Goal: Task Accomplishment & Management: Use online tool/utility

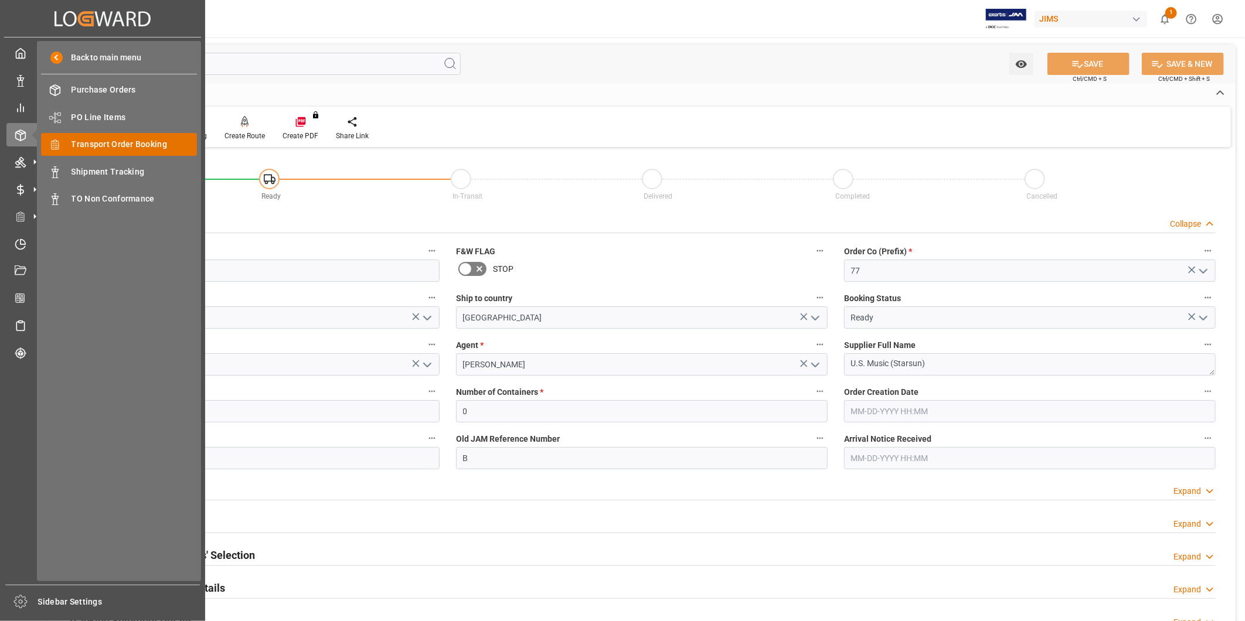
click at [128, 150] on div "Transport Order Booking Transport Order Booking" at bounding box center [119, 144] width 156 height 23
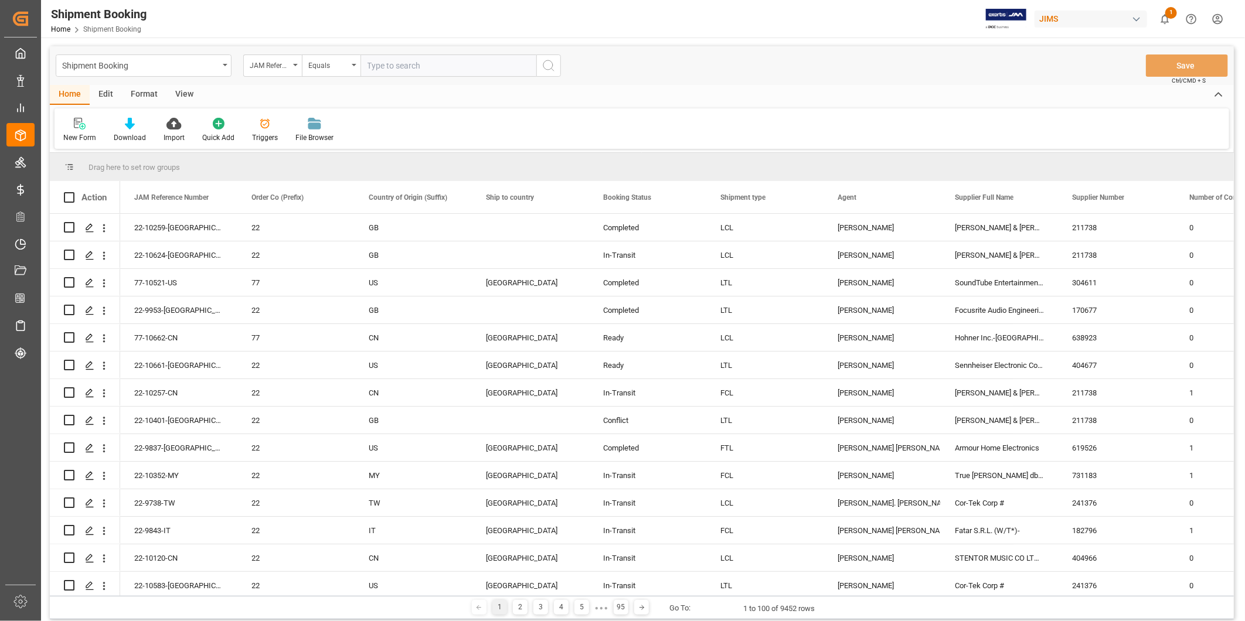
click at [403, 67] on input "text" at bounding box center [448, 65] width 176 height 22
type input "22-10633-SE"
click at [543, 66] on icon "search button" at bounding box center [548, 66] width 14 height 14
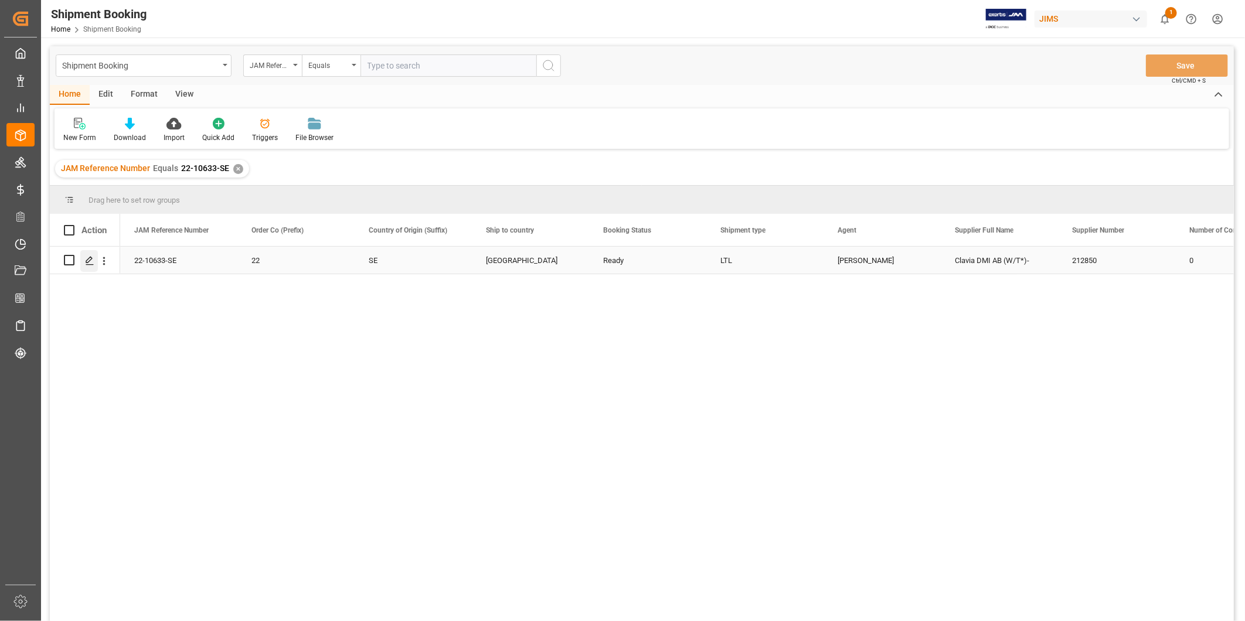
click at [84, 261] on div "Press SPACE to select this row." at bounding box center [89, 261] width 18 height 22
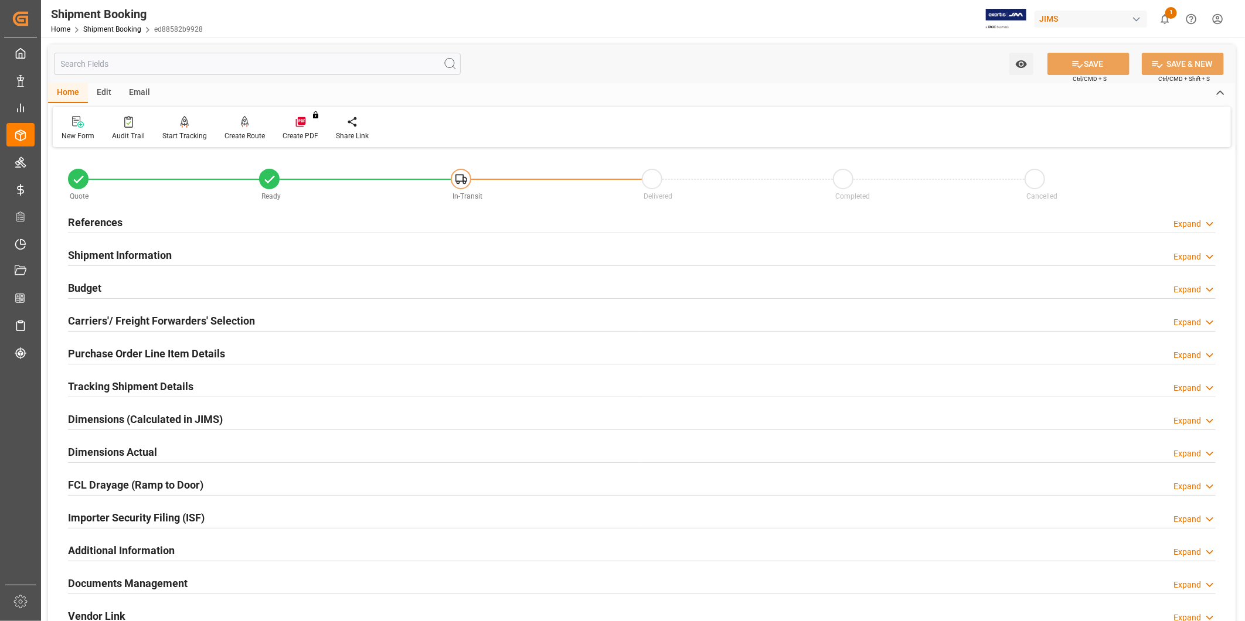
click at [1174, 223] on div "Expand" at bounding box center [1187, 224] width 28 height 12
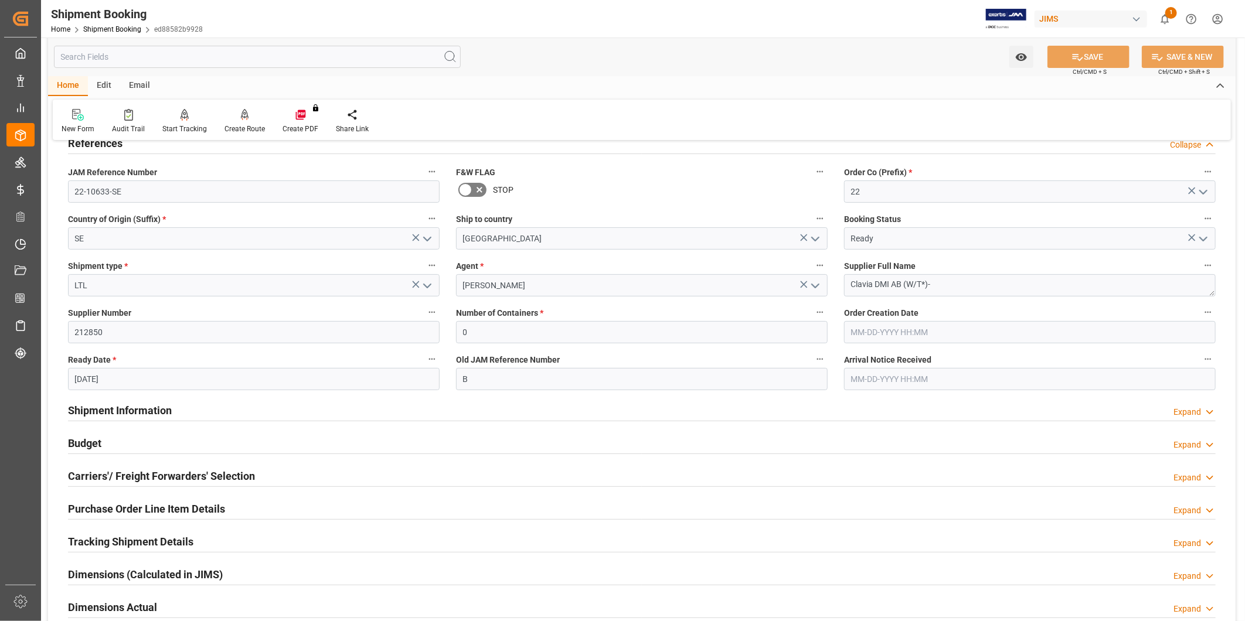
scroll to position [108, 0]
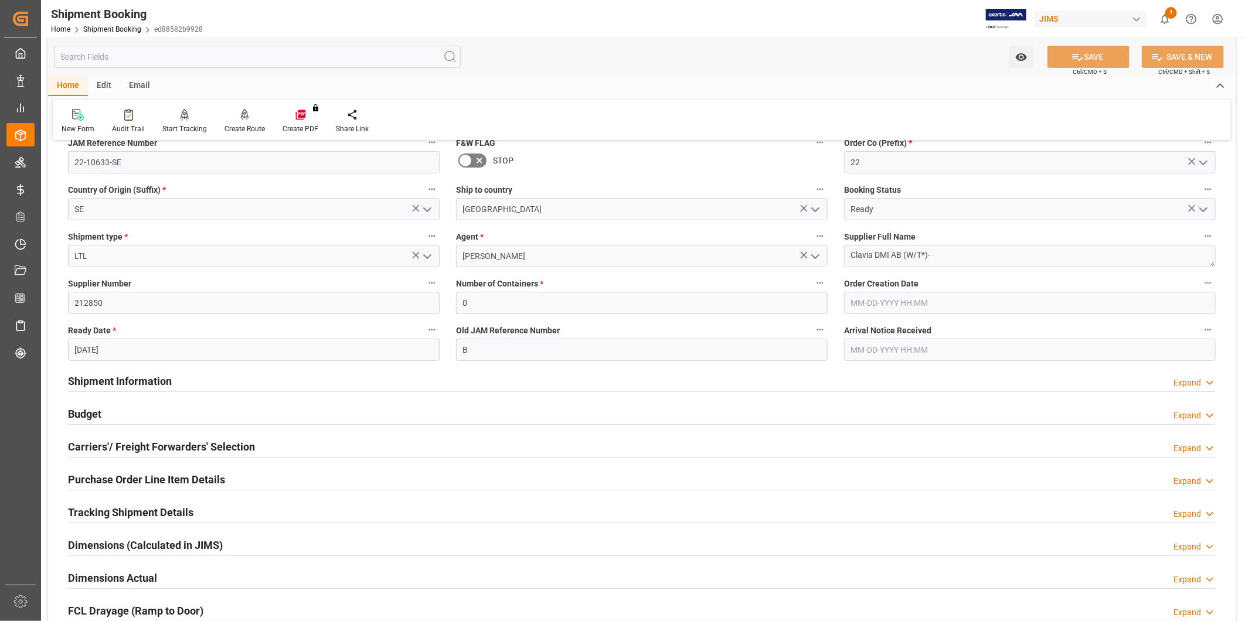
click at [306, 409] on div "Budget Expand" at bounding box center [641, 413] width 1147 height 22
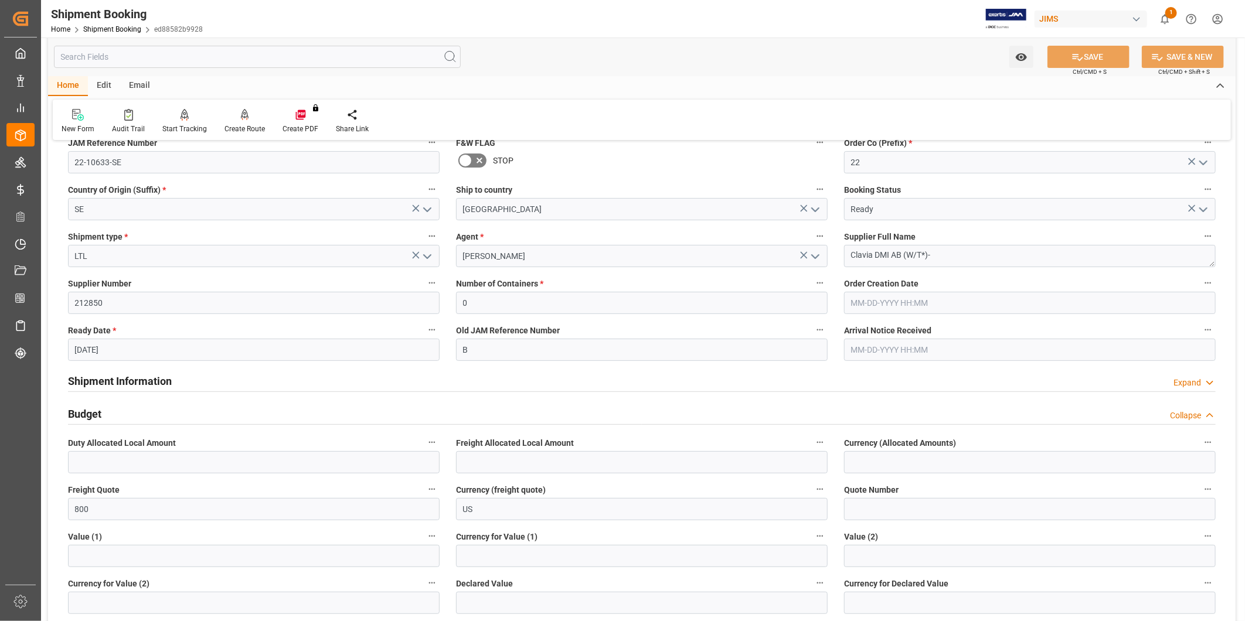
click at [306, 409] on div "Budget Collapse" at bounding box center [641, 413] width 1147 height 22
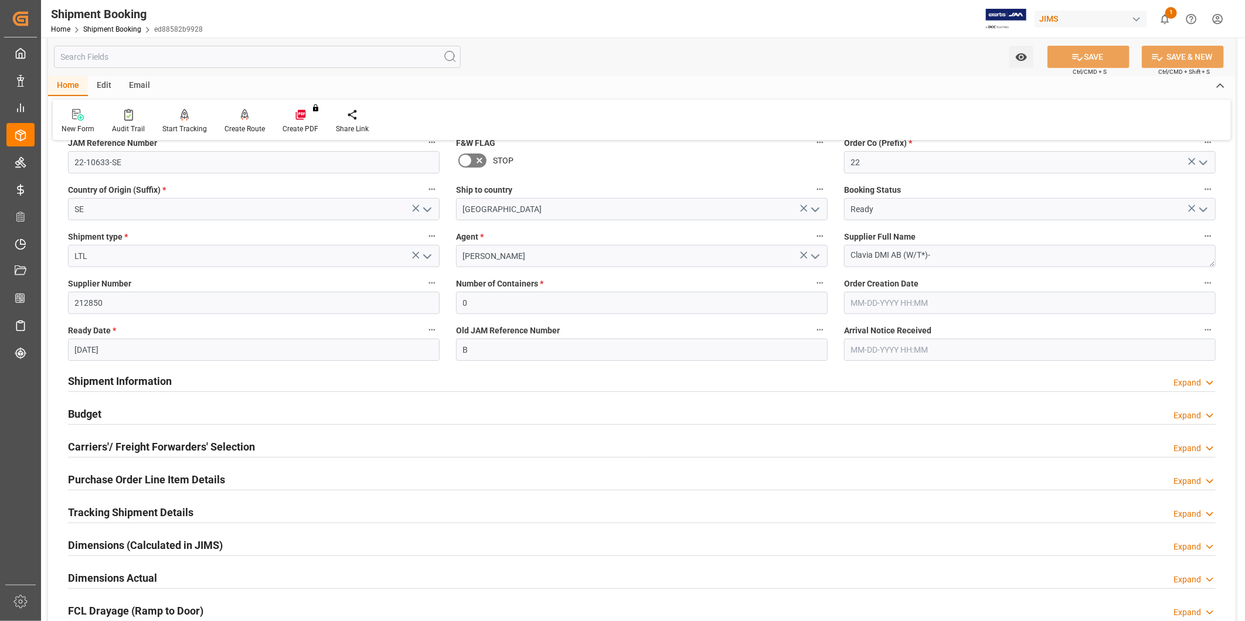
click at [294, 444] on div "Carriers'/ Freight Forwarders' Selection Expand" at bounding box center [641, 446] width 1147 height 22
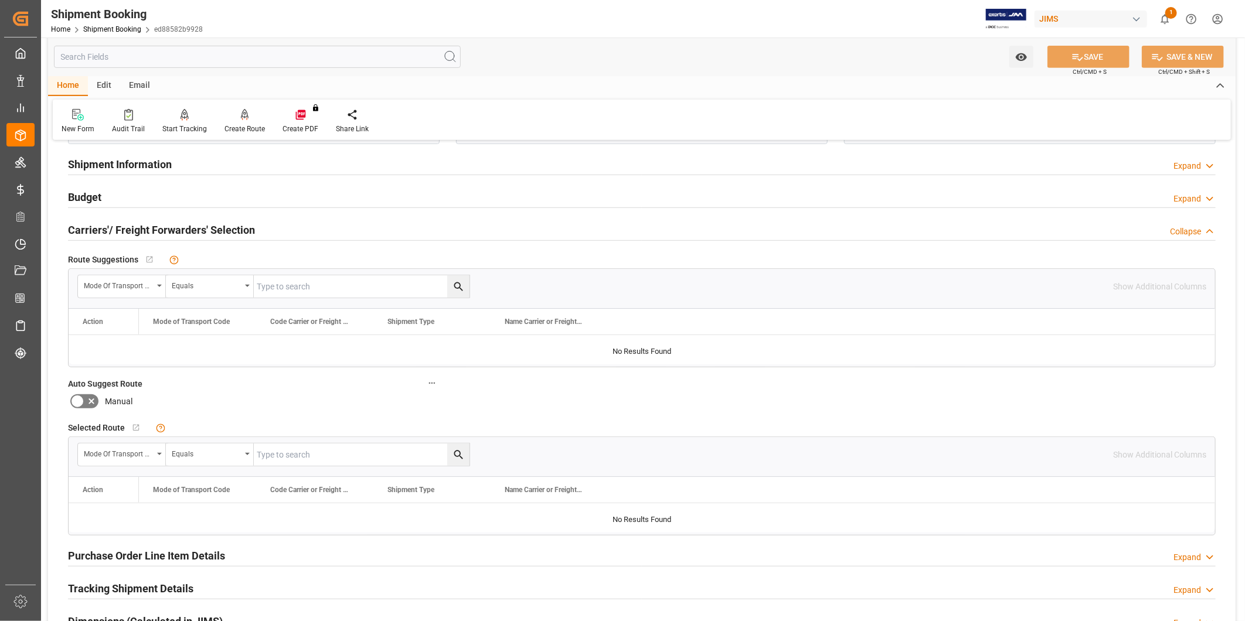
scroll to position [217, 0]
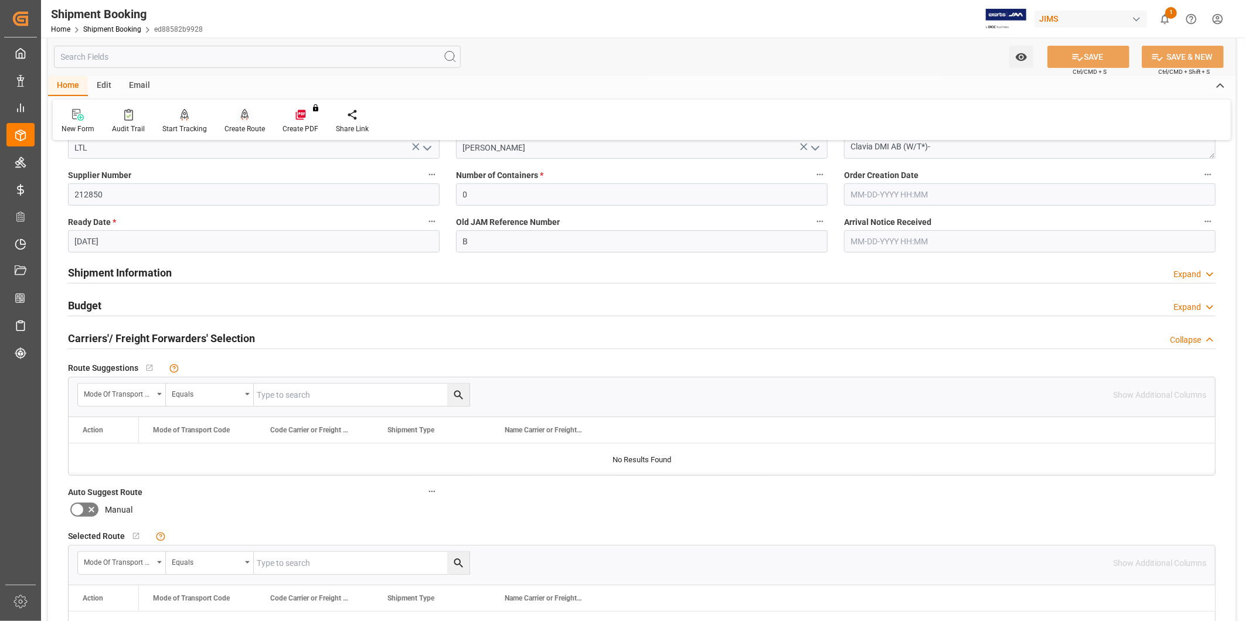
click at [247, 124] on div "Create Route" at bounding box center [244, 129] width 40 height 11
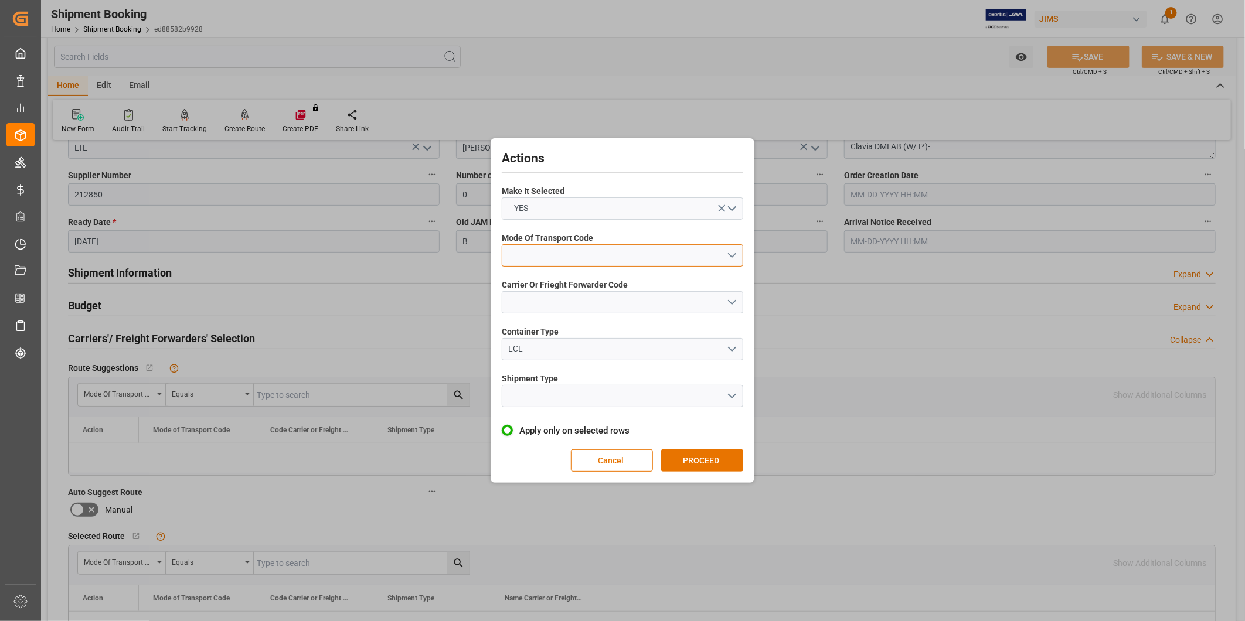
click at [664, 258] on button "open menu" at bounding box center [622, 255] width 241 height 22
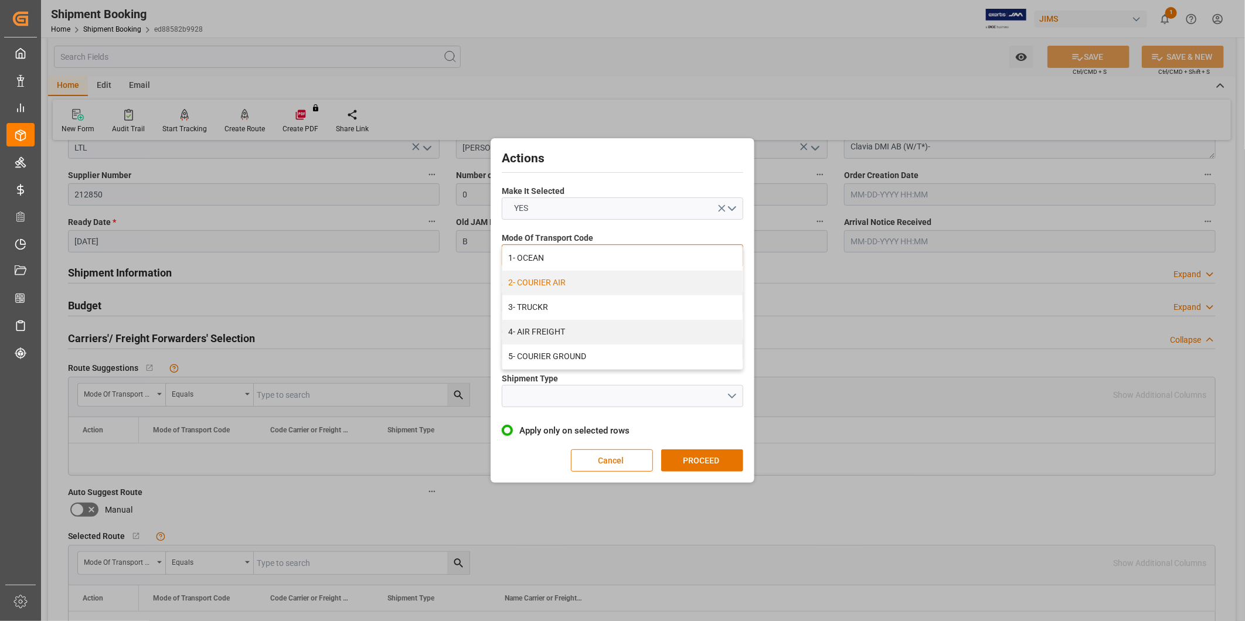
click at [657, 278] on div "2- COURIER AIR" at bounding box center [622, 283] width 240 height 25
click at [649, 295] on button "open menu" at bounding box center [622, 302] width 241 height 22
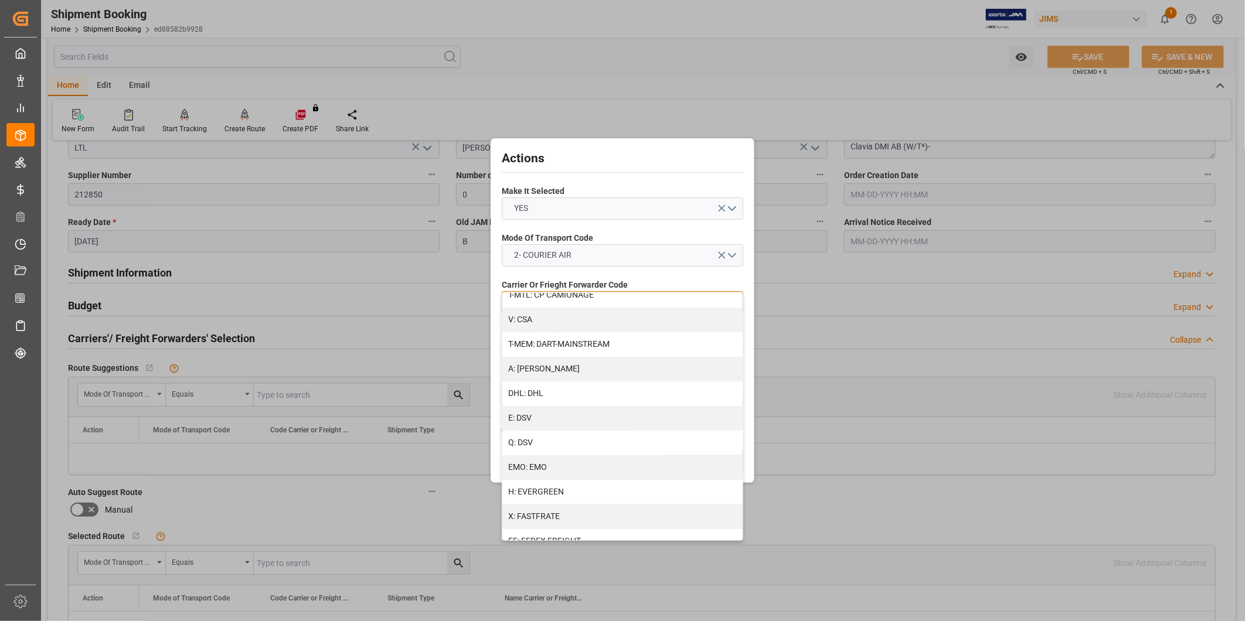
scroll to position [325, 0]
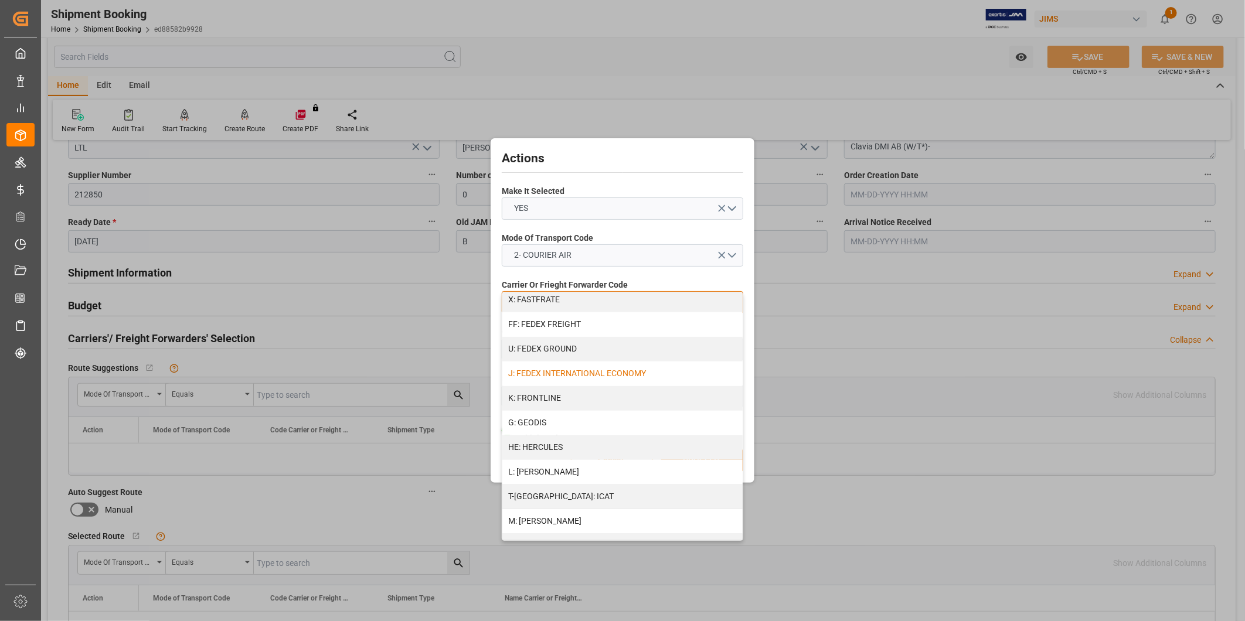
click at [612, 364] on div "J: FEDEX INTERNATIONAL ECONOMY" at bounding box center [622, 374] width 240 height 25
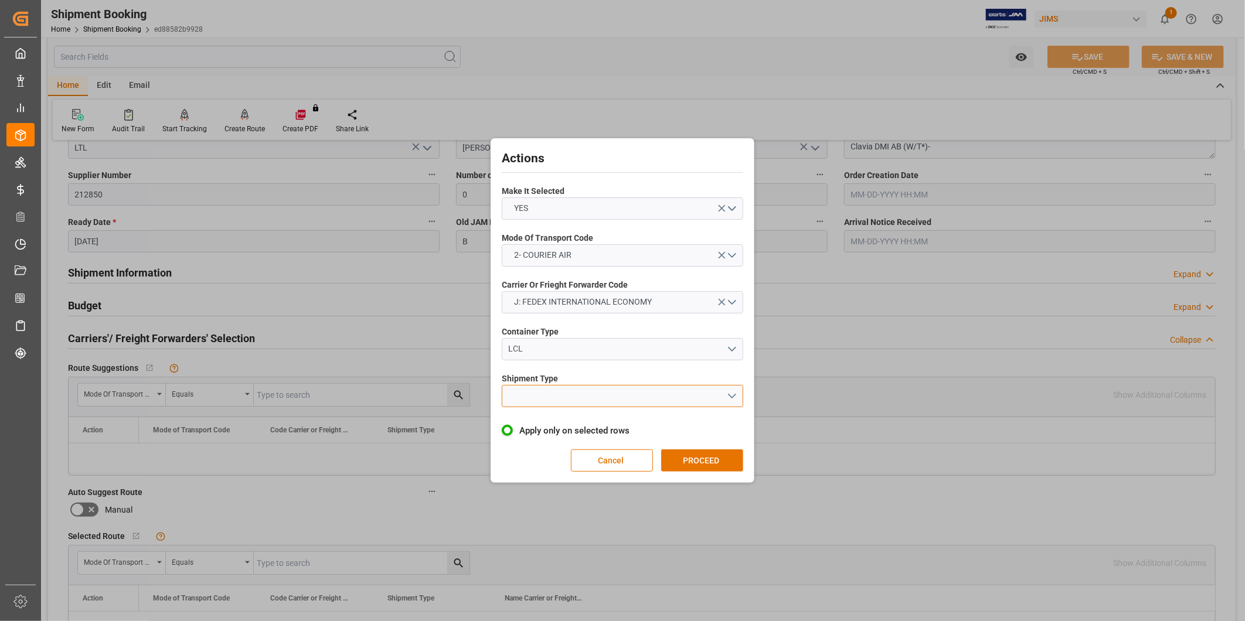
click at [605, 401] on button "open menu" at bounding box center [622, 396] width 241 height 22
click at [595, 403] on div "LTL" at bounding box center [622, 399] width 240 height 25
click at [701, 456] on button "PROCEED" at bounding box center [702, 460] width 82 height 22
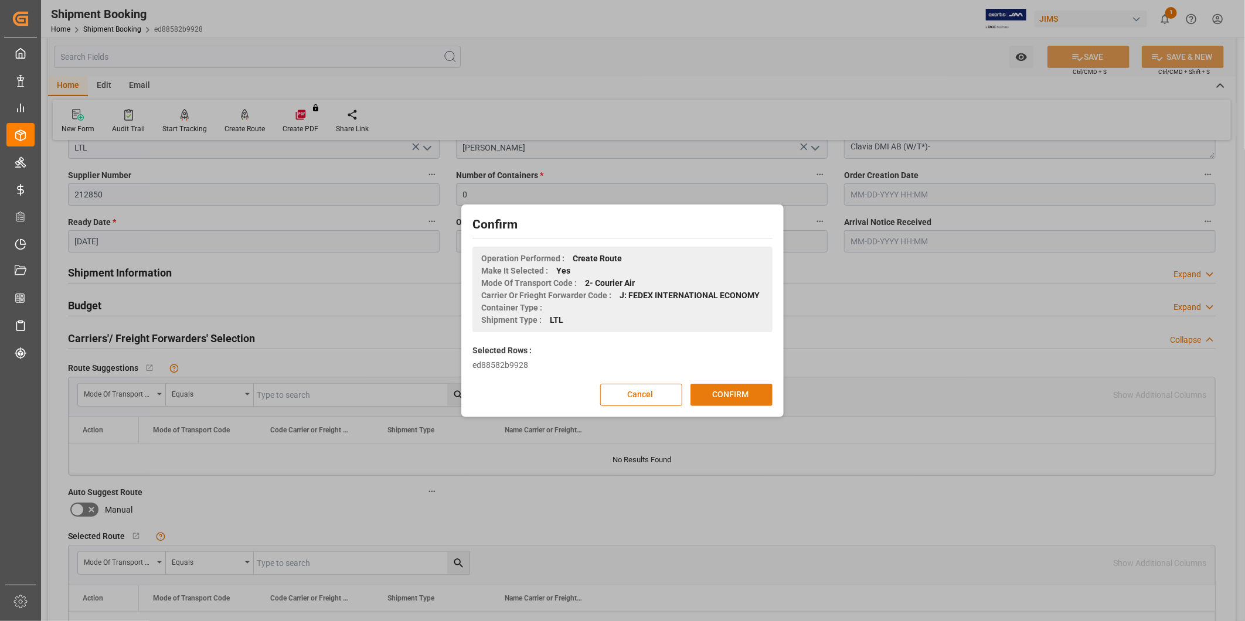
click at [741, 391] on button "CONFIRM" at bounding box center [731, 395] width 82 height 22
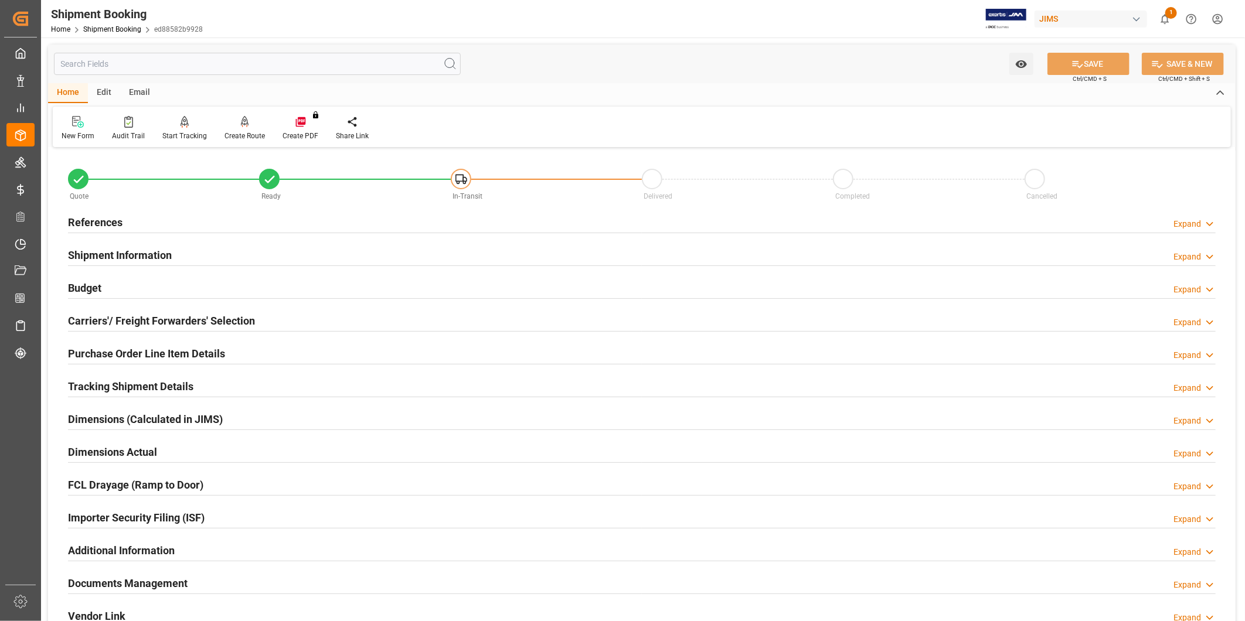
click at [167, 350] on h2 "Purchase Order Line Item Details" at bounding box center [146, 354] width 157 height 16
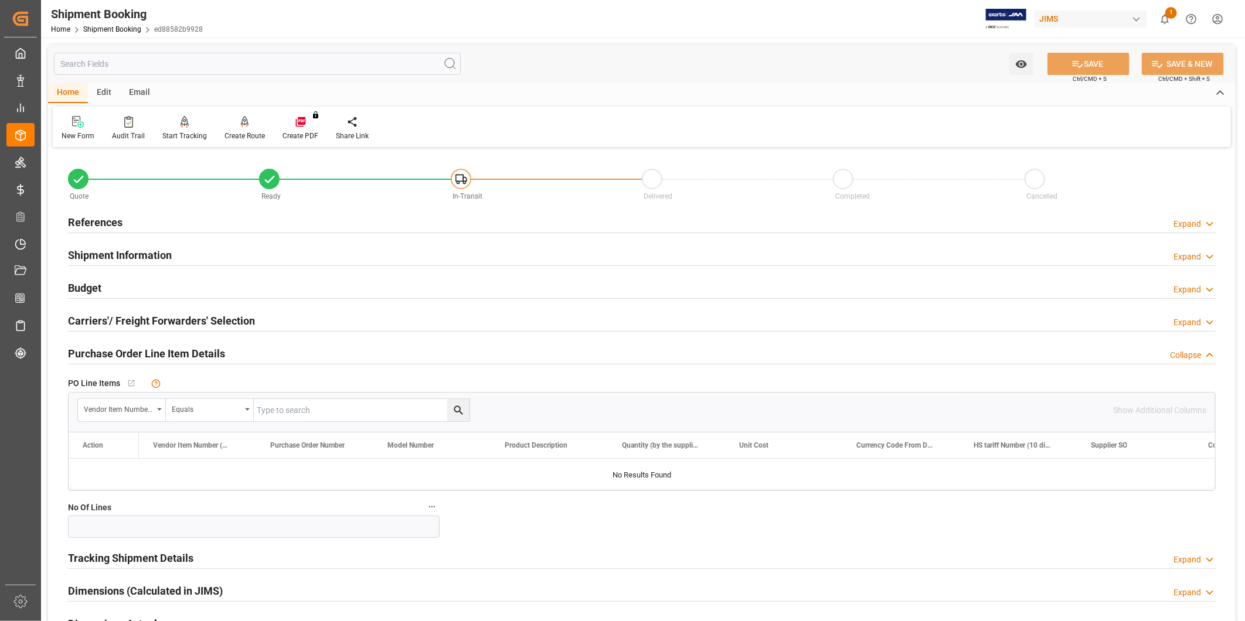
click at [167, 350] on h2 "Purchase Order Line Item Details" at bounding box center [146, 354] width 157 height 16
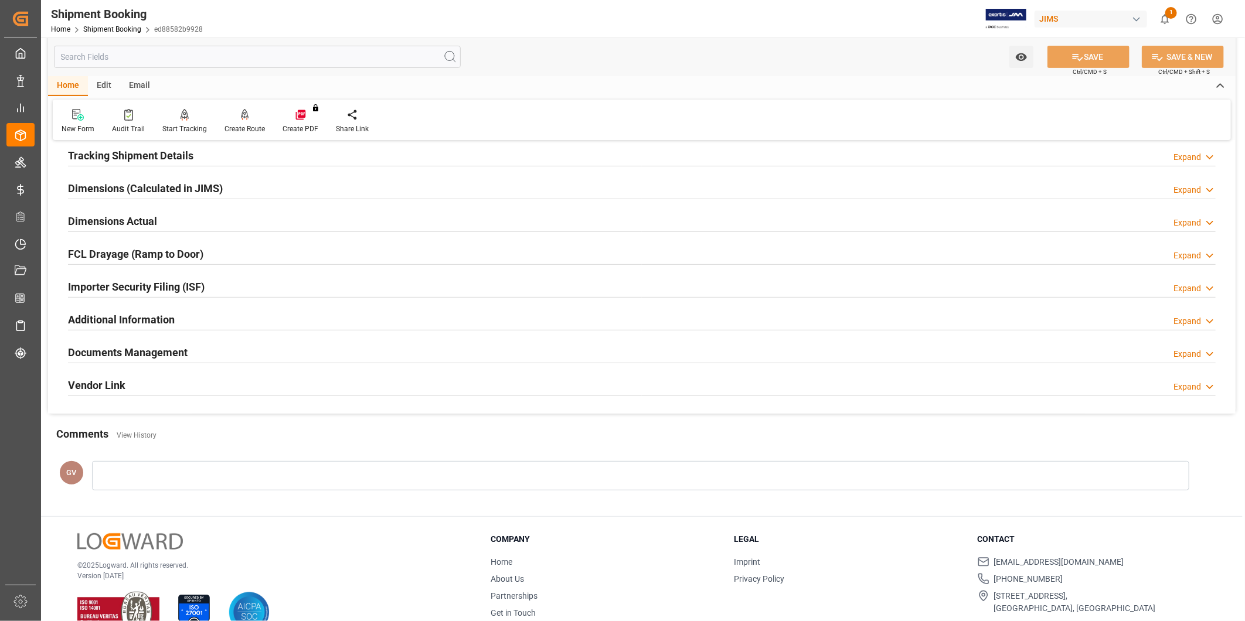
scroll to position [260, 0]
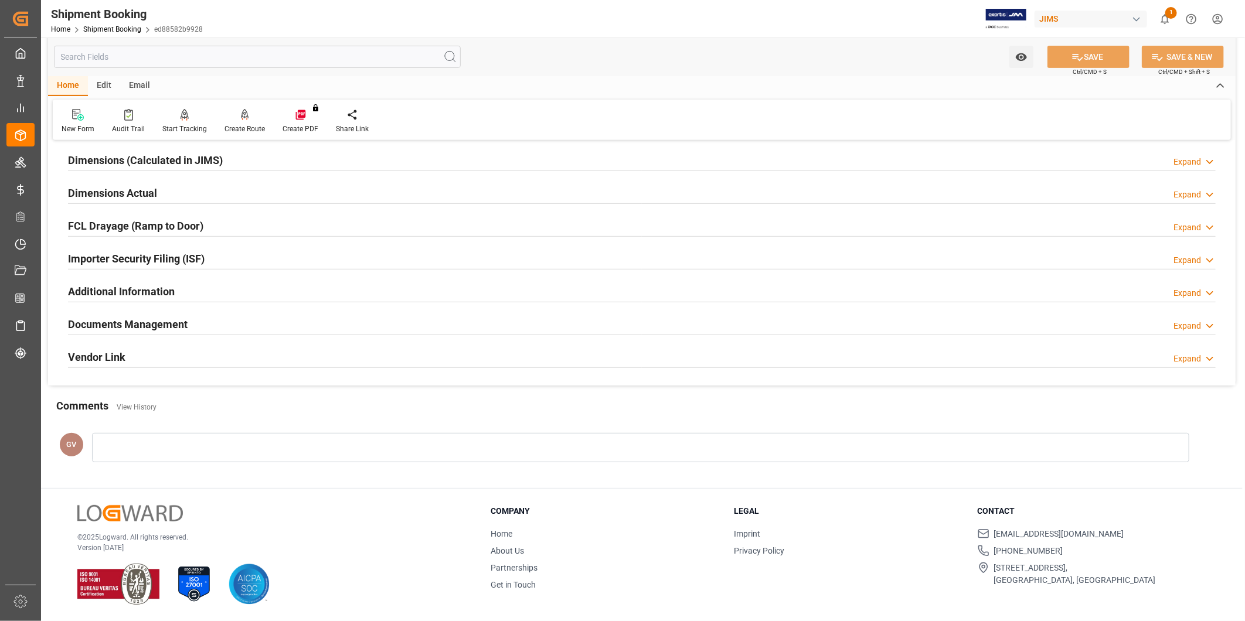
click at [221, 326] on div "Documents Management Expand" at bounding box center [641, 323] width 1147 height 22
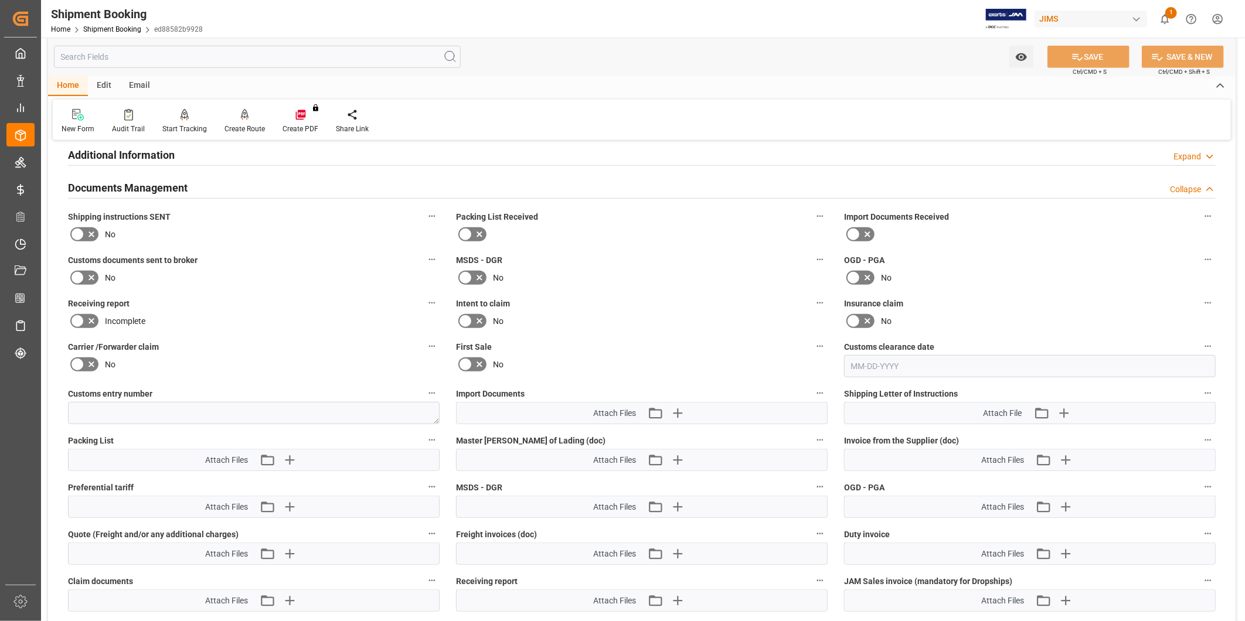
scroll to position [368, 0]
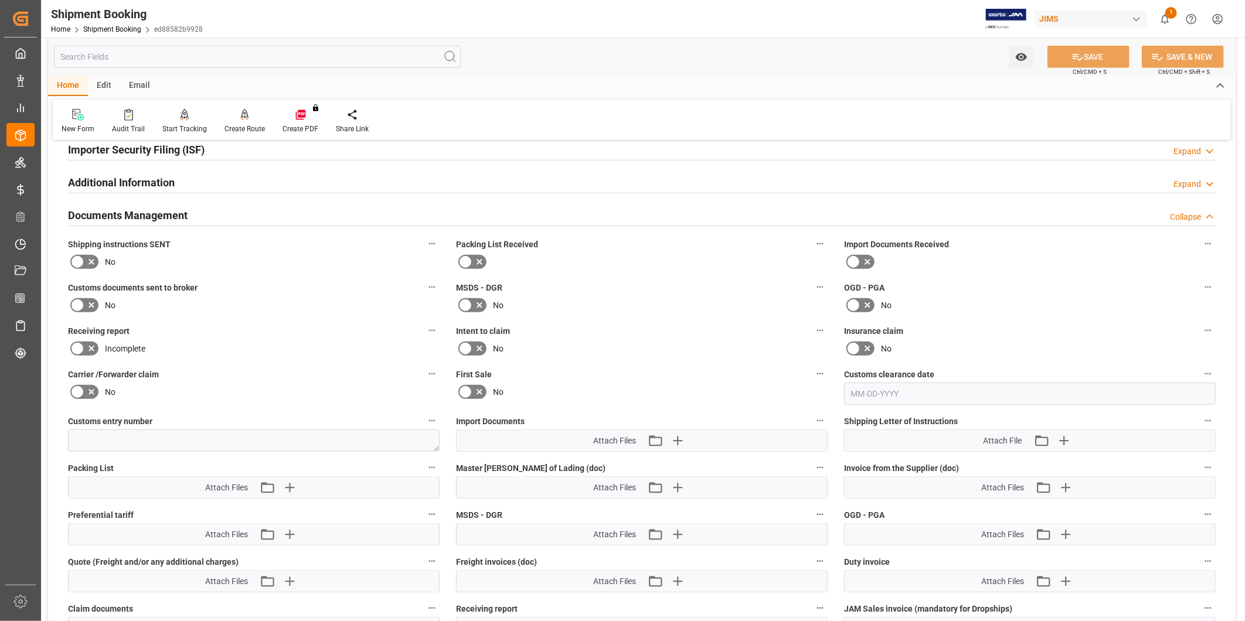
drag, startPoint x: 84, startPoint y: 258, endPoint x: 97, endPoint y: 259, distance: 12.9
click at [85, 258] on icon at bounding box center [91, 262] width 14 height 14
click at [0, 0] on input "checkbox" at bounding box center [0, 0] width 0 height 0
click at [1098, 57] on button "SAVE" at bounding box center [1088, 57] width 82 height 22
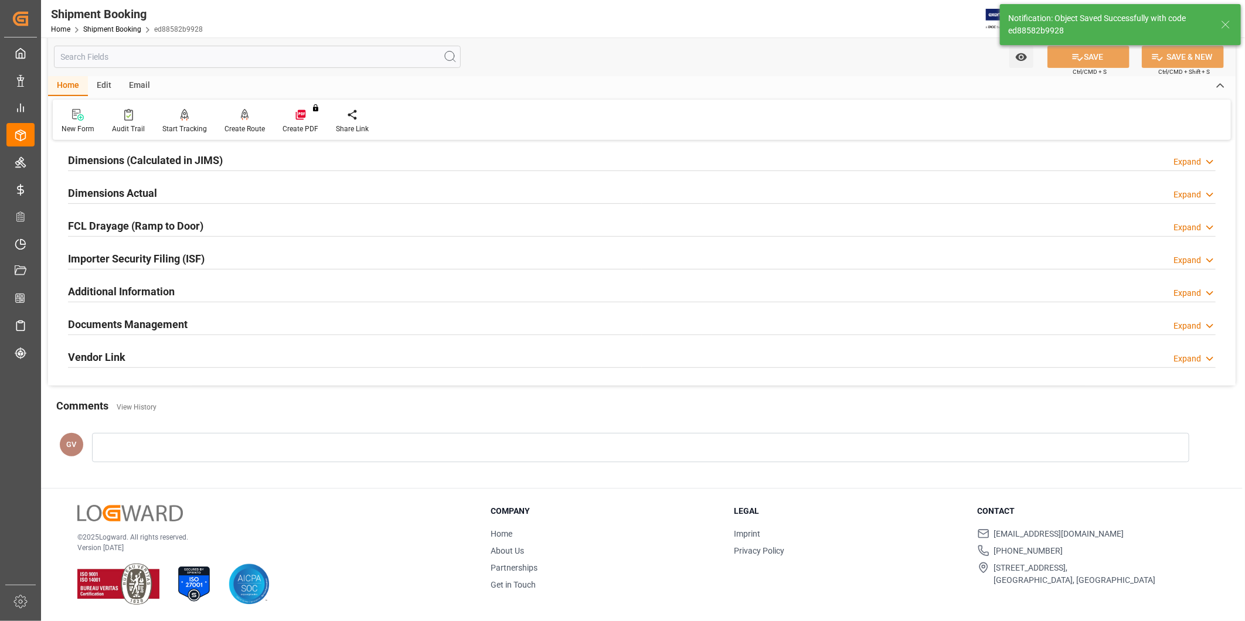
scroll to position [260, 0]
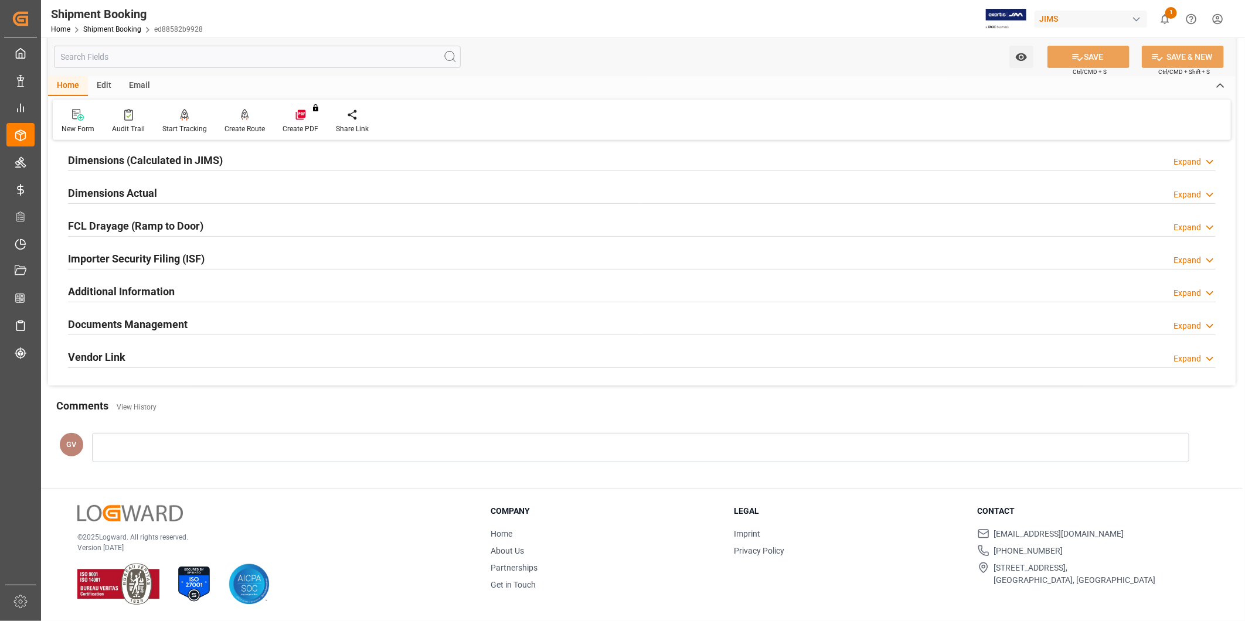
click at [279, 326] on div "Documents Management Expand" at bounding box center [641, 323] width 1147 height 22
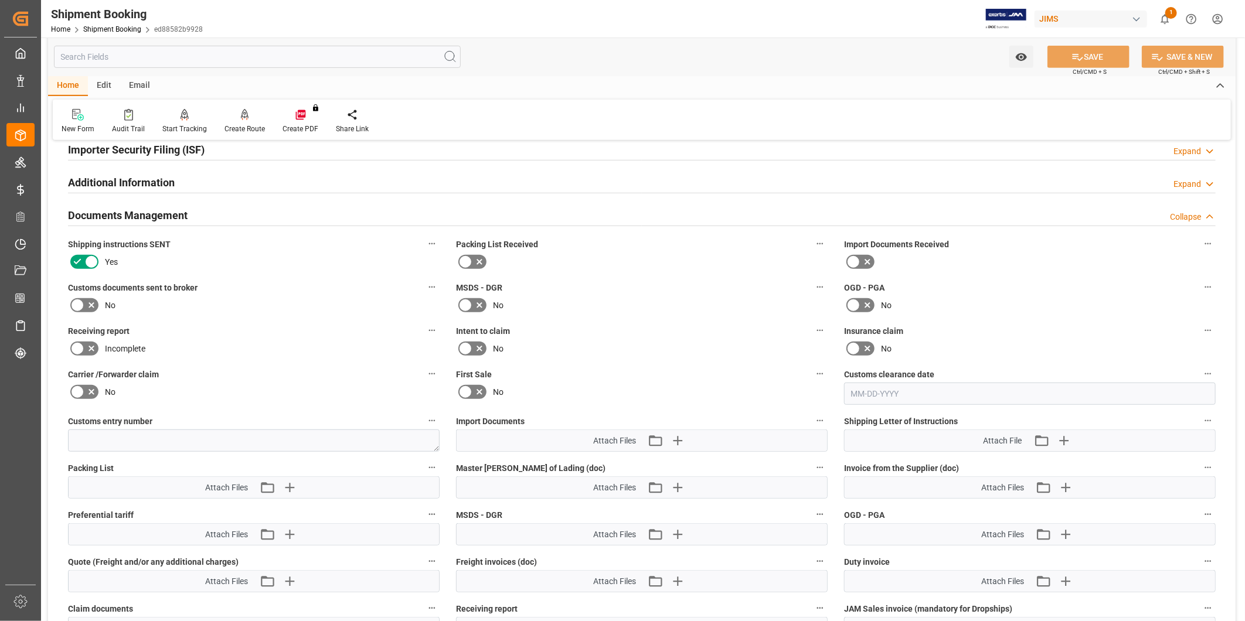
scroll to position [585, 0]
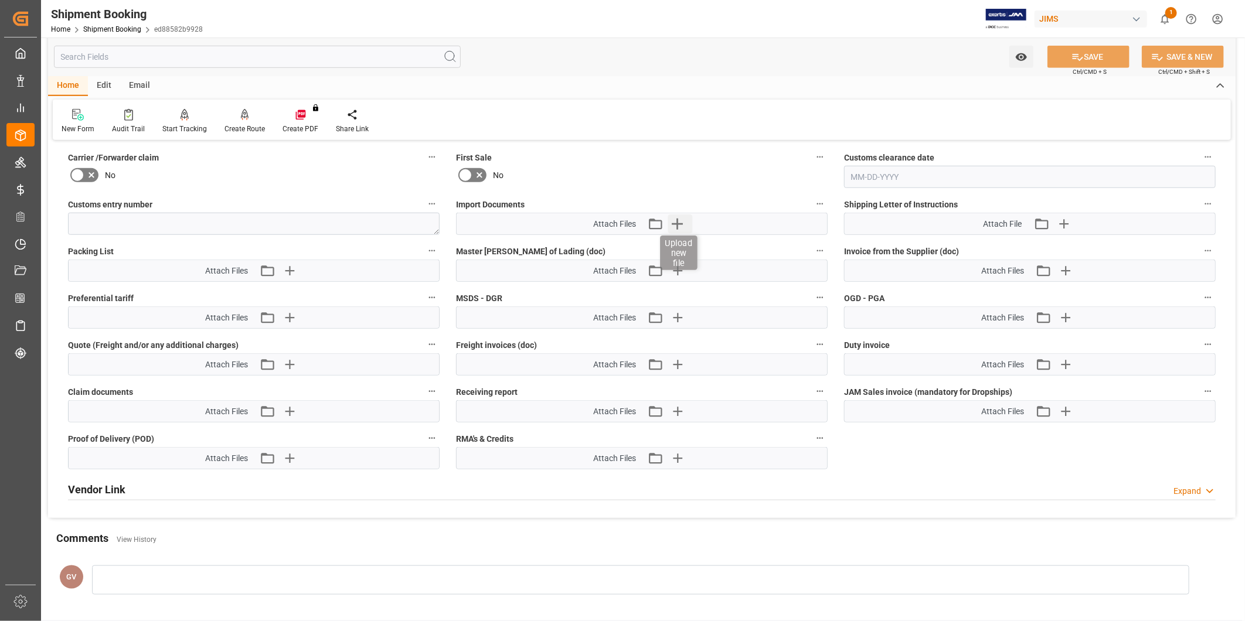
click at [673, 225] on icon "button" at bounding box center [677, 223] width 19 height 19
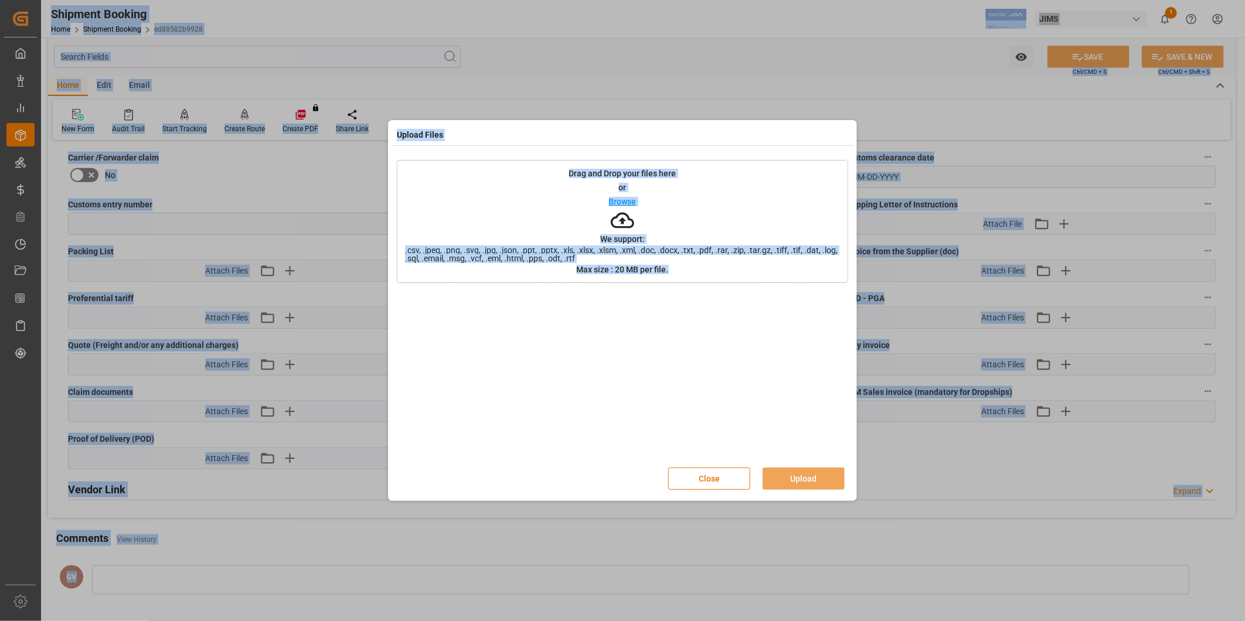
click at [661, 346] on div at bounding box center [622, 377] width 451 height 164
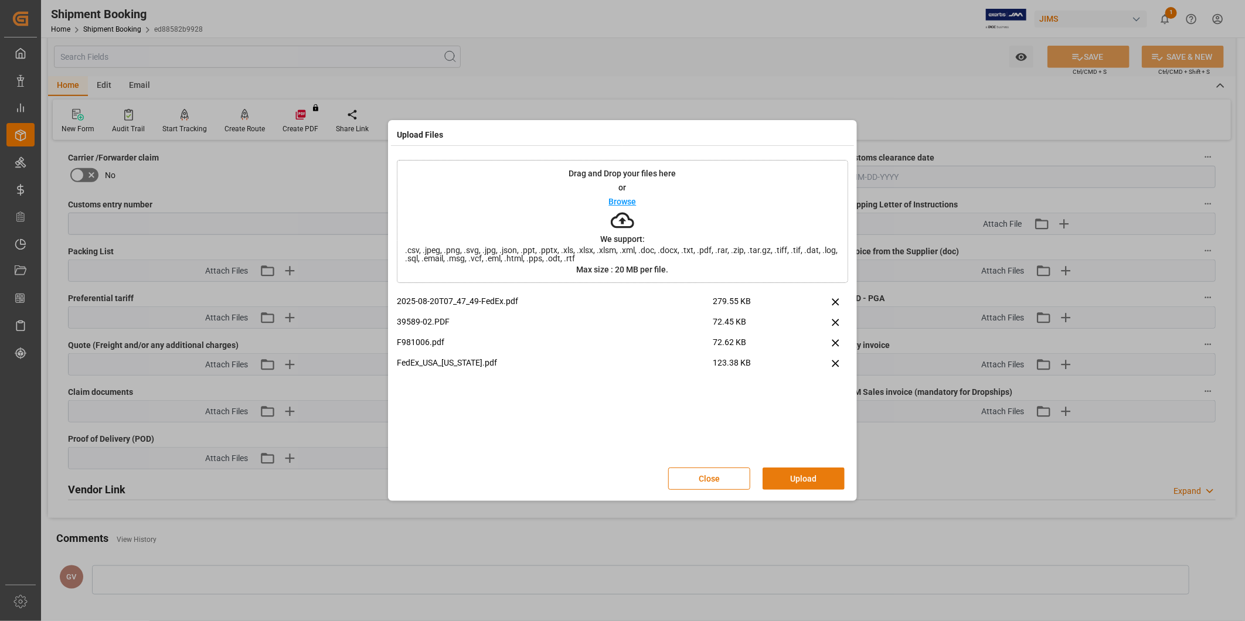
click at [813, 475] on button "Upload" at bounding box center [803, 479] width 82 height 22
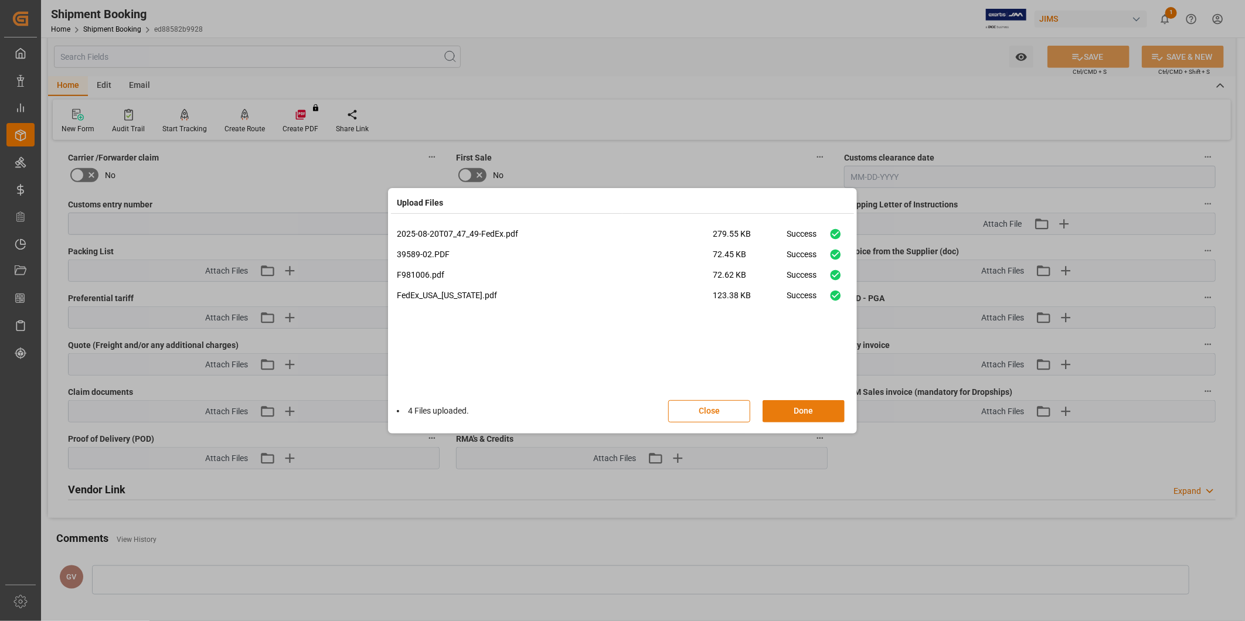
click at [816, 417] on button "Done" at bounding box center [803, 411] width 82 height 22
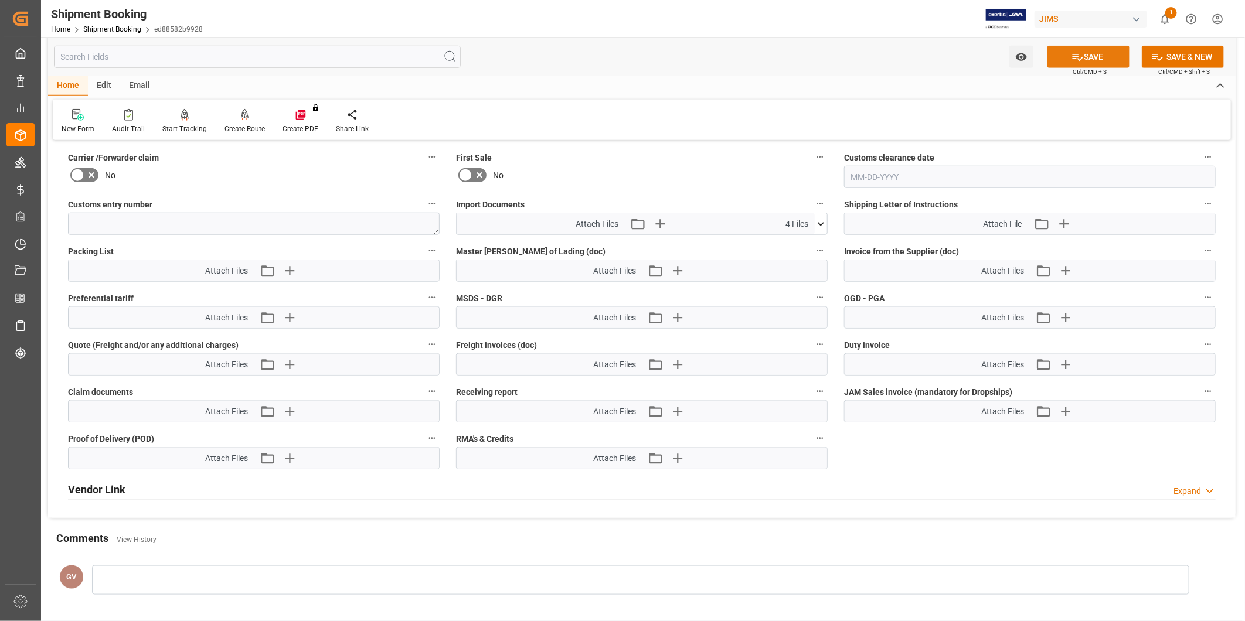
click at [1089, 61] on button "SAVE" at bounding box center [1088, 57] width 82 height 22
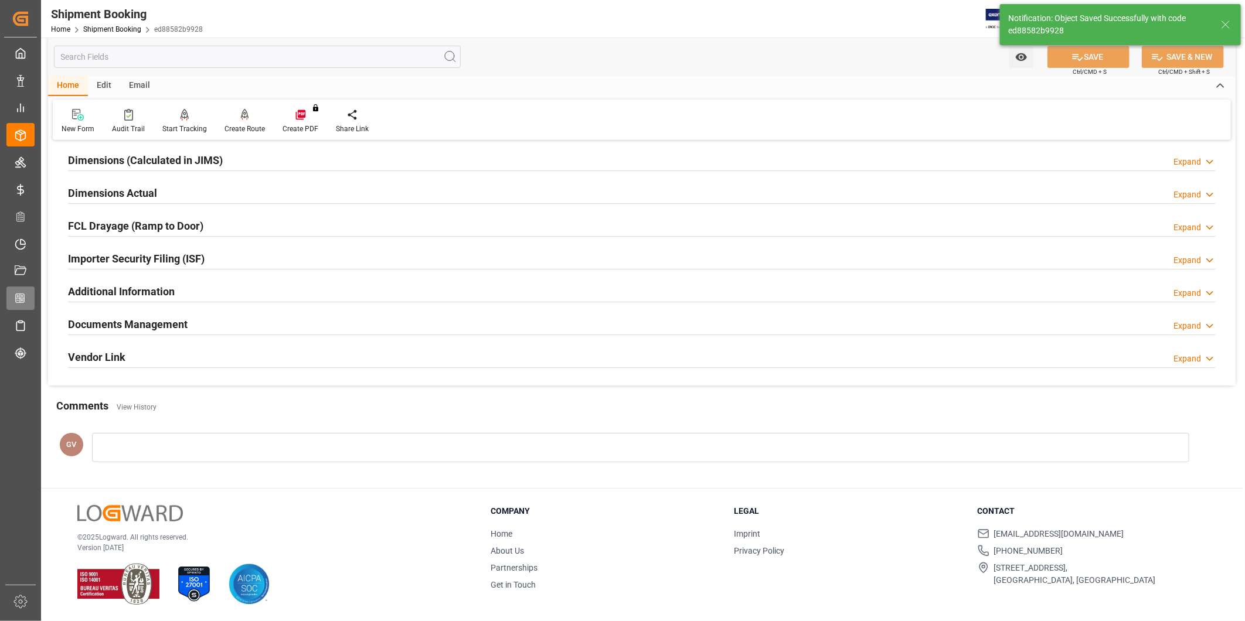
scroll to position [130, 0]
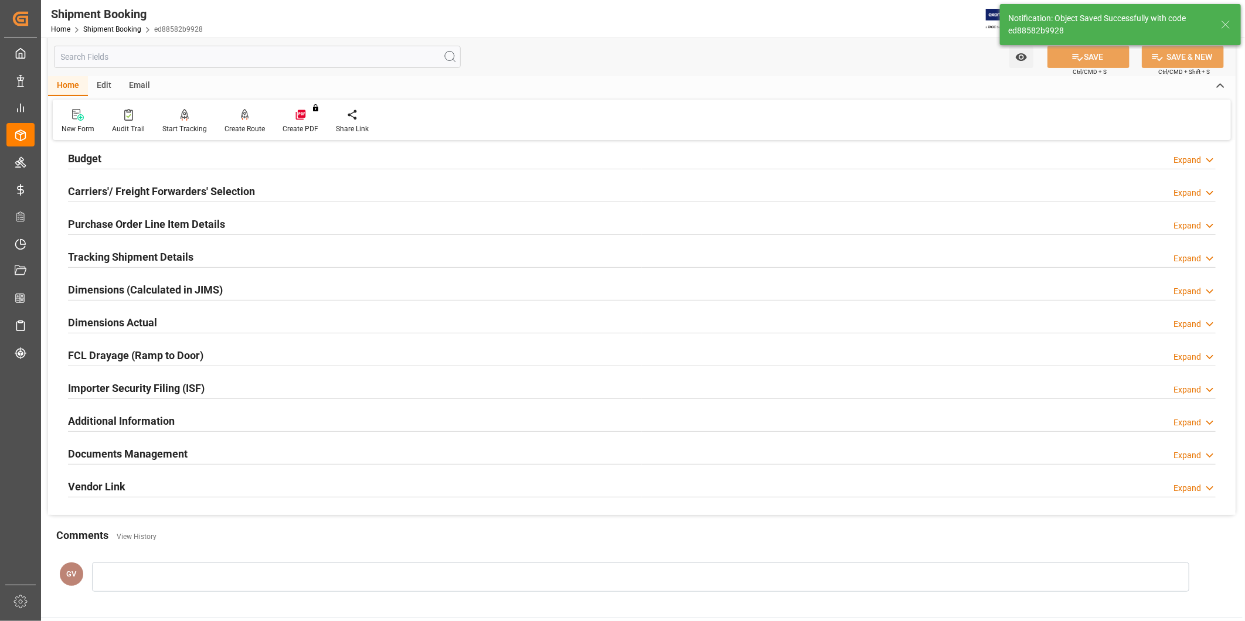
drag, startPoint x: 1198, startPoint y: 457, endPoint x: 1192, endPoint y: 456, distance: 6.0
click at [1197, 456] on div "Expand" at bounding box center [1187, 455] width 28 height 12
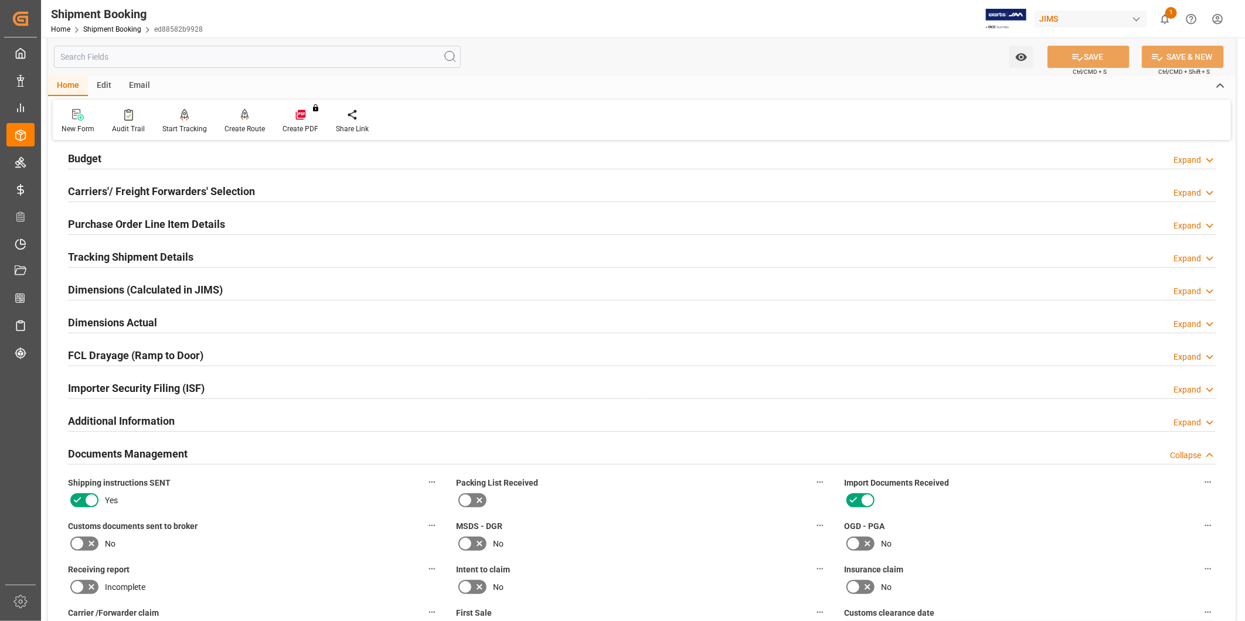
scroll to position [585, 0]
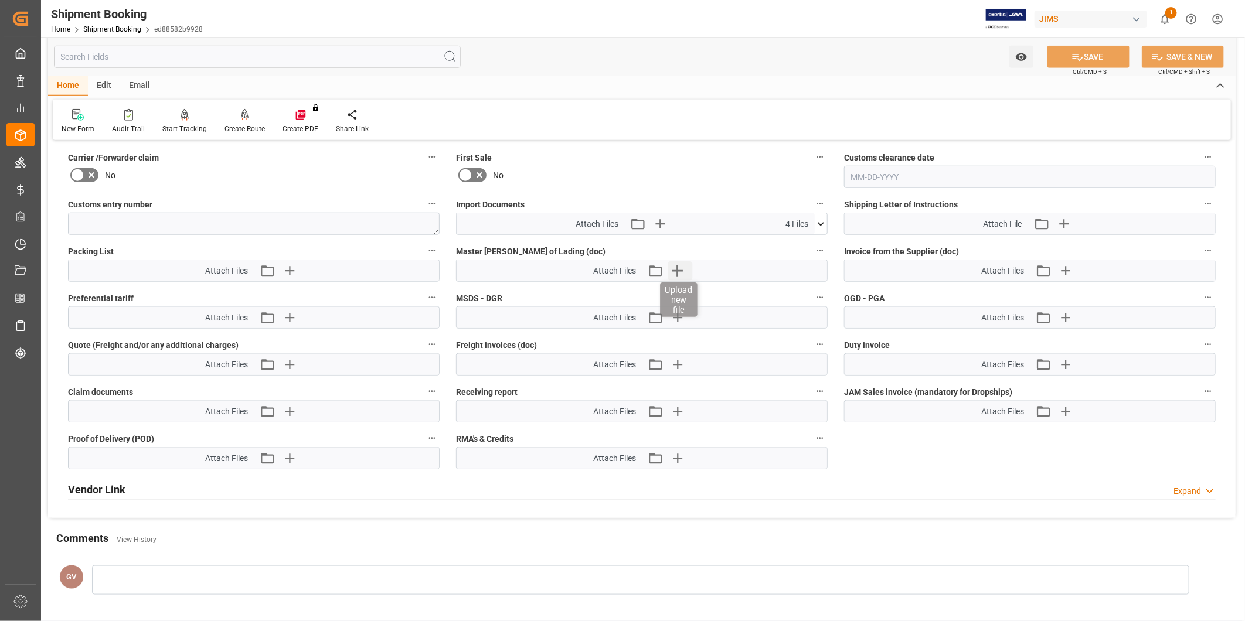
click at [679, 268] on icon "button" at bounding box center [677, 270] width 11 height 11
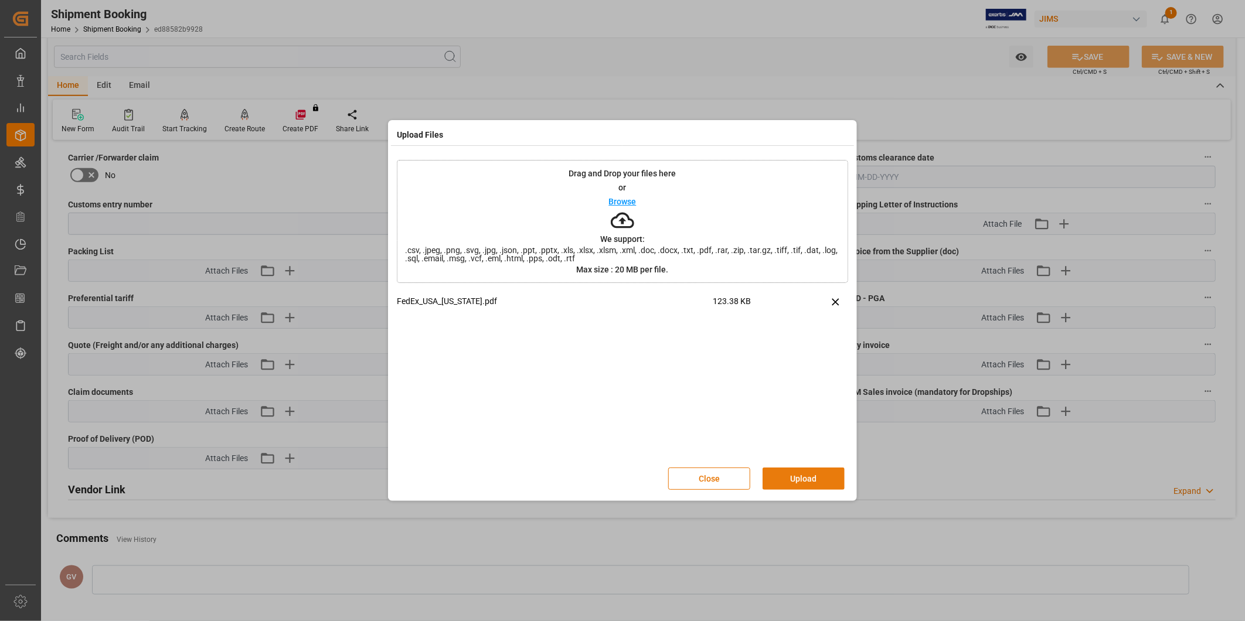
click at [807, 478] on button "Upload" at bounding box center [803, 479] width 82 height 22
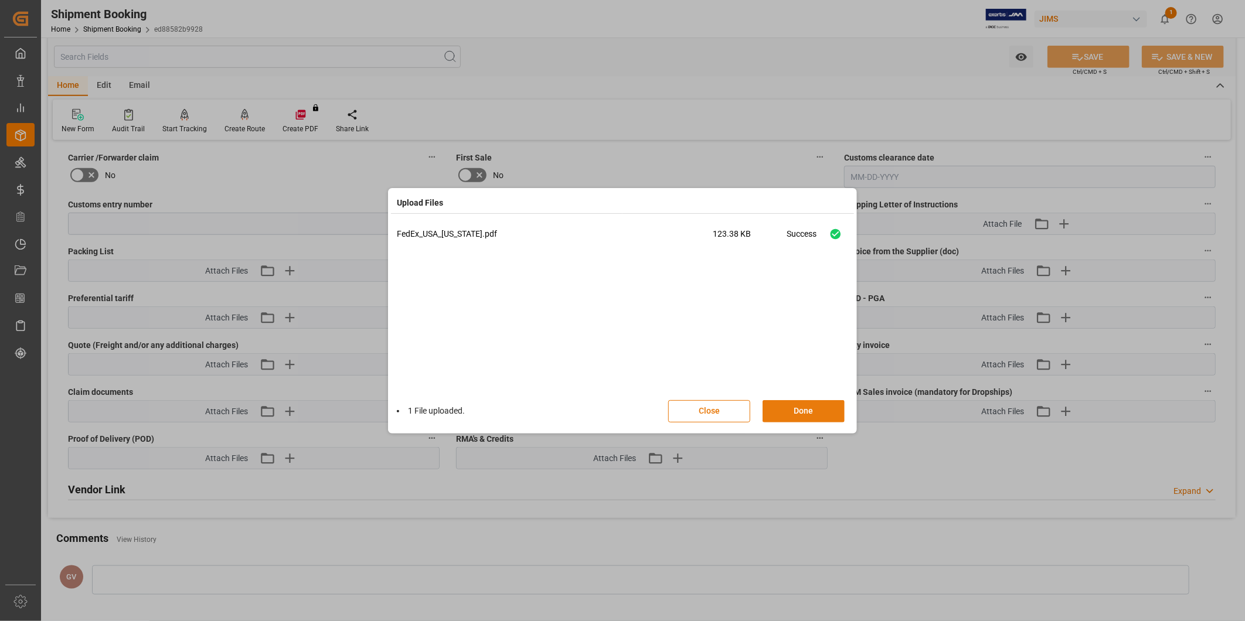
click at [817, 413] on button "Done" at bounding box center [803, 411] width 82 height 22
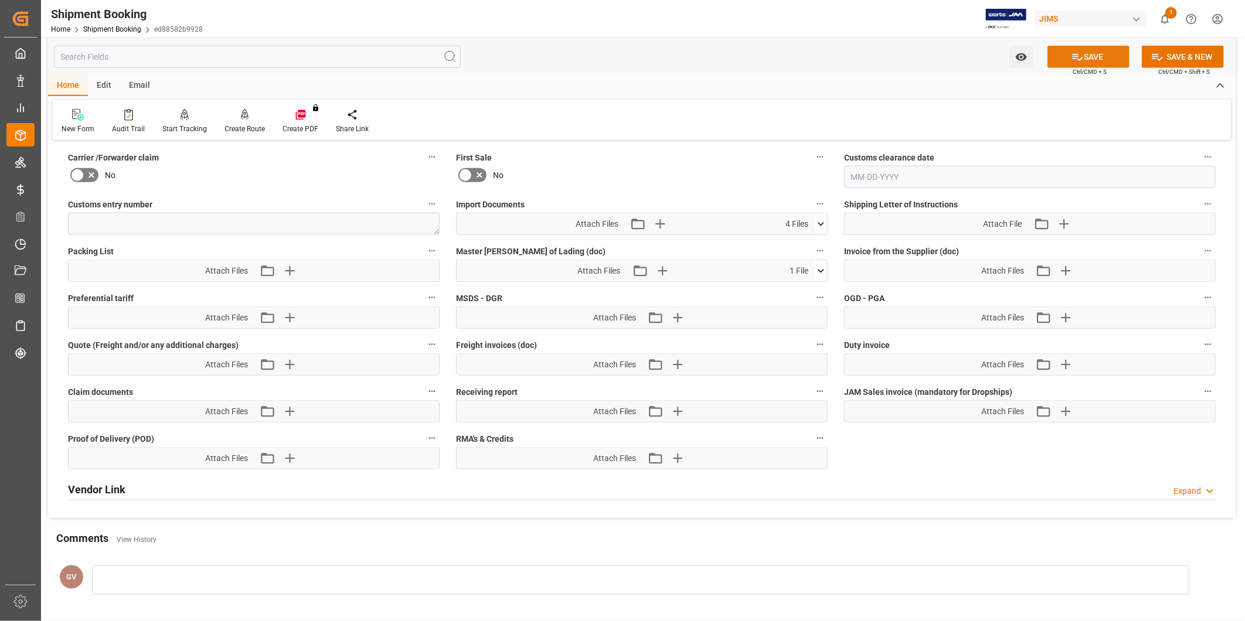
click at [1111, 55] on button "SAVE" at bounding box center [1088, 57] width 82 height 22
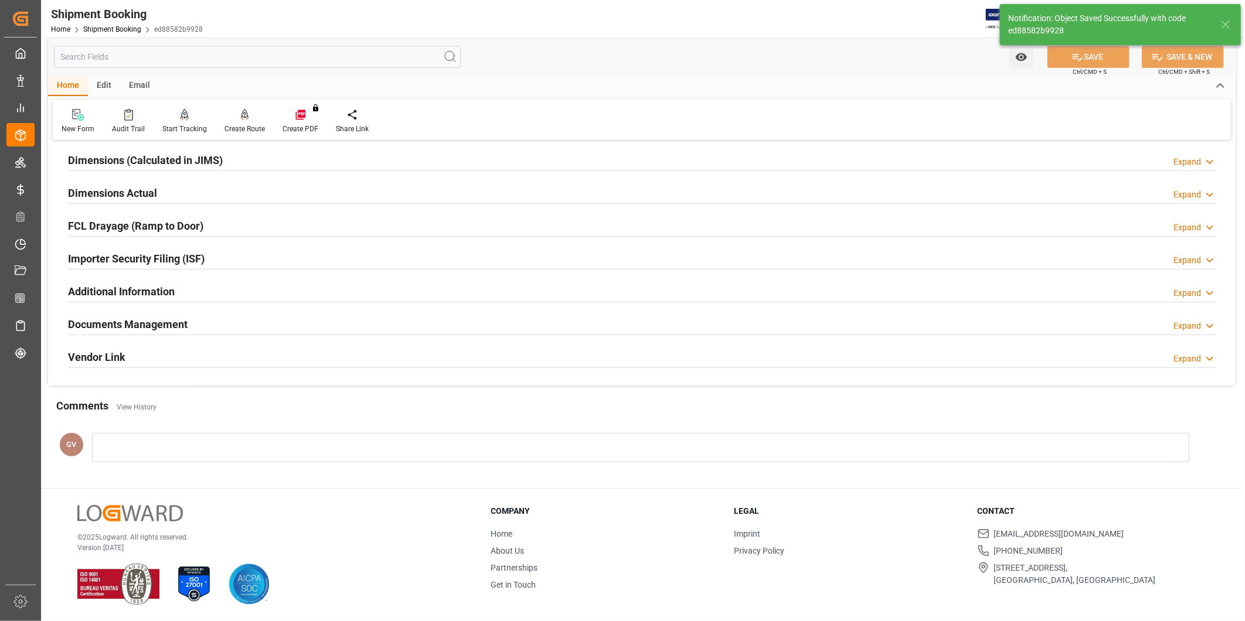
scroll to position [130, 0]
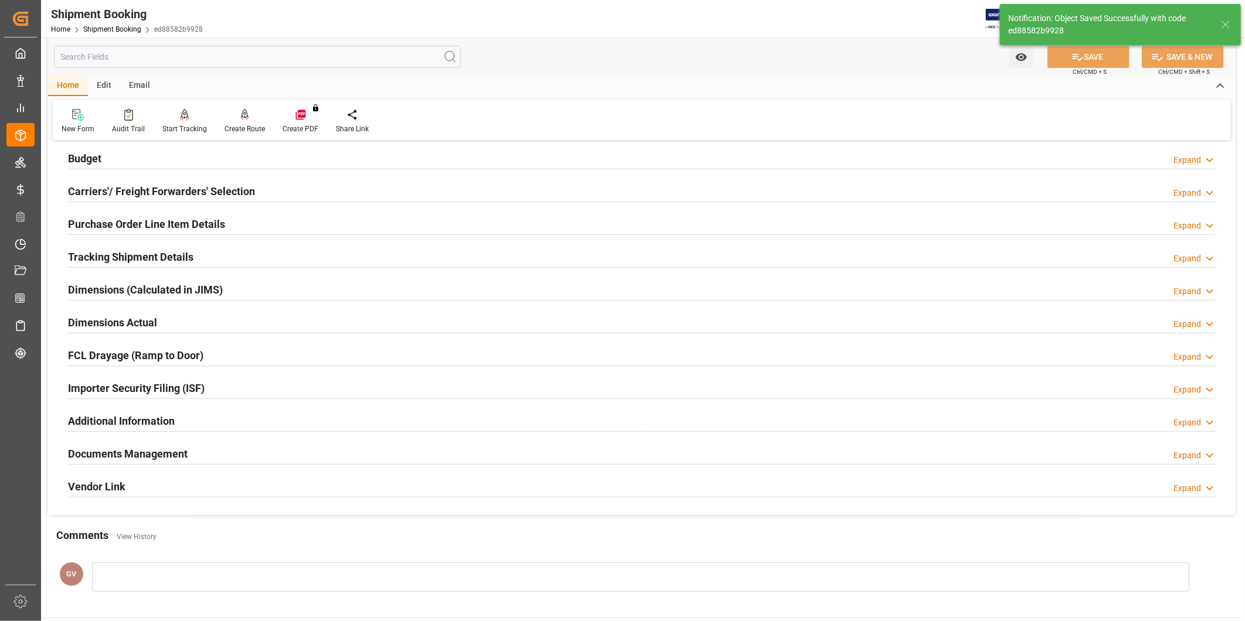
click at [165, 456] on h2 "Documents Management" at bounding box center [128, 454] width 120 height 16
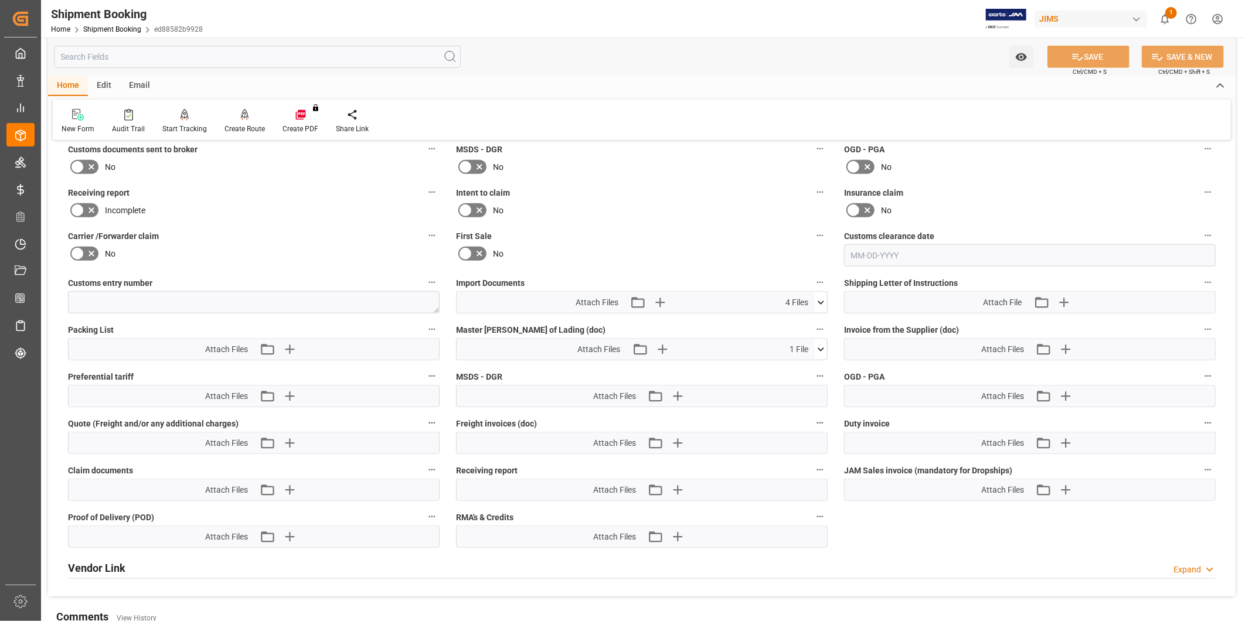
scroll to position [476, 0]
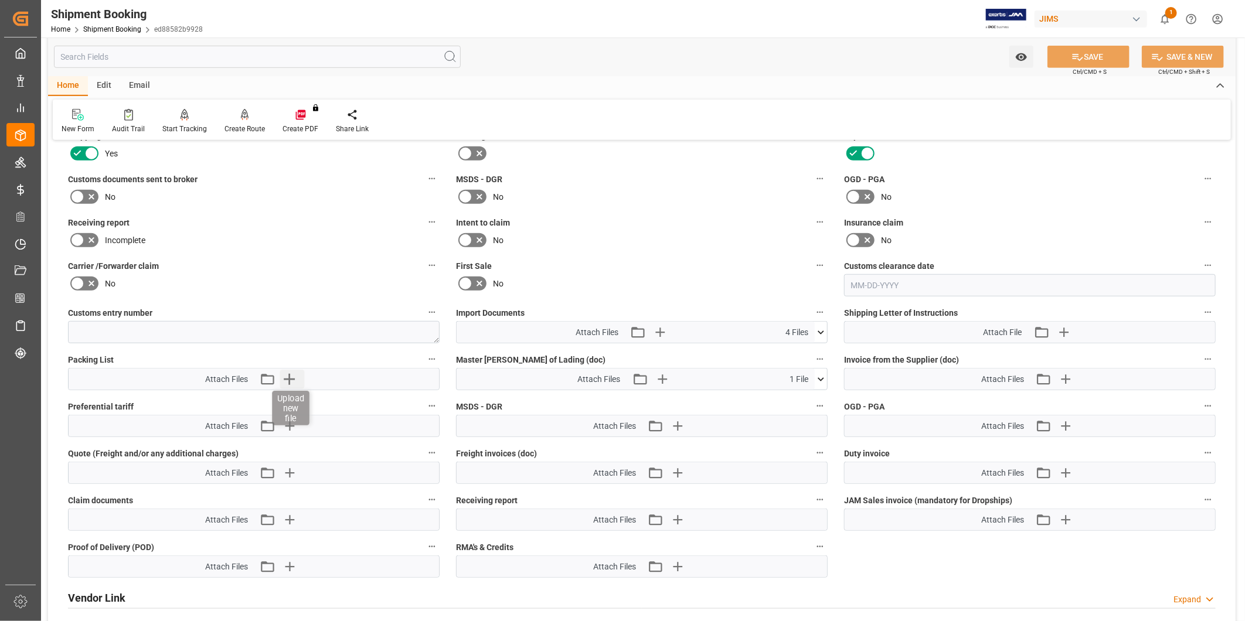
click at [294, 382] on icon "button" at bounding box center [289, 379] width 19 height 19
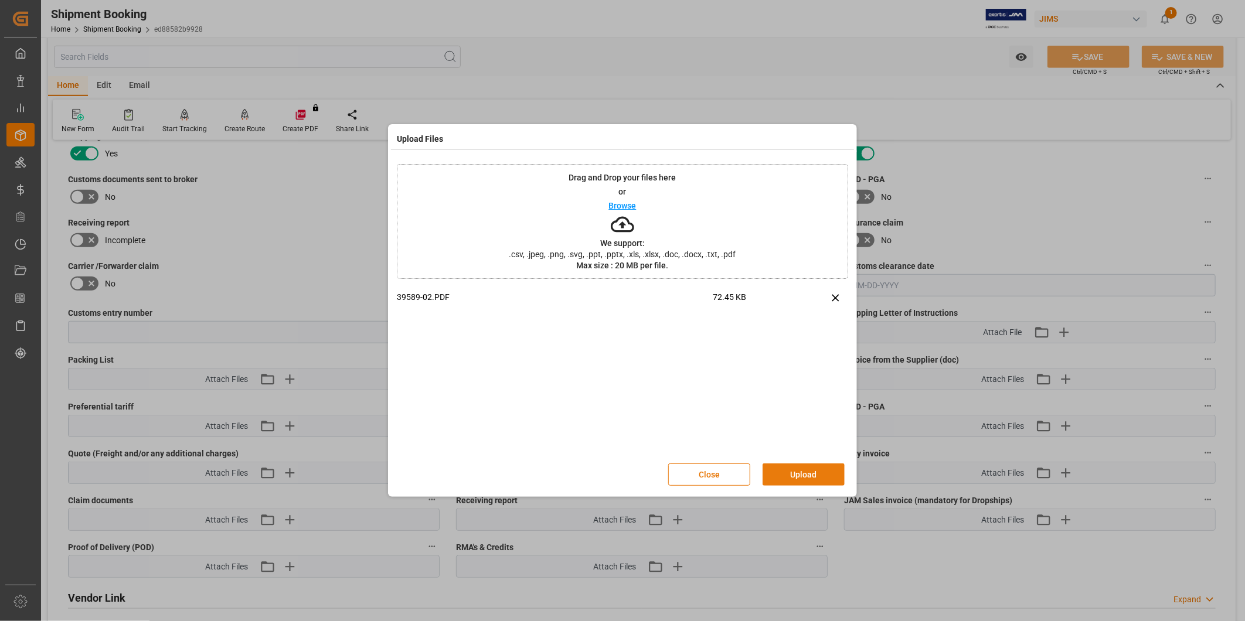
click at [807, 469] on button "Upload" at bounding box center [803, 475] width 82 height 22
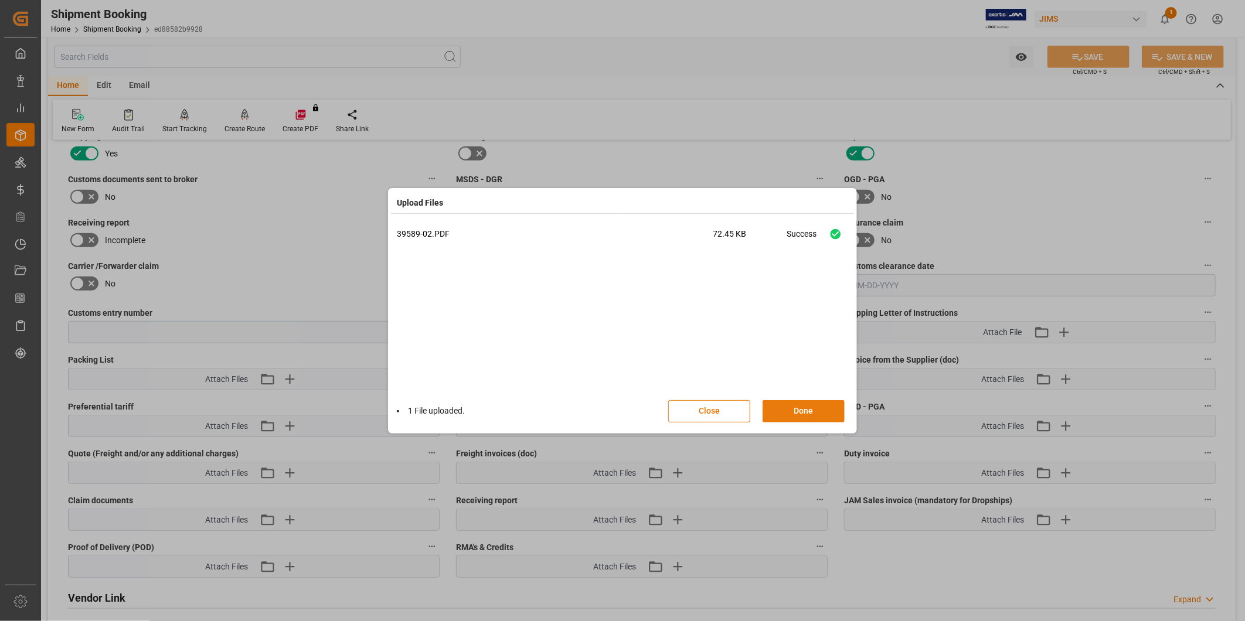
click at [811, 410] on button "Done" at bounding box center [803, 411] width 82 height 22
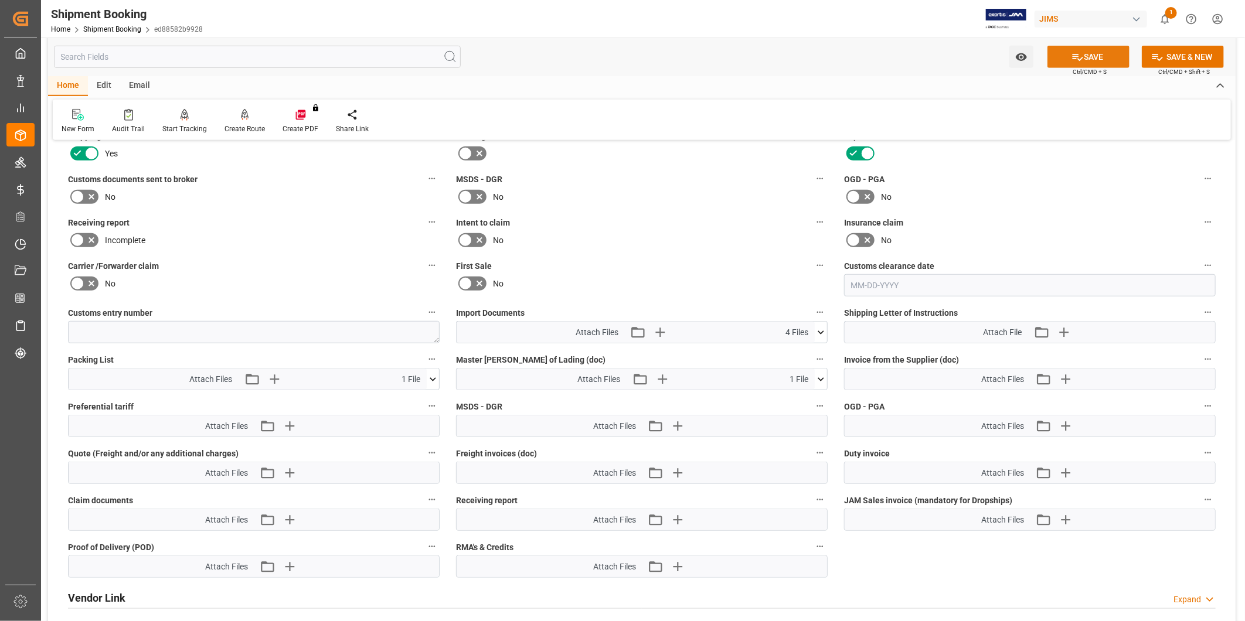
click at [1095, 60] on button "SAVE" at bounding box center [1088, 57] width 82 height 22
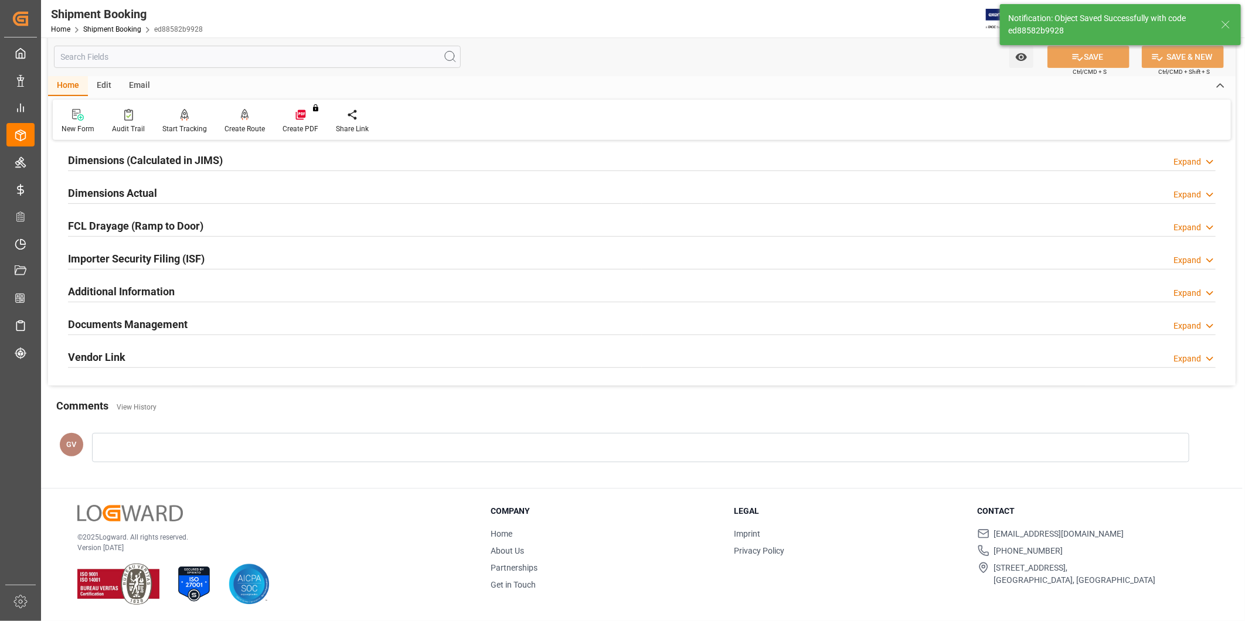
scroll to position [260, 0]
click at [235, 332] on div "Documents Management Expand" at bounding box center [641, 323] width 1147 height 22
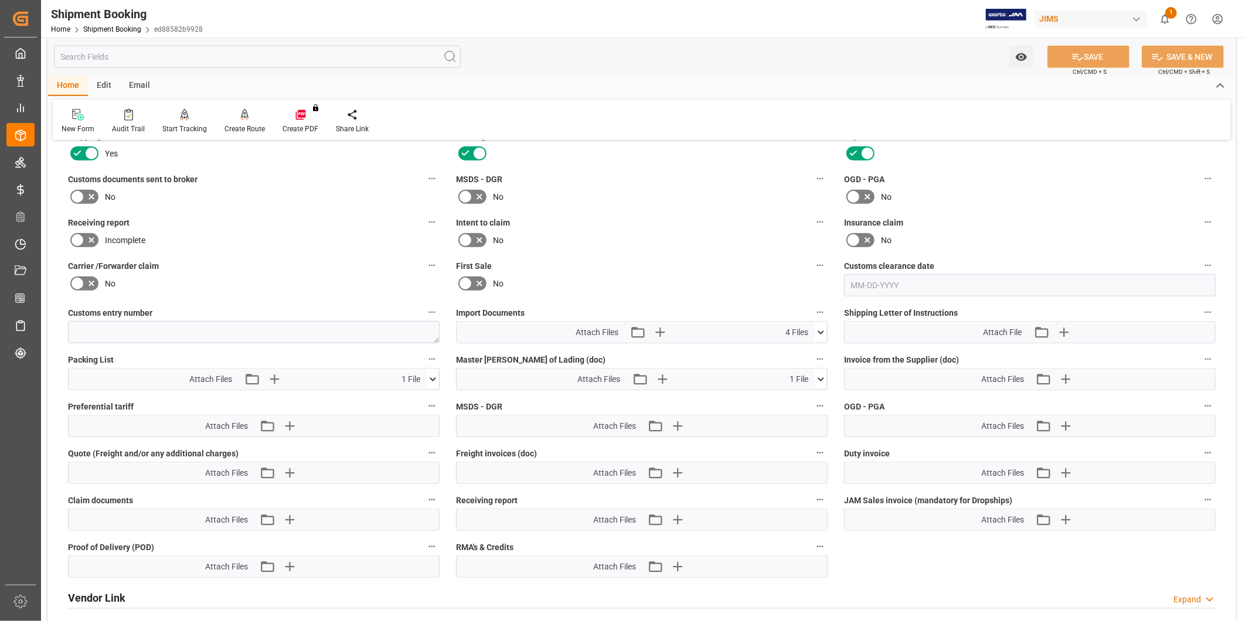
scroll to position [368, 0]
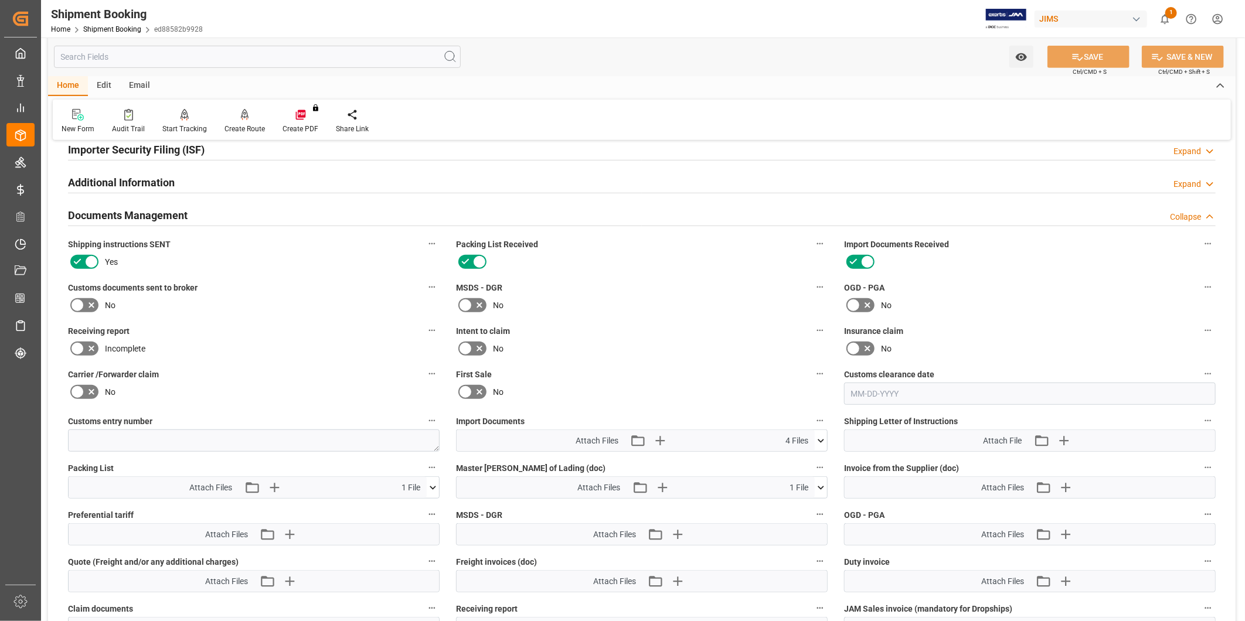
click at [88, 302] on icon at bounding box center [91, 305] width 14 height 14
click at [0, 0] on input "checkbox" at bounding box center [0, 0] width 0 height 0
drag, startPoint x: 1083, startPoint y: 43, endPoint x: 1077, endPoint y: 52, distance: 10.1
click at [1082, 43] on div "Watch Option SAVE Ctrl/CMD + S SAVE & NEW Ctrl/CMD + Shift + S" at bounding box center [641, 57] width 1187 height 39
drag, startPoint x: 1077, startPoint y: 54, endPoint x: 1068, endPoint y: 62, distance: 12.1
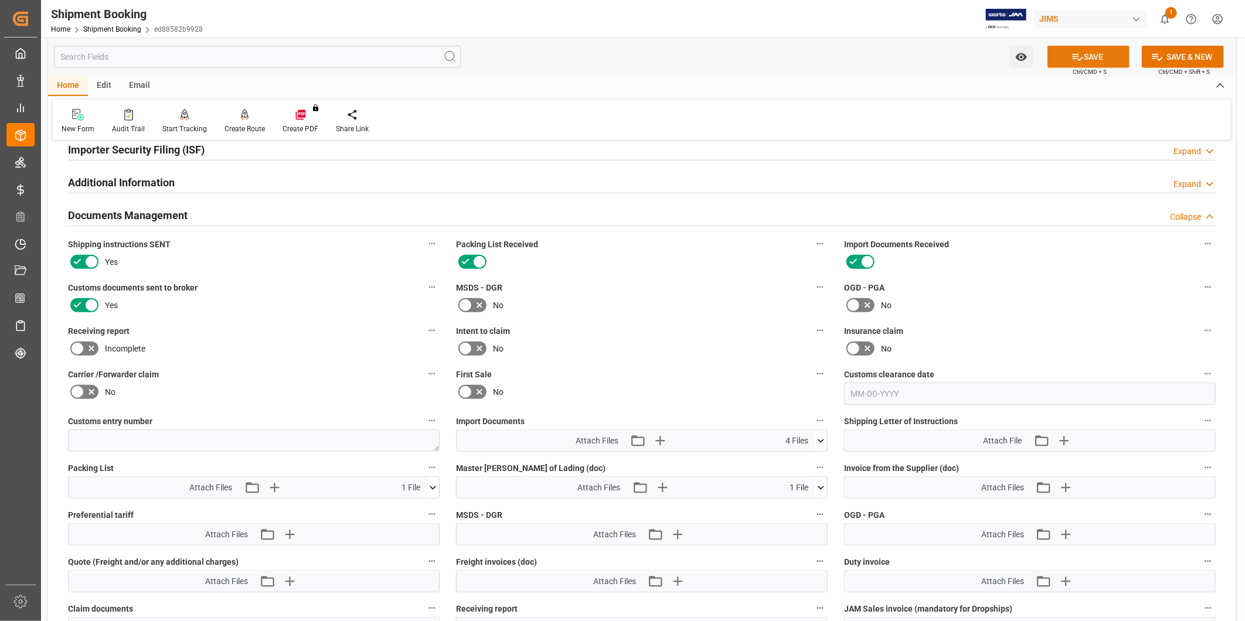
click at [1077, 54] on icon at bounding box center [1077, 57] width 12 height 12
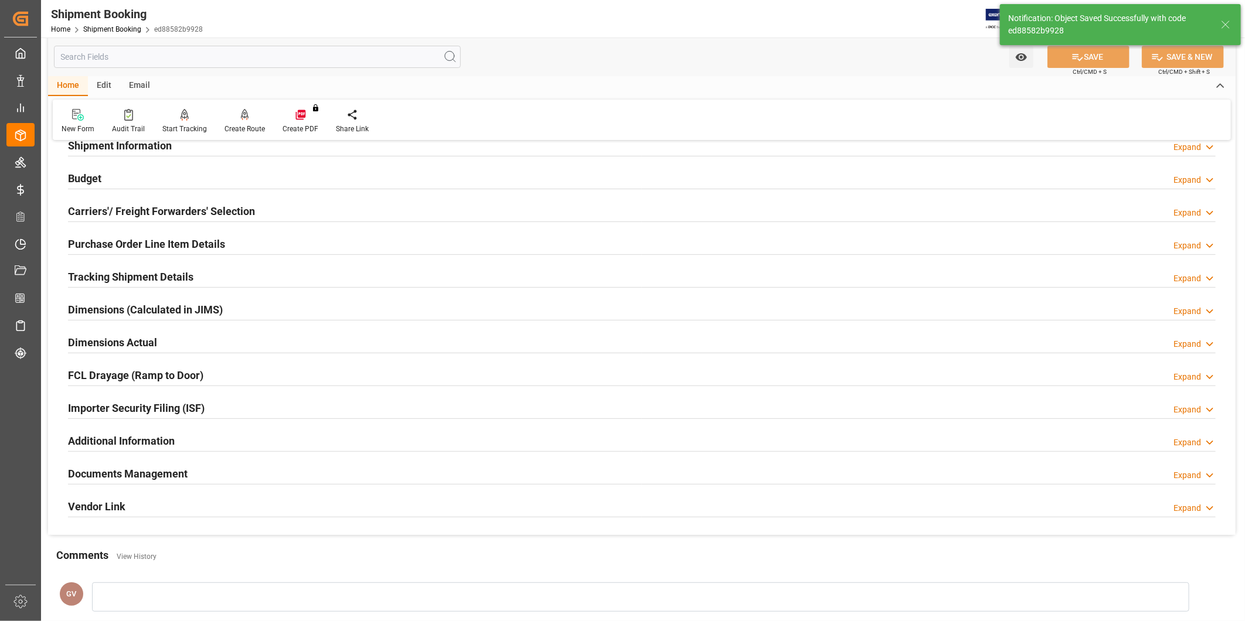
scroll to position [151, 0]
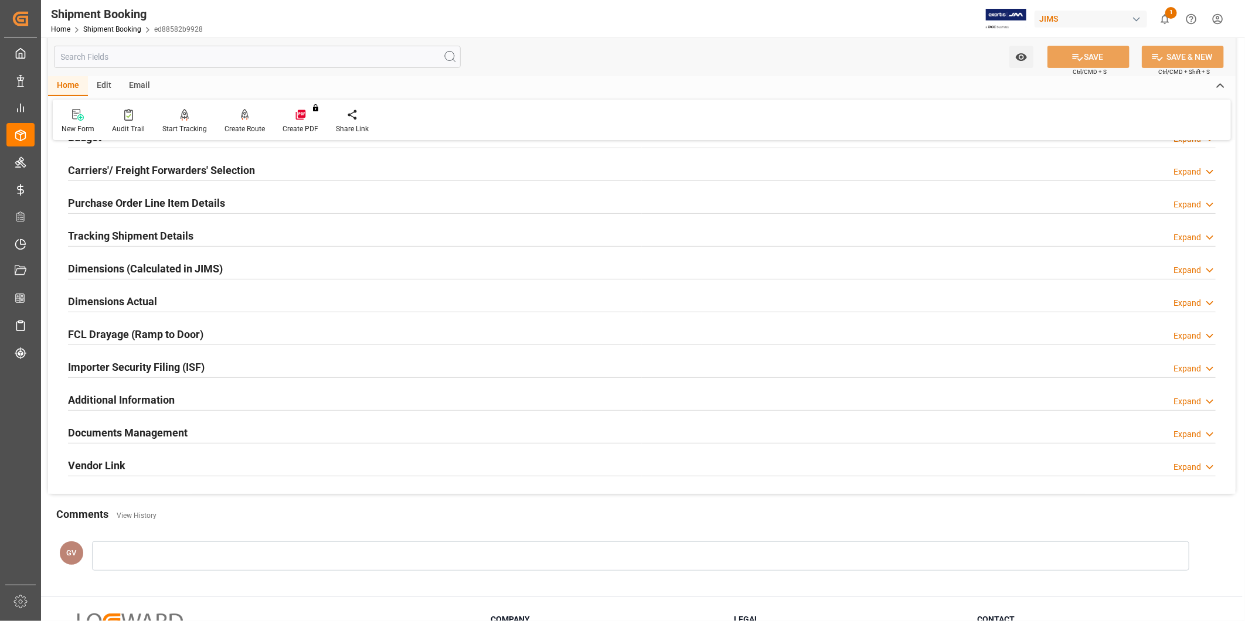
click at [155, 241] on h2 "Tracking Shipment Details" at bounding box center [130, 236] width 125 height 16
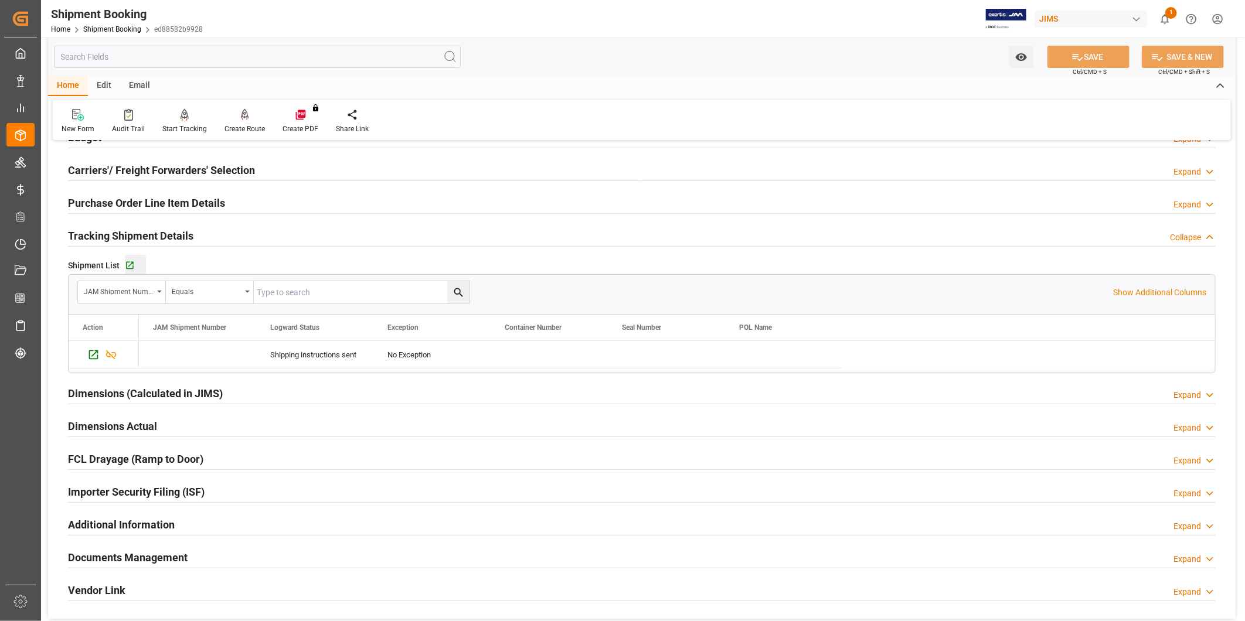
click at [131, 271] on button "Go to Shipment Tracking Grid" at bounding box center [135, 265] width 21 height 21
click at [144, 197] on h2 "Purchase Order Line Item Details" at bounding box center [146, 203] width 157 height 16
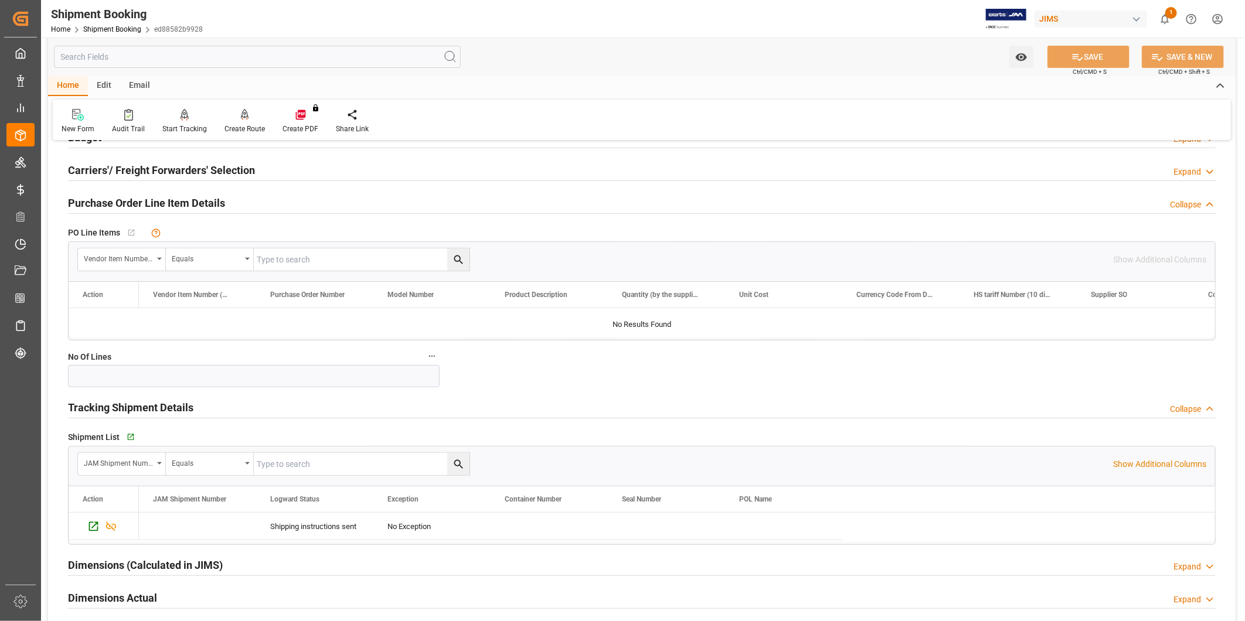
click at [218, 202] on h2 "Purchase Order Line Item Details" at bounding box center [146, 203] width 157 height 16
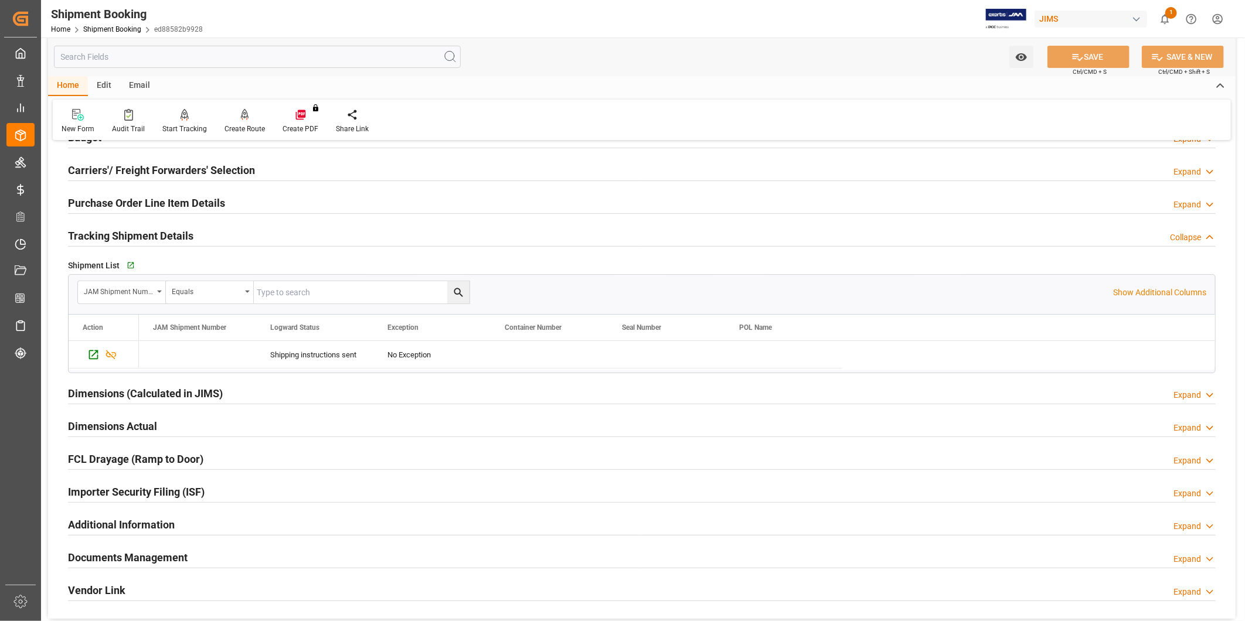
scroll to position [42, 0]
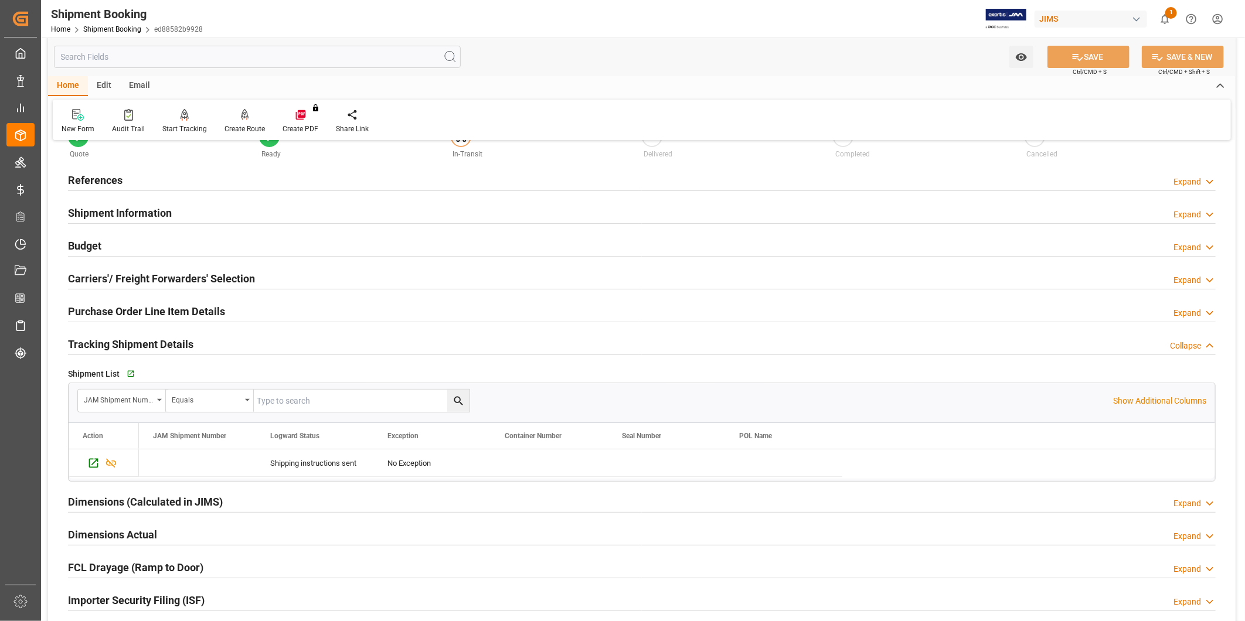
click at [182, 308] on h2 "Purchase Order Line Item Details" at bounding box center [146, 312] width 157 height 16
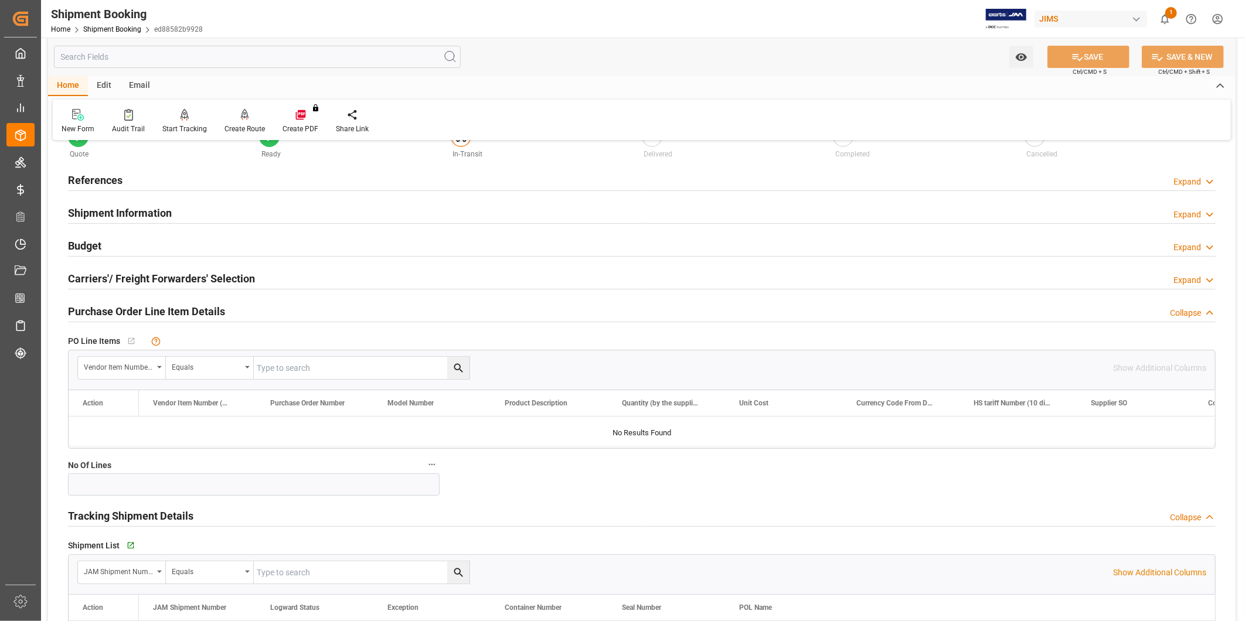
click at [182, 308] on h2 "Purchase Order Line Item Details" at bounding box center [146, 312] width 157 height 16
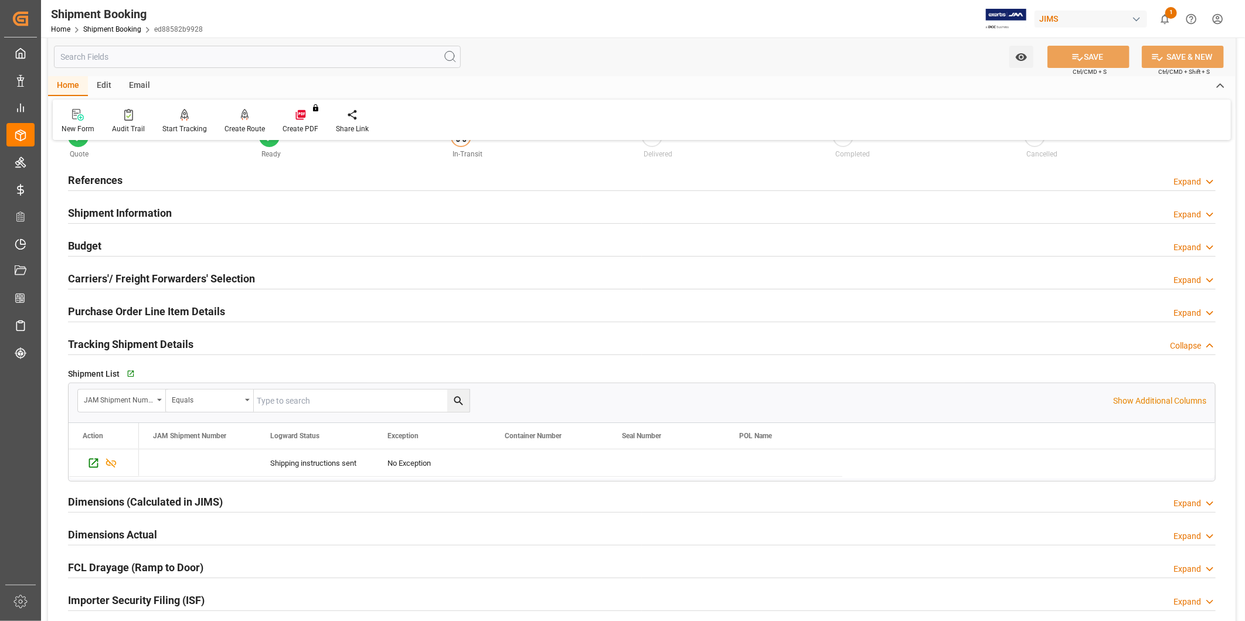
scroll to position [0, 0]
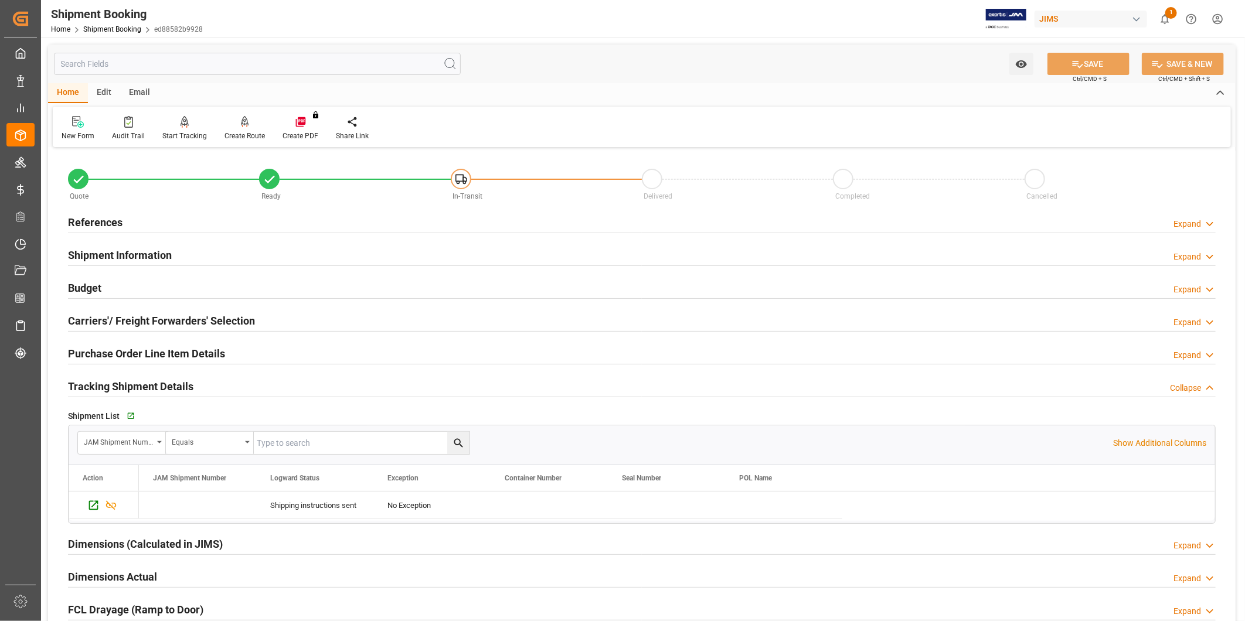
click at [1175, 221] on div "Expand" at bounding box center [1187, 224] width 28 height 12
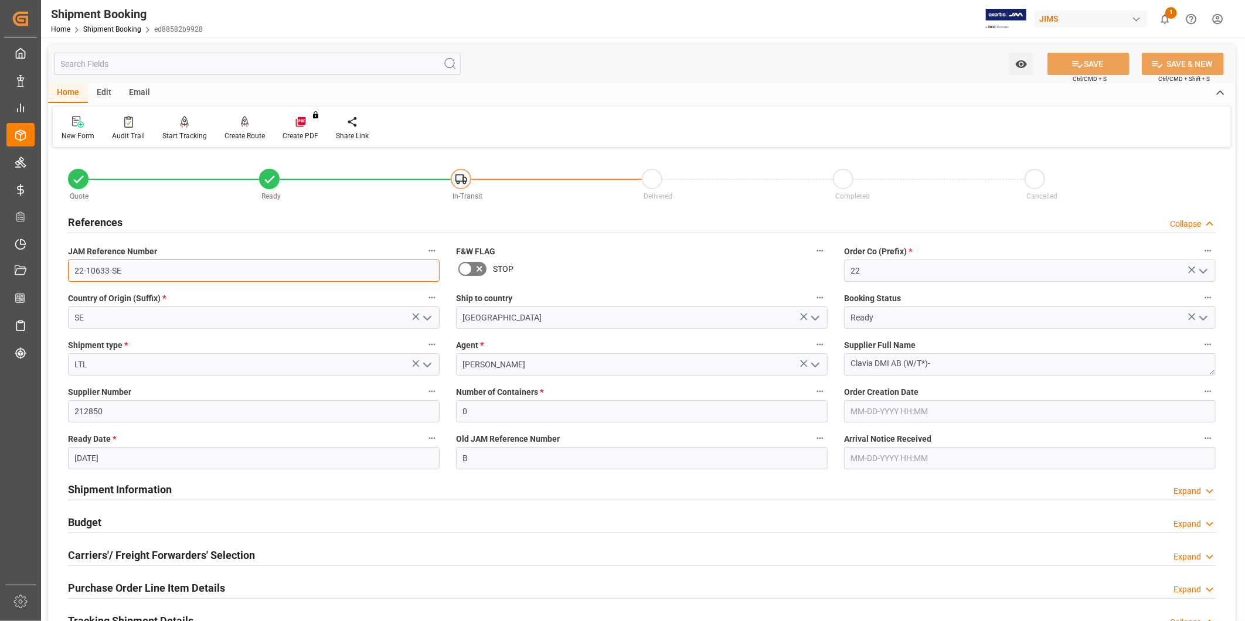
click at [164, 279] on input "22-10633-SE" at bounding box center [254, 271] width 372 height 22
click at [672, 188] on div "Delivered" at bounding box center [737, 185] width 191 height 33
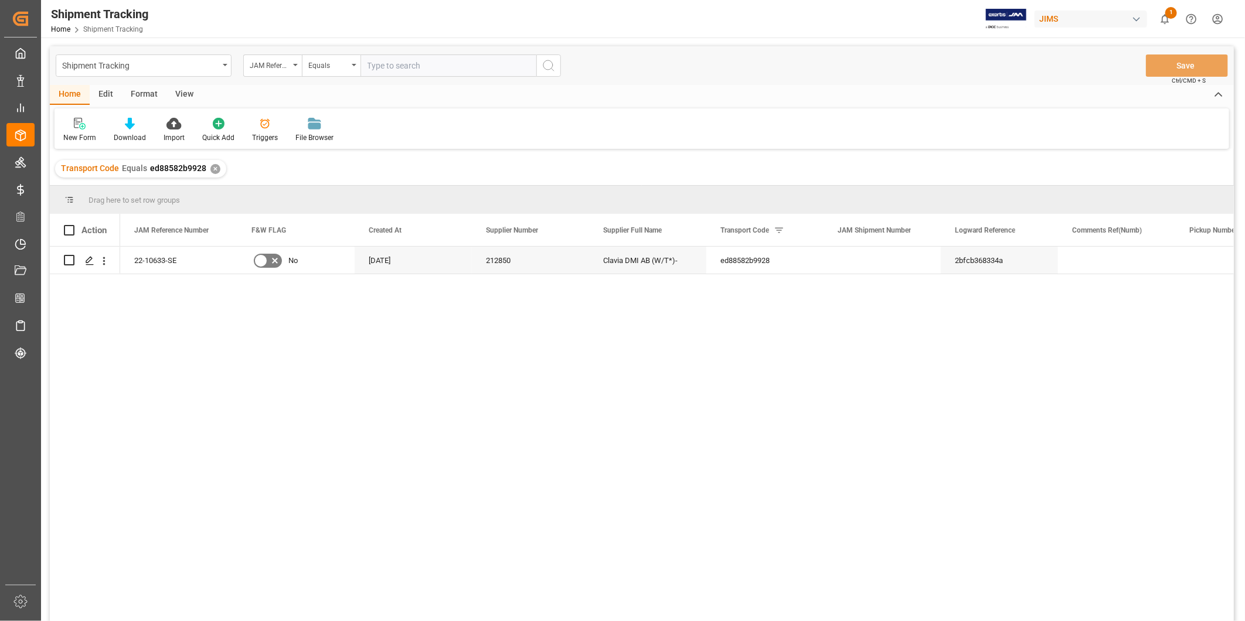
click at [154, 95] on div "Format" at bounding box center [144, 95] width 45 height 20
click at [179, 95] on div "View" at bounding box center [184, 95] width 36 height 20
click at [74, 130] on div "Default" at bounding box center [74, 130] width 40 height 26
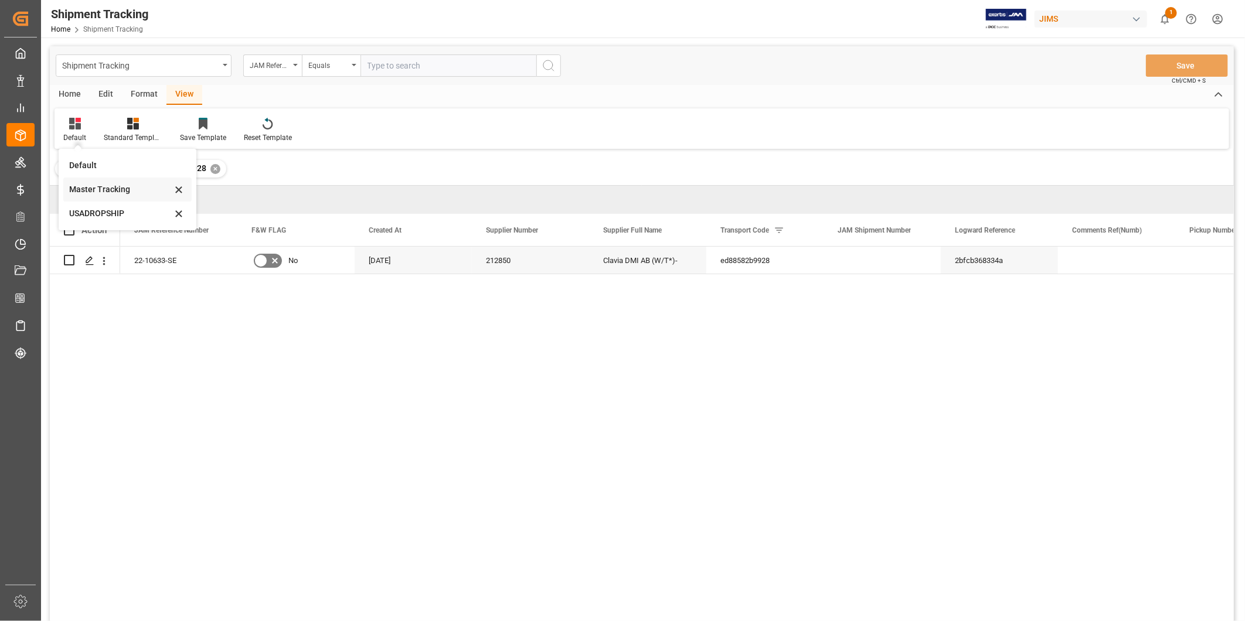
click at [96, 194] on div "Master Tracking" at bounding box center [120, 189] width 103 height 12
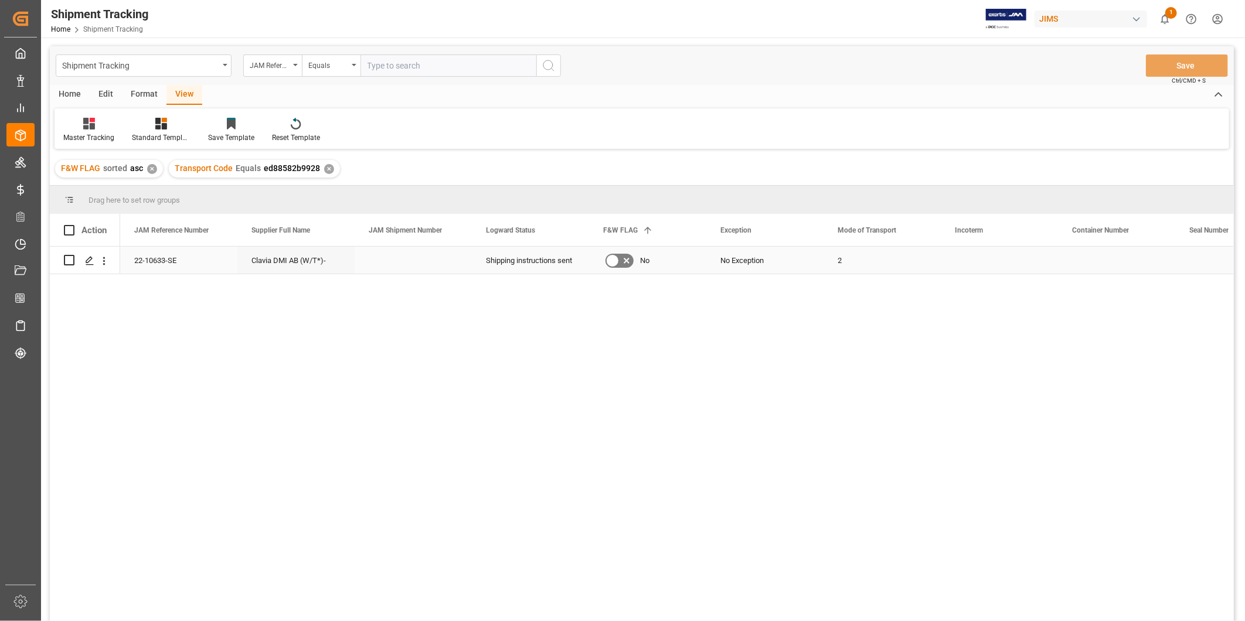
click at [428, 263] on div "Press SPACE to select this row." at bounding box center [413, 260] width 117 height 27
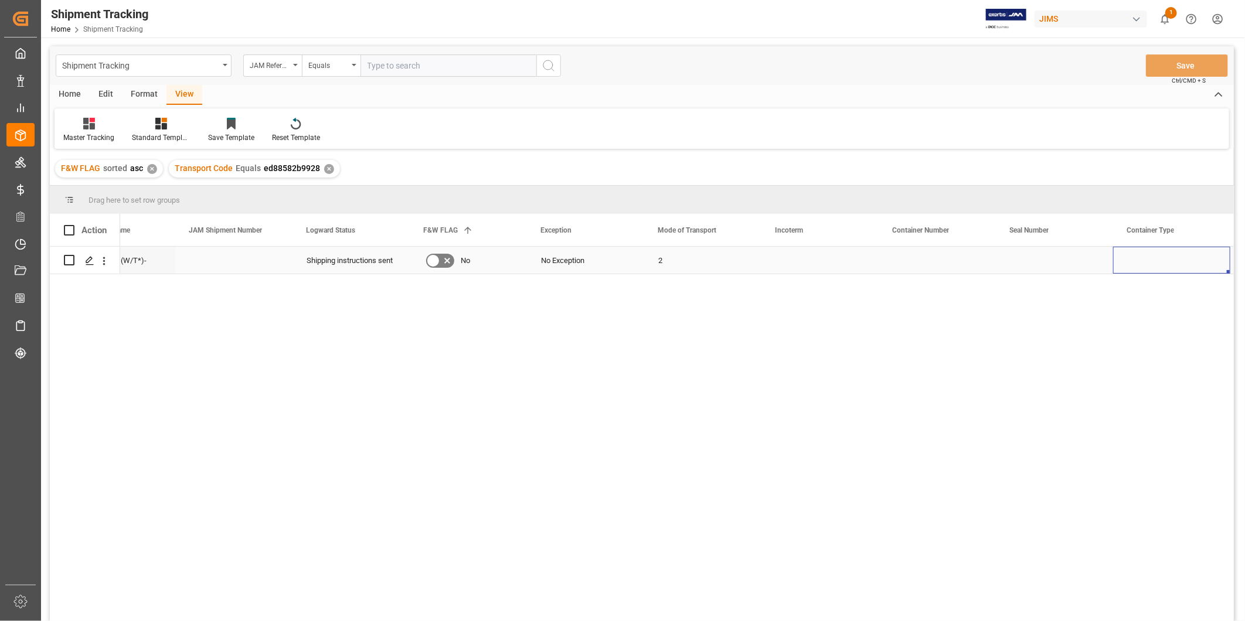
scroll to position [0, 297]
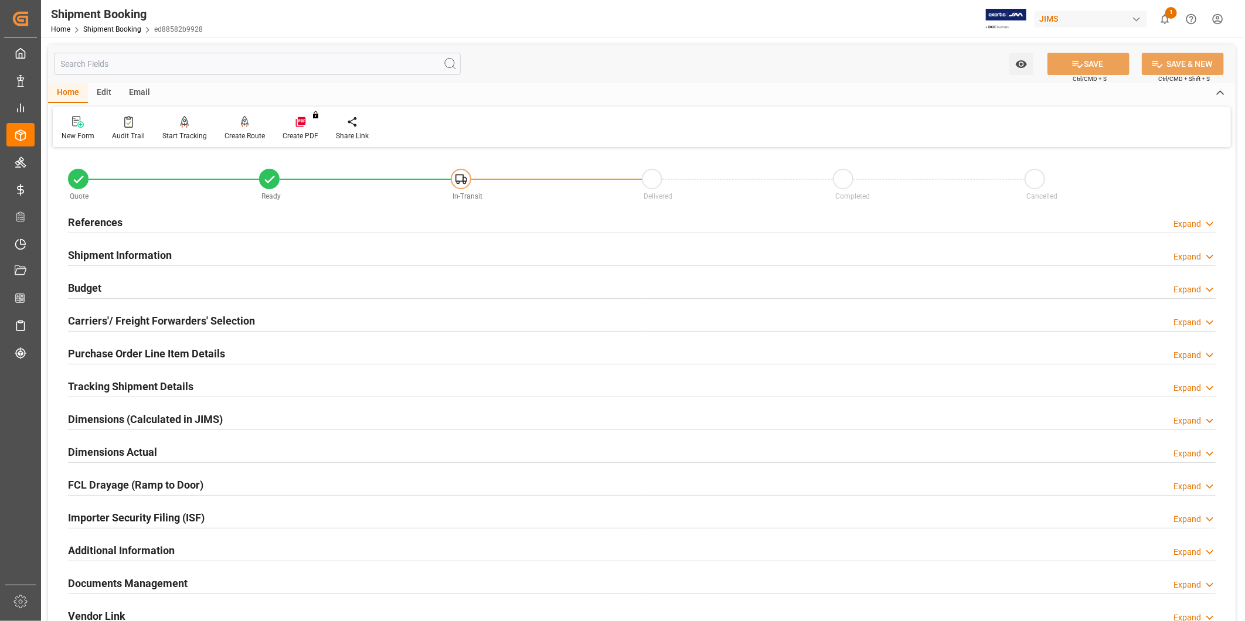
click at [150, 352] on h2 "Purchase Order Line Item Details" at bounding box center [146, 354] width 157 height 16
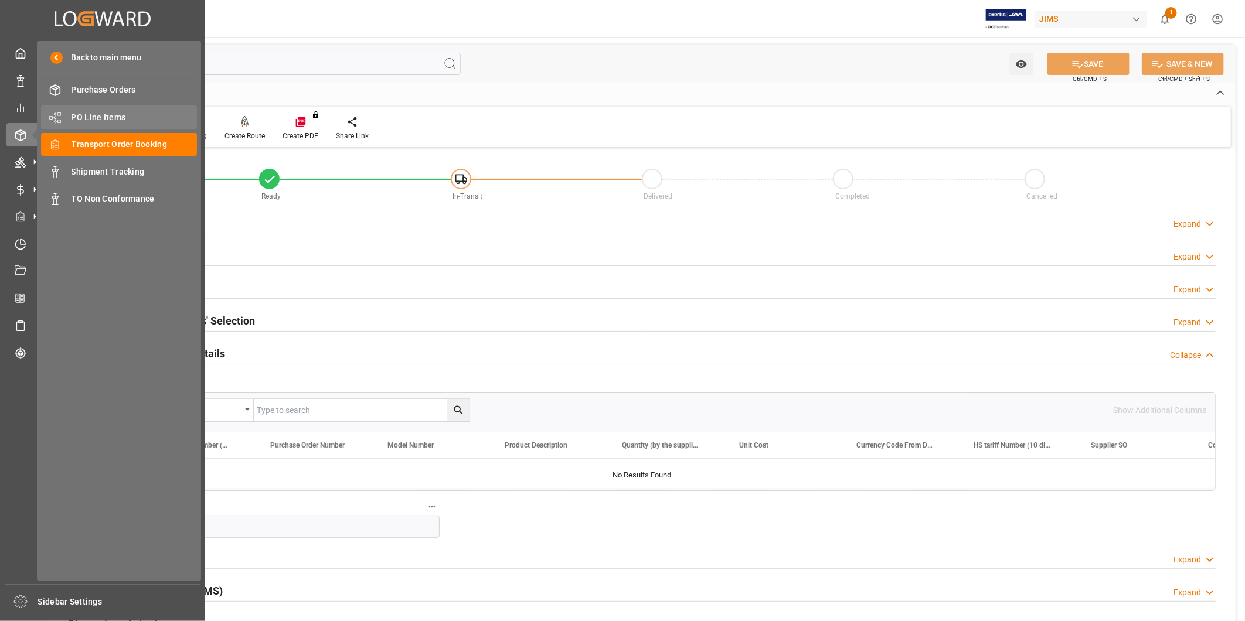
click at [131, 118] on span "PO Line Items" at bounding box center [134, 117] width 126 height 12
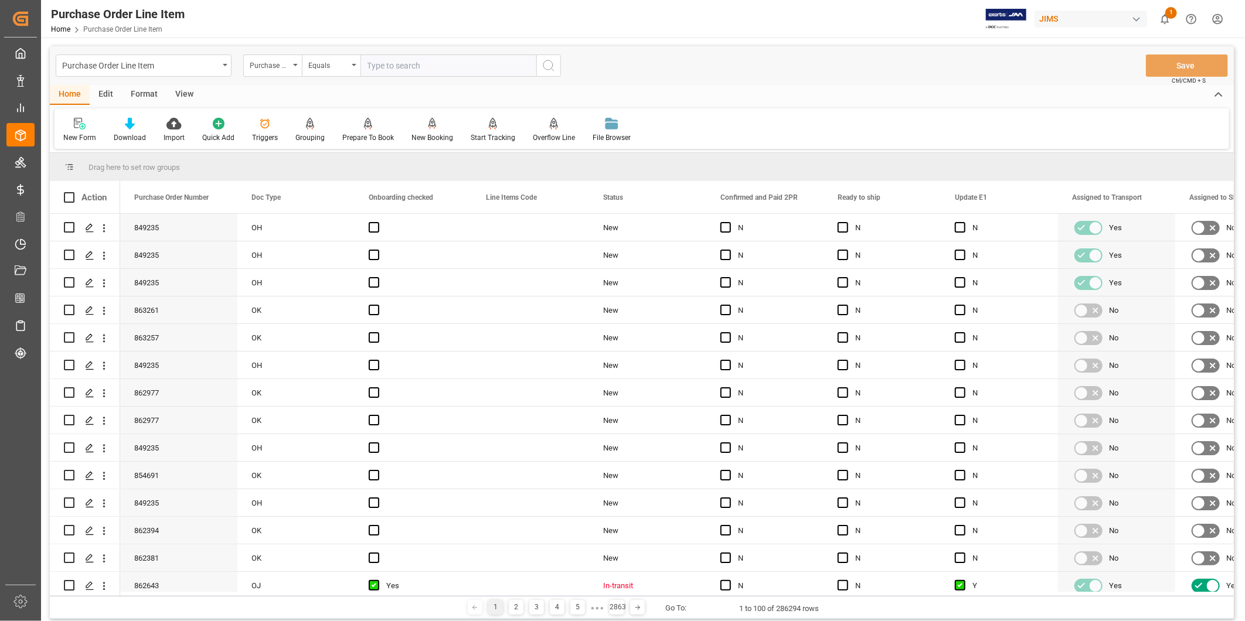
click at [388, 71] on input "text" at bounding box center [448, 65] width 176 height 22
paste input "863108"
type input "863108"
click at [537, 64] on button "search button" at bounding box center [548, 65] width 25 height 22
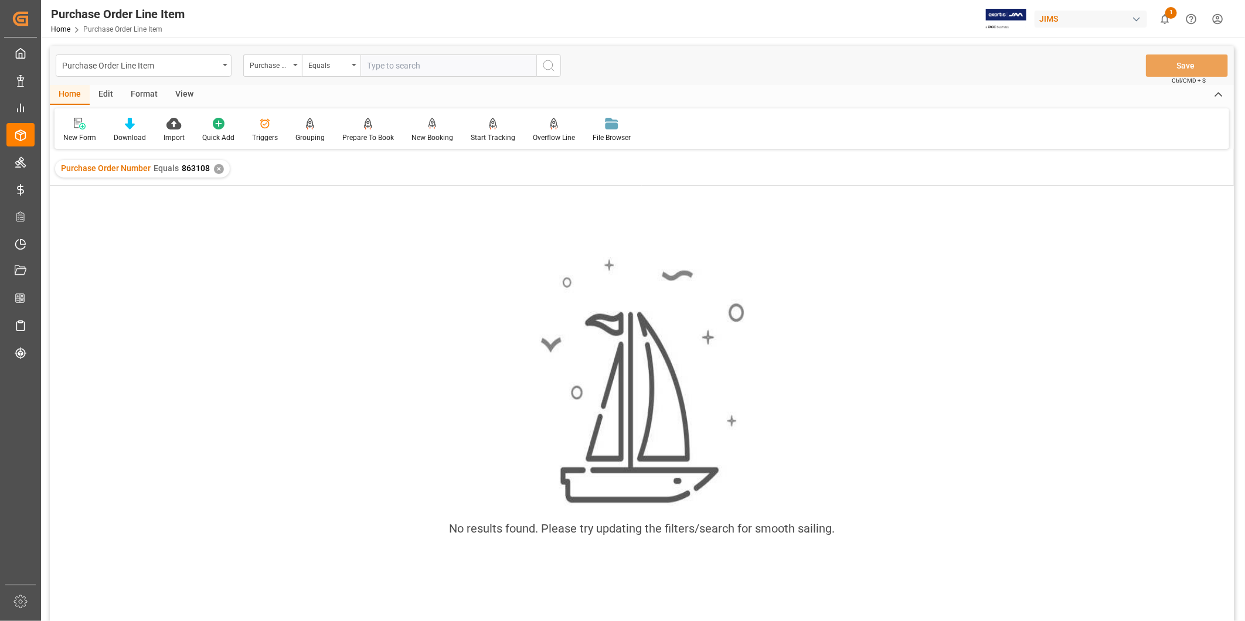
click at [220, 169] on div "✕" at bounding box center [219, 169] width 10 height 10
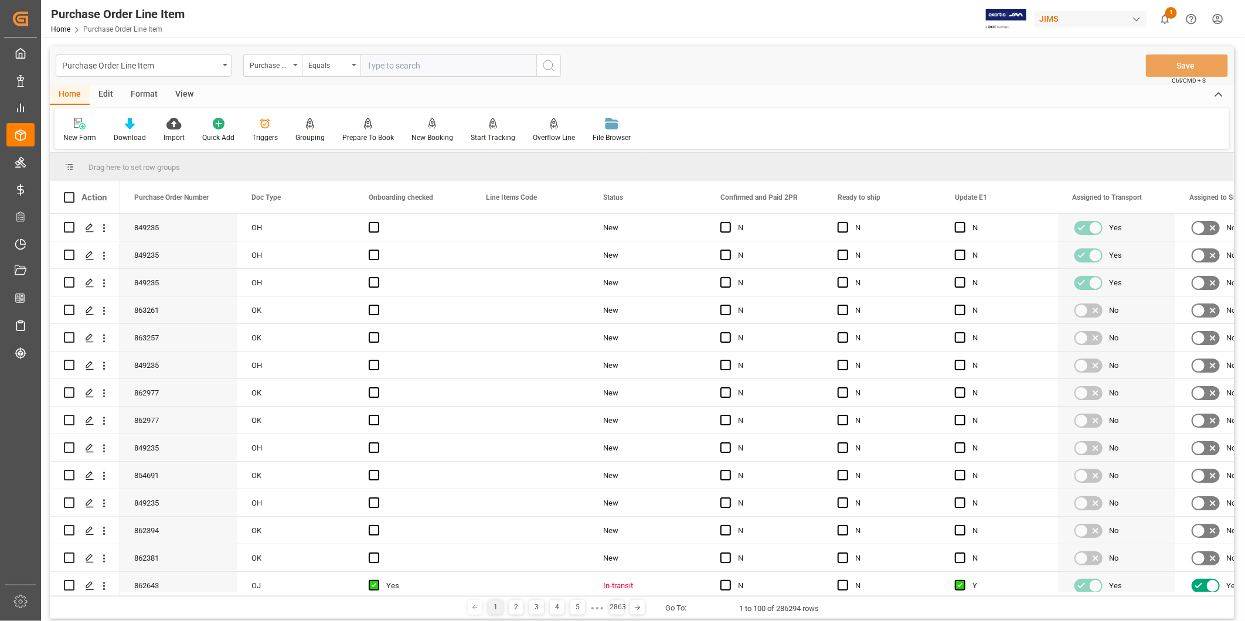
click at [404, 66] on input "text" at bounding box center [448, 65] width 176 height 22
paste input "863108"
type input "863108"
click at [552, 69] on line "search button" at bounding box center [552, 70] width 2 height 2
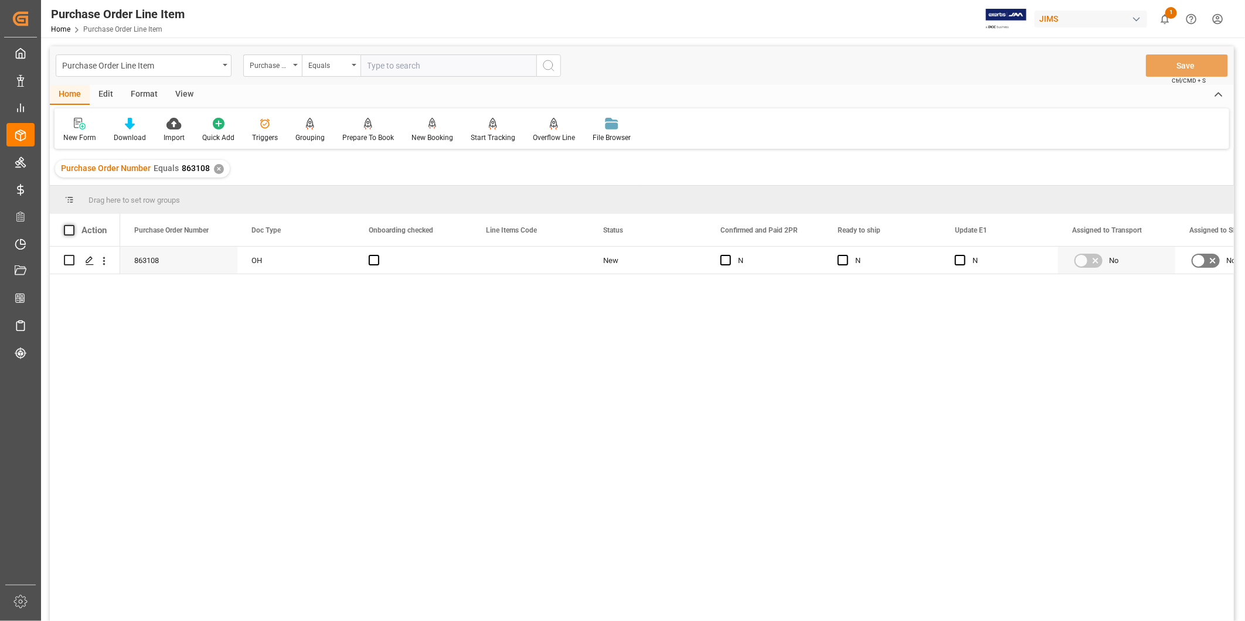
click at [71, 233] on span at bounding box center [69, 230] width 11 height 11
click at [73, 225] on input "checkbox" at bounding box center [73, 225] width 0 height 0
checkbox input "true"
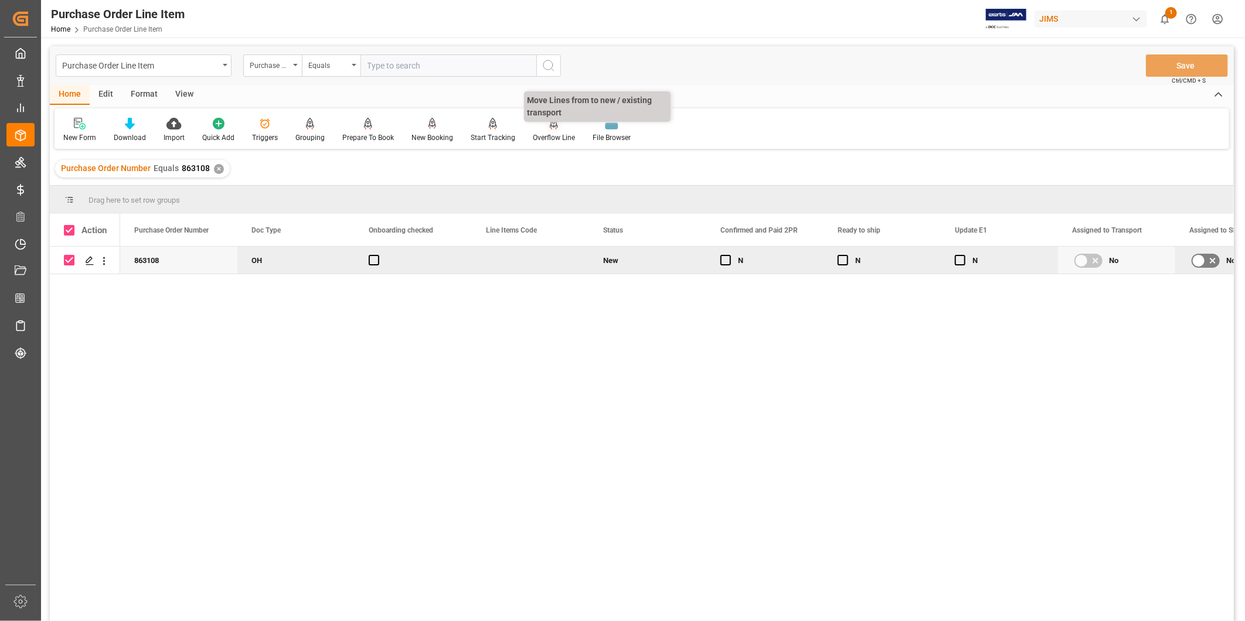
click at [549, 130] on div "Overflow Line" at bounding box center [554, 130] width 60 height 26
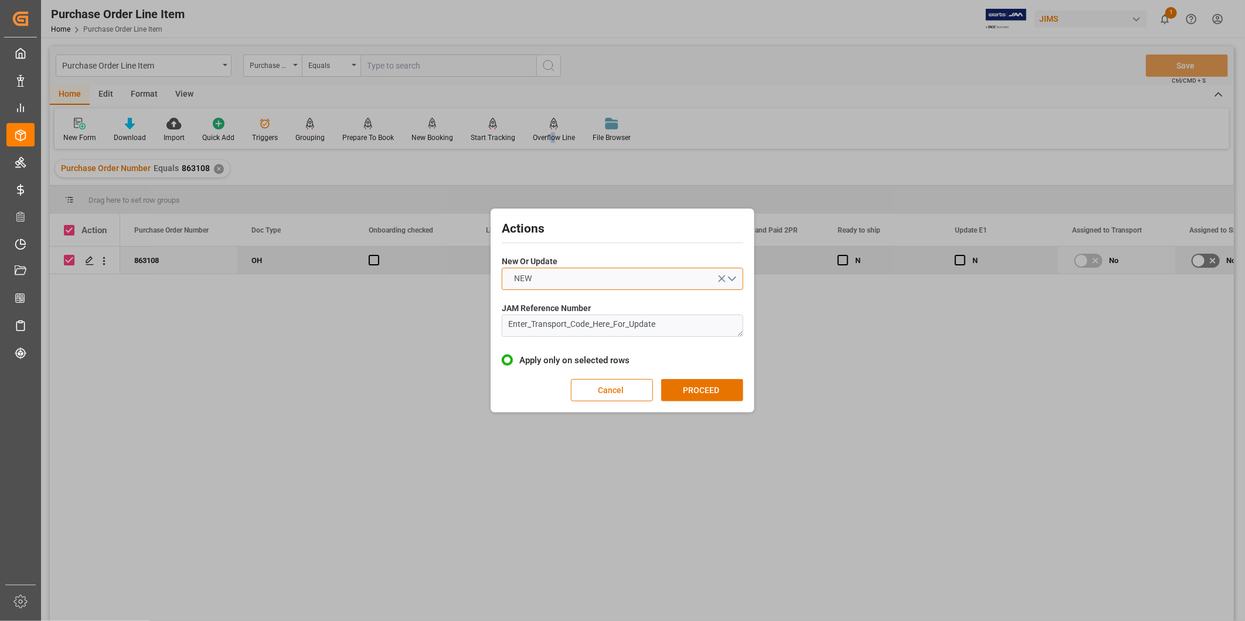
click at [734, 278] on button "NEW" at bounding box center [622, 279] width 241 height 22
click at [713, 305] on div "UPDATE" at bounding box center [622, 306] width 240 height 25
click at [598, 332] on textarea "Enter_Transport_Code_Here_For_Update" at bounding box center [622, 326] width 241 height 22
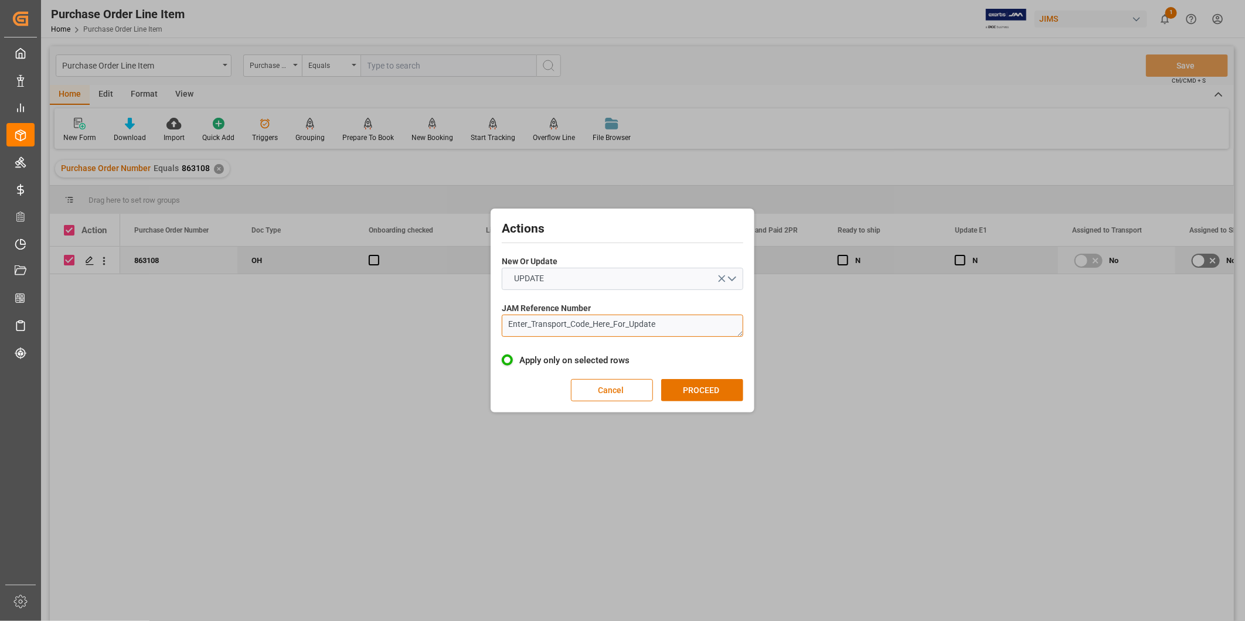
paste textarea "22-10633-SE"
type textarea "22-10633-SE"
click at [686, 383] on button "PROCEED" at bounding box center [702, 390] width 82 height 22
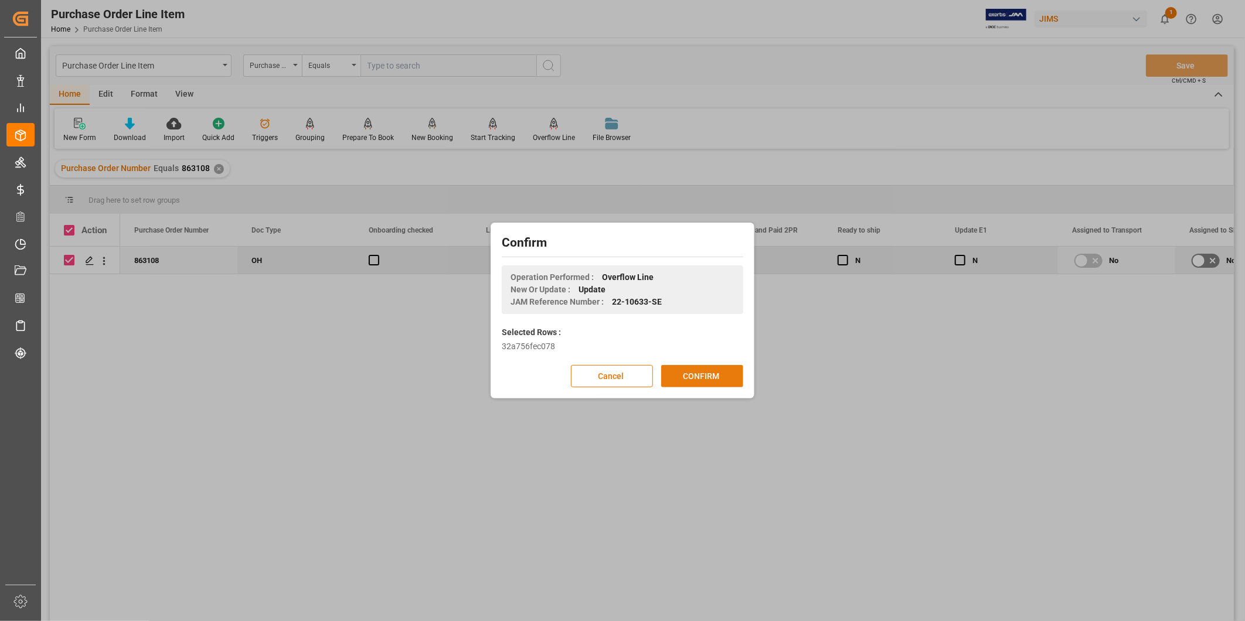
click at [690, 374] on button "CONFIRM" at bounding box center [702, 376] width 82 height 22
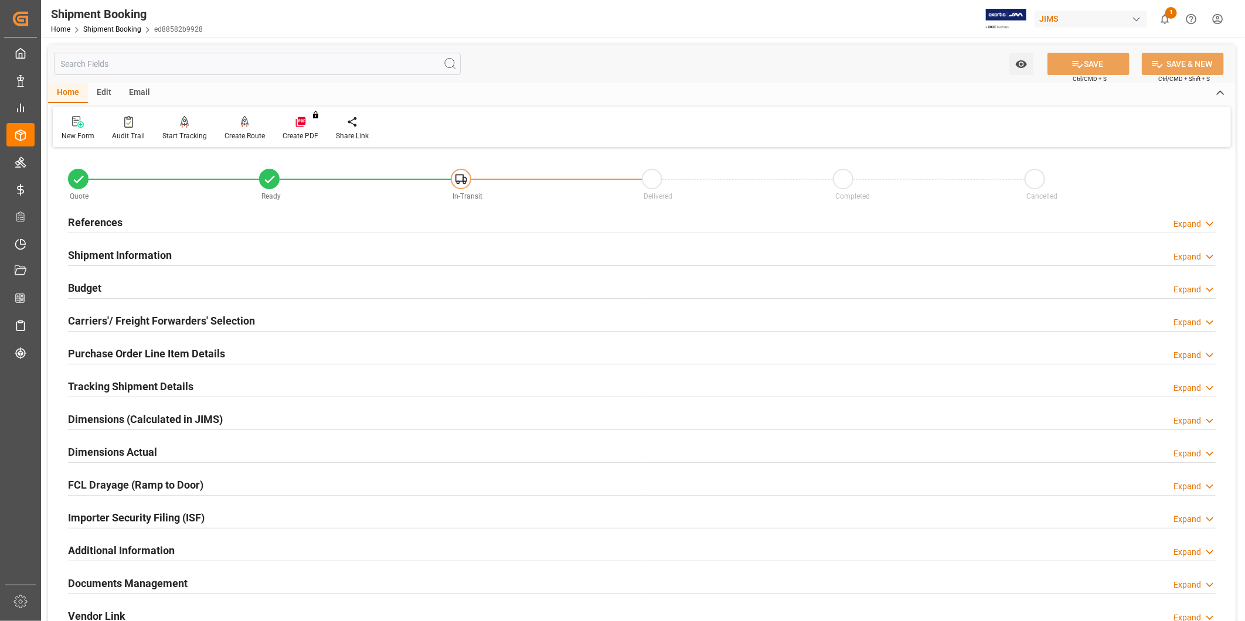
click at [197, 355] on h2 "Purchase Order Line Item Details" at bounding box center [146, 354] width 157 height 16
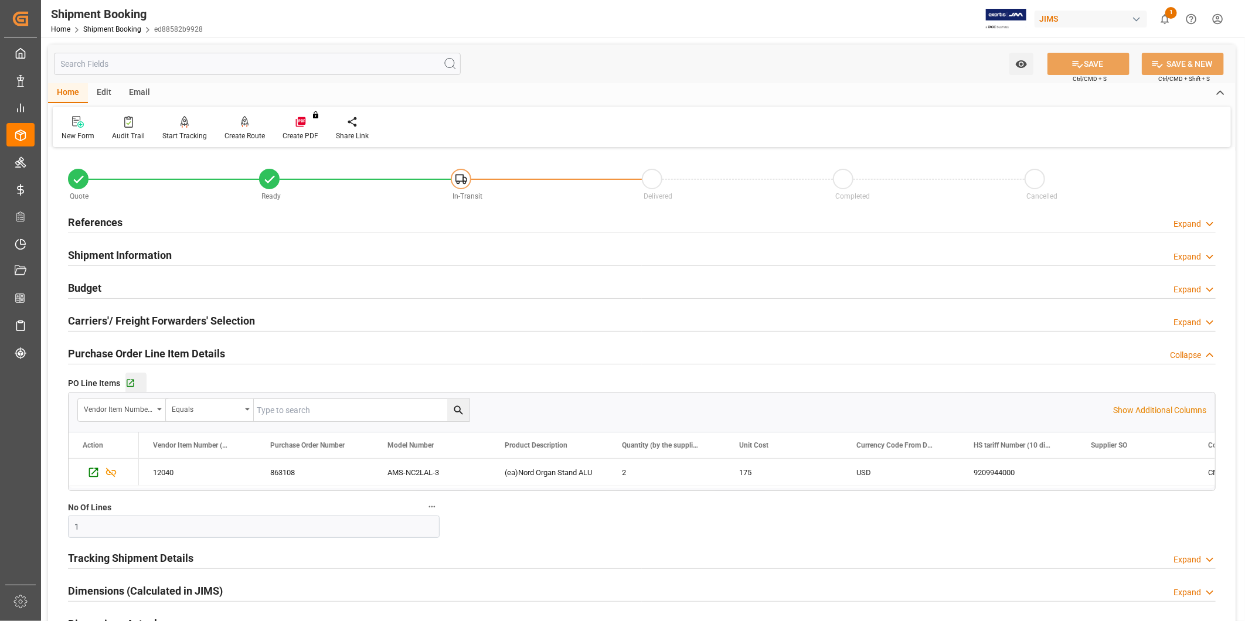
click at [131, 389] on button "Go to Purchase Order Line Item Grid" at bounding box center [135, 383] width 21 height 21
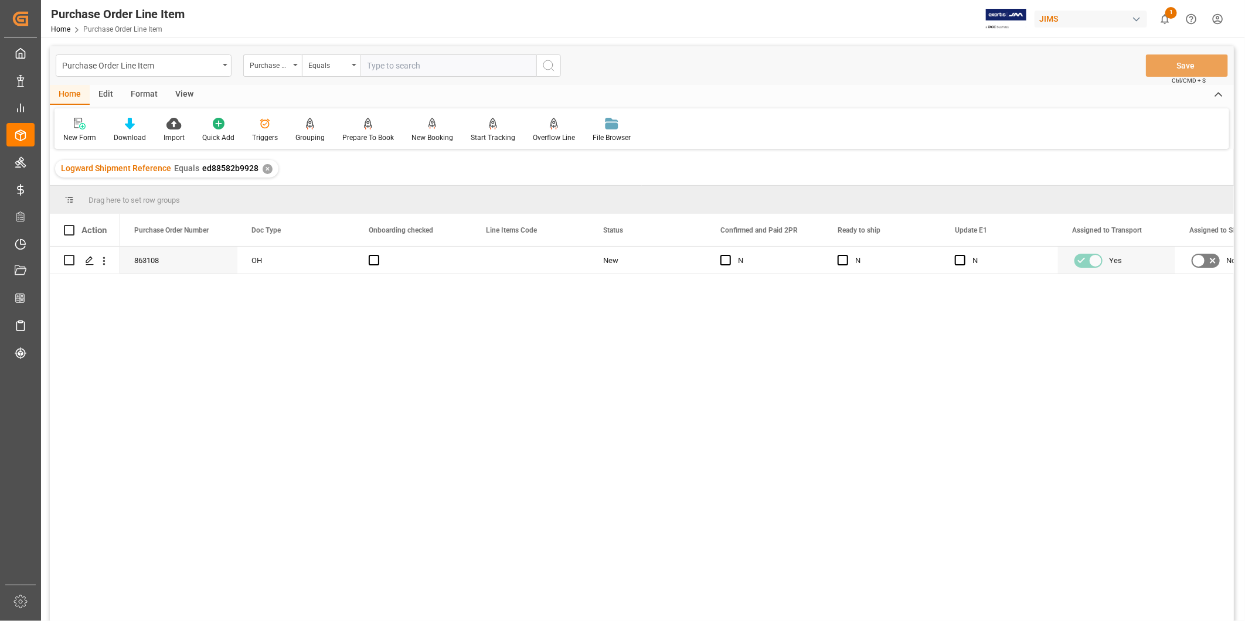
click at [183, 97] on div "View" at bounding box center [184, 95] width 36 height 20
click at [72, 135] on div "Default" at bounding box center [74, 137] width 23 height 11
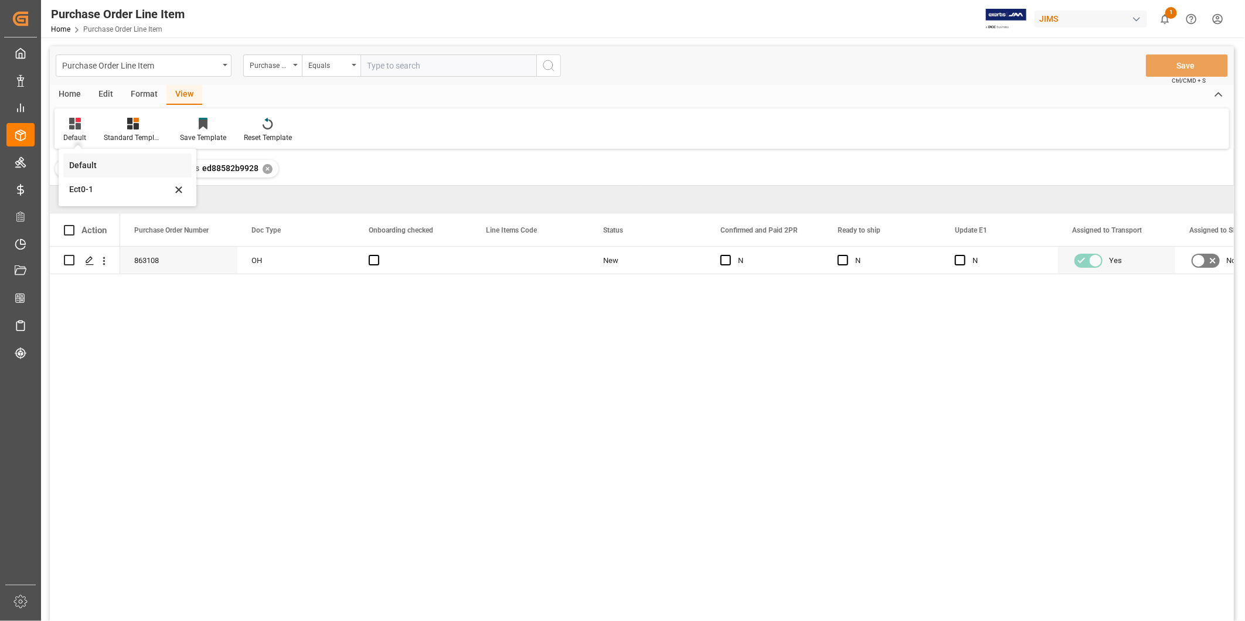
click at [145, 166] on div "Default" at bounding box center [120, 165] width 103 height 12
click at [442, 255] on div "Press SPACE to select this row." at bounding box center [413, 260] width 117 height 27
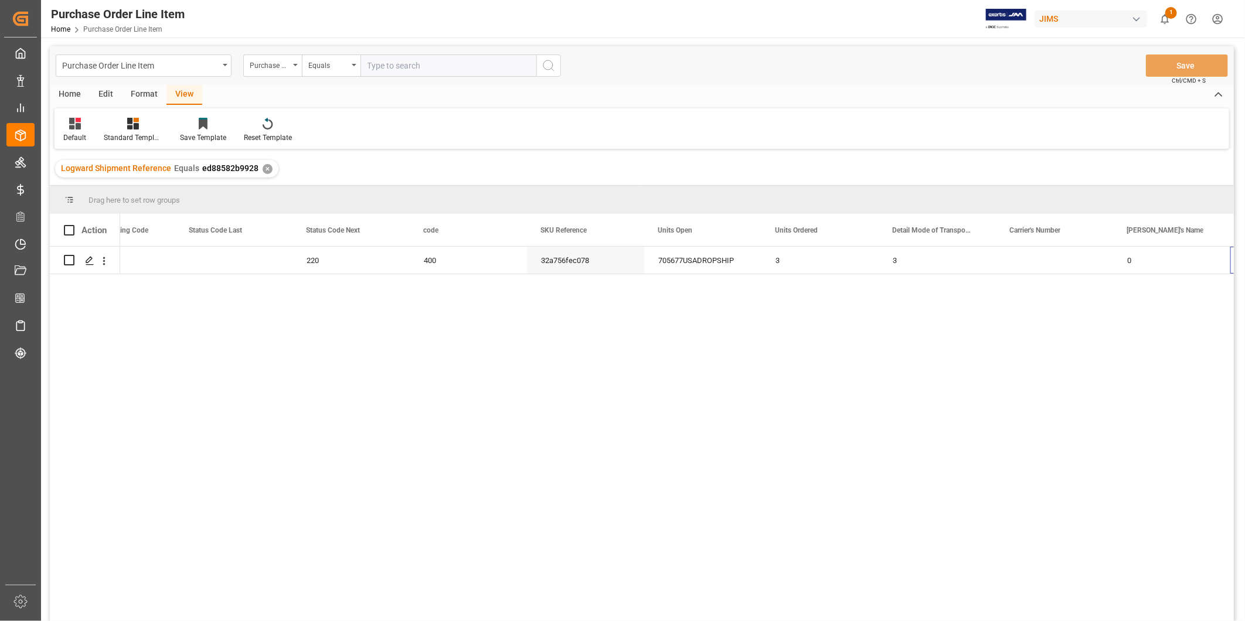
scroll to position [0, 2406]
click at [389, 230] on span at bounding box center [389, 230] width 11 height 11
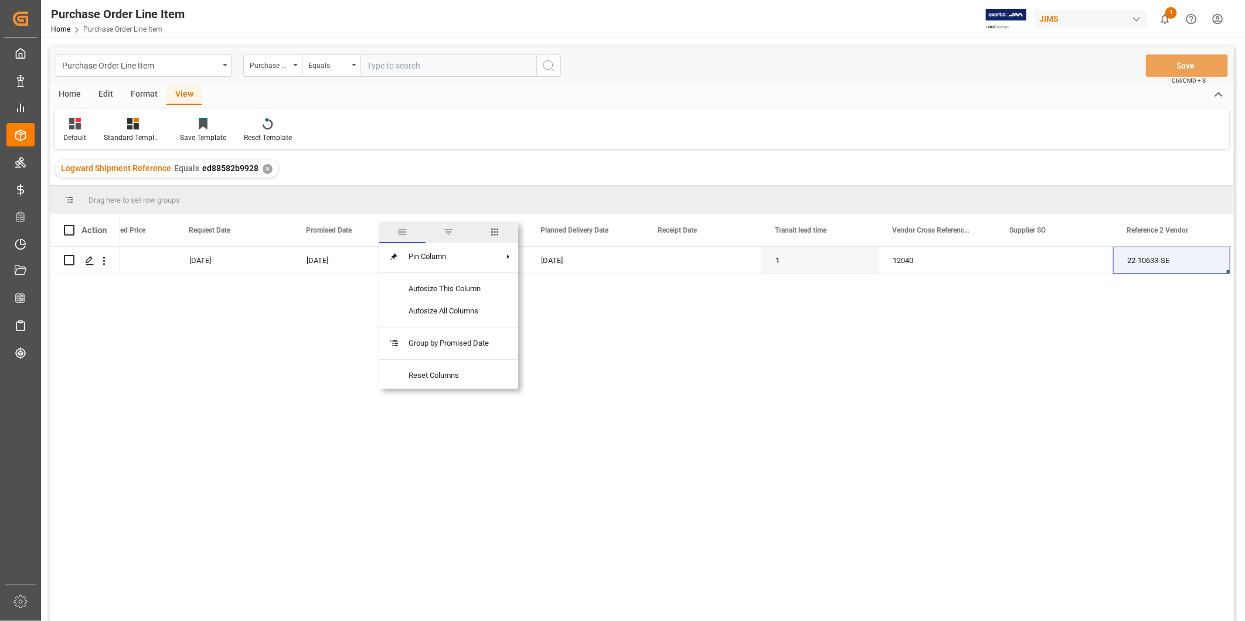
click at [496, 229] on span "columns" at bounding box center [495, 232] width 11 height 11
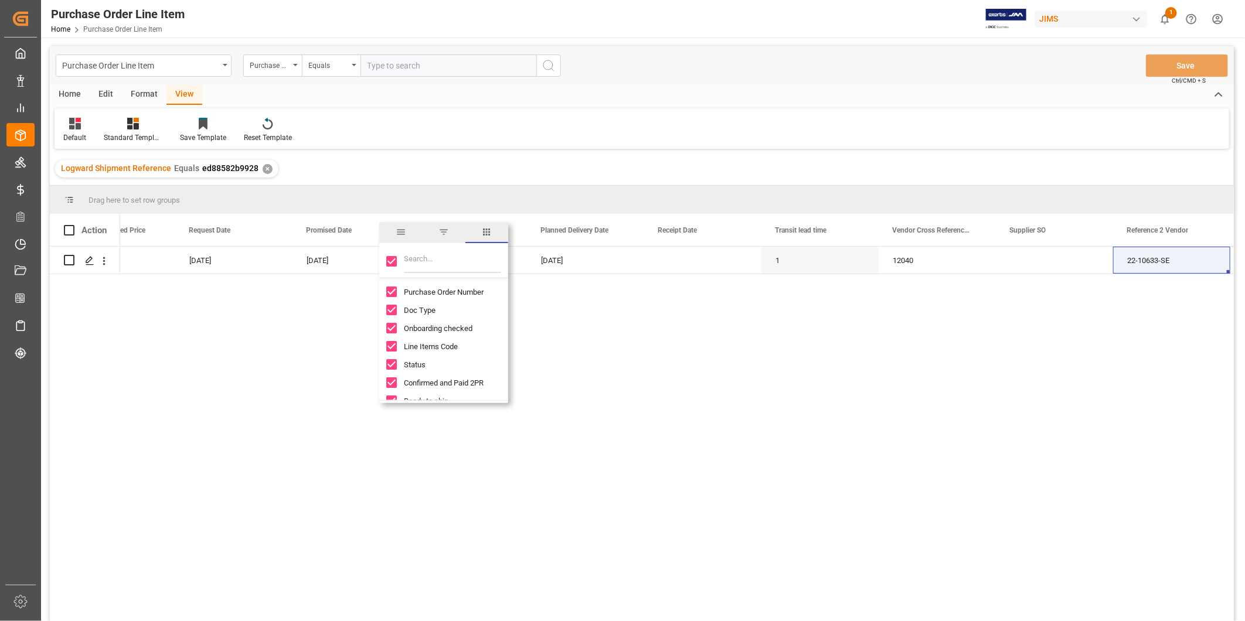
click at [390, 263] on input "Toggle Select All Columns" at bounding box center [391, 261] width 11 height 11
checkbox input "false"
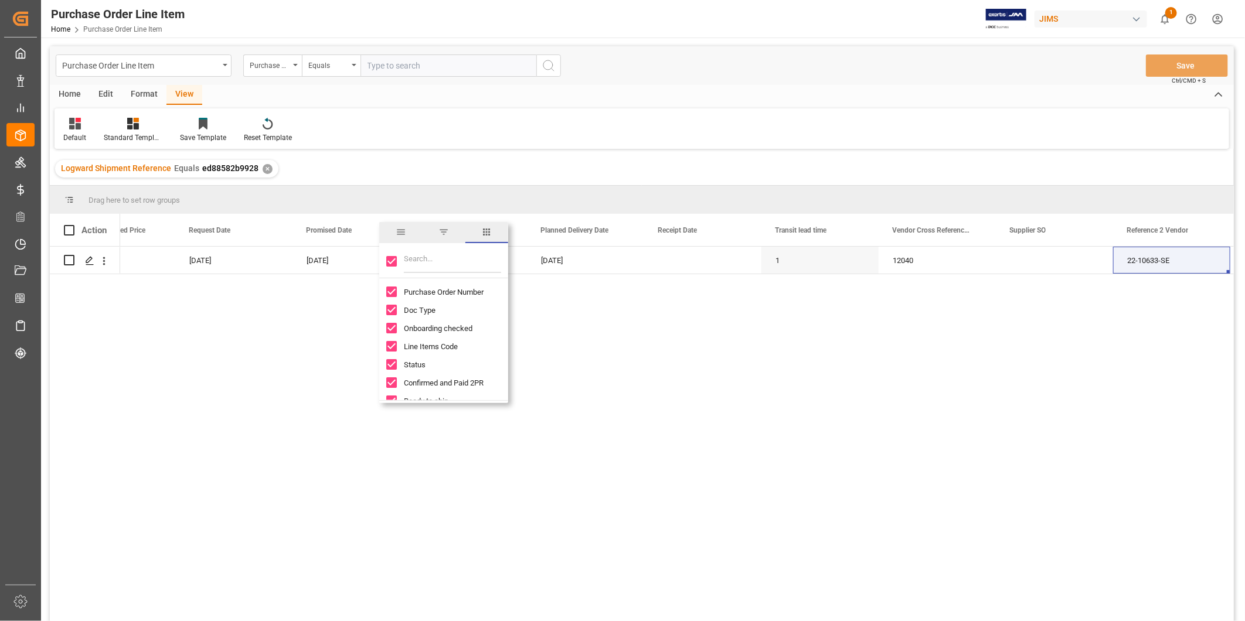
checkbox input "false"
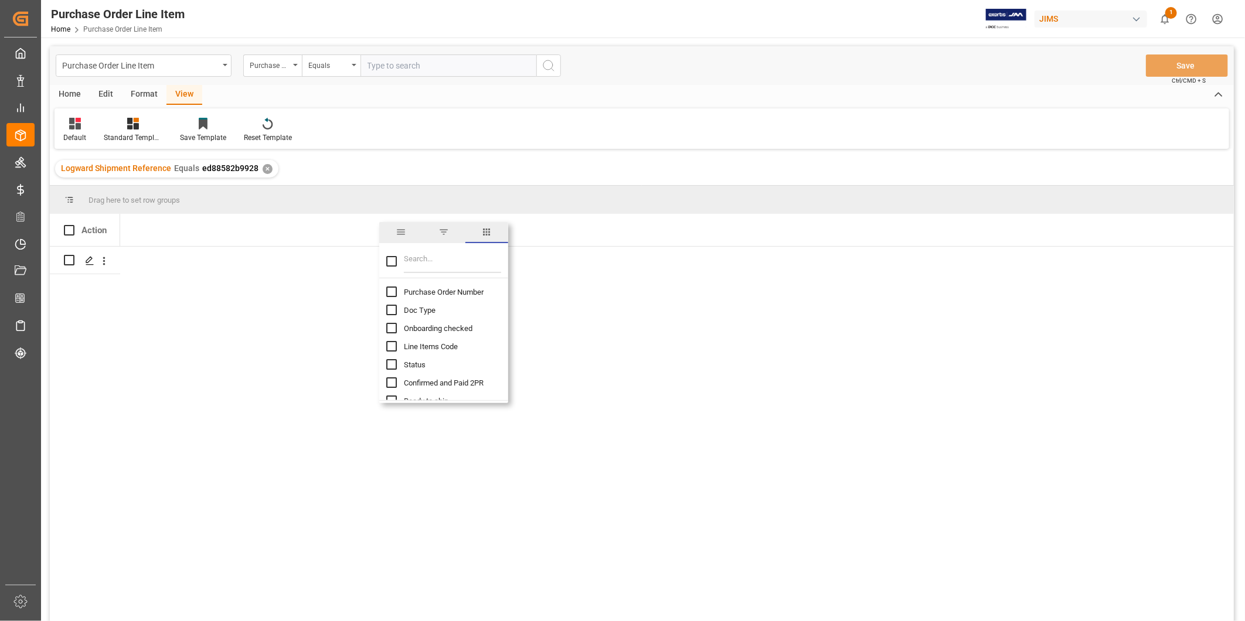
click at [395, 290] on input "Purchase Order Number column toggle visibility (hidden)" at bounding box center [391, 292] width 11 height 11
checkbox input "true"
checkbox input "false"
click at [431, 262] on input "Filter Columns Input" at bounding box center [452, 261] width 97 height 23
type input "inc"
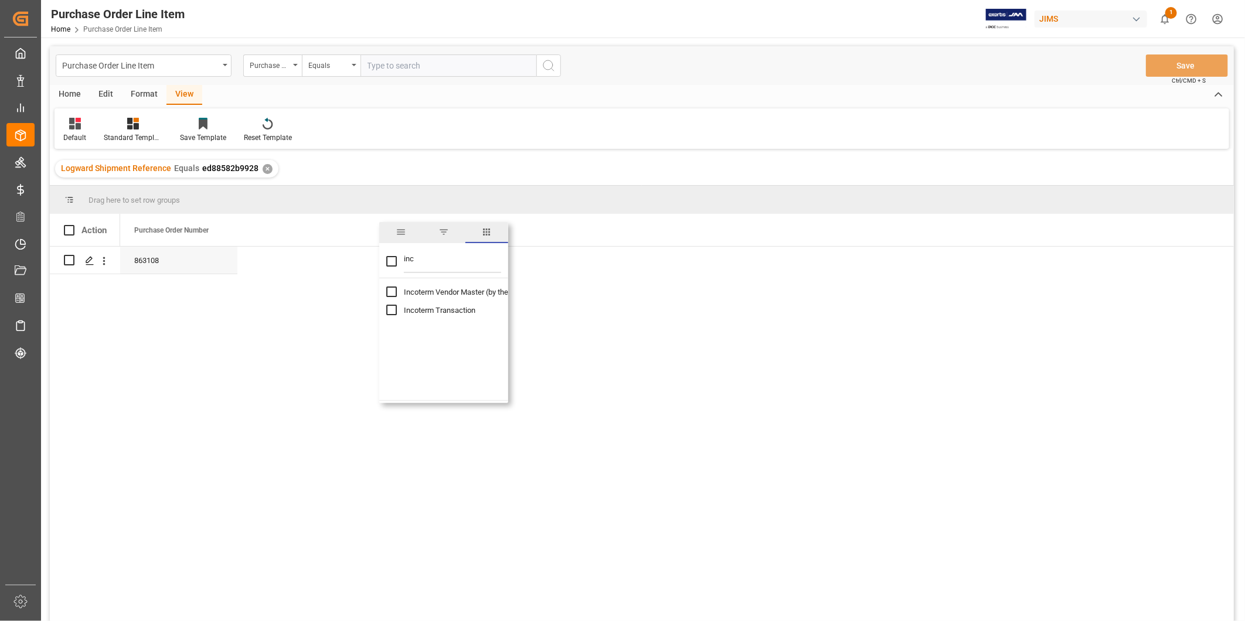
click at [393, 289] on input "Incoterm Vendor Master (by the supplier) column toggle visibility (hidden)" at bounding box center [391, 292] width 11 height 11
checkbox input "true"
checkbox input "false"
click at [393, 311] on input "Incoterm Transaction column toggle visibility (hidden)" at bounding box center [391, 310] width 11 height 11
checkbox input "true"
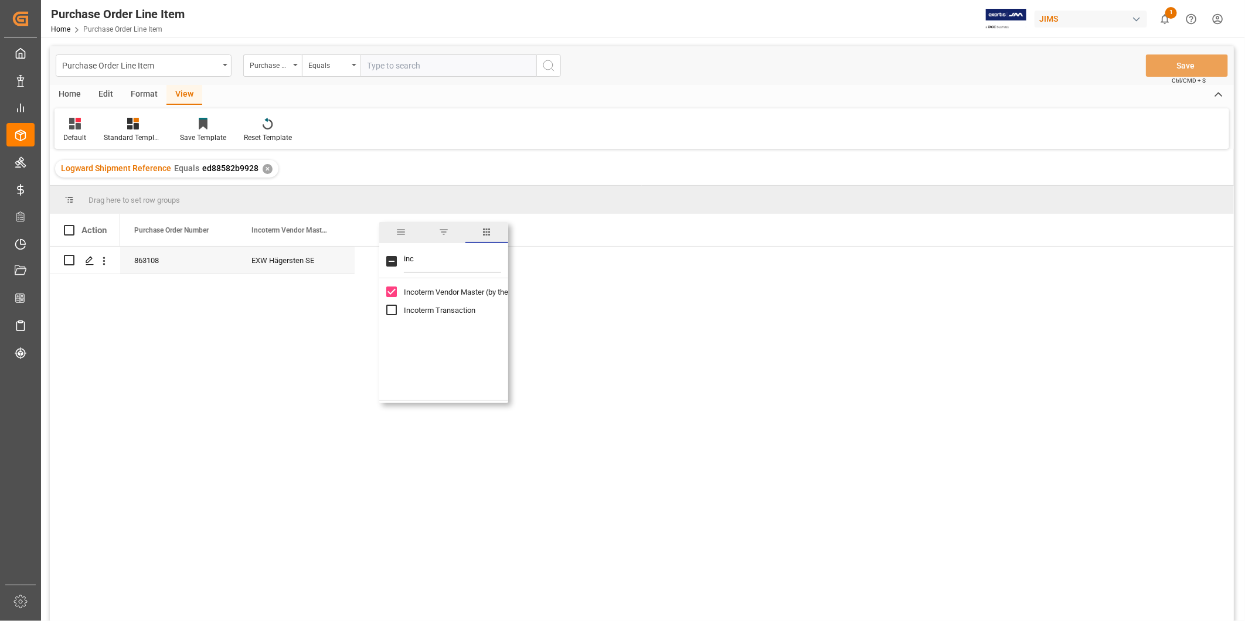
checkbox input "true"
click at [322, 257] on div "EXW Hägersten SE" at bounding box center [295, 260] width 117 height 27
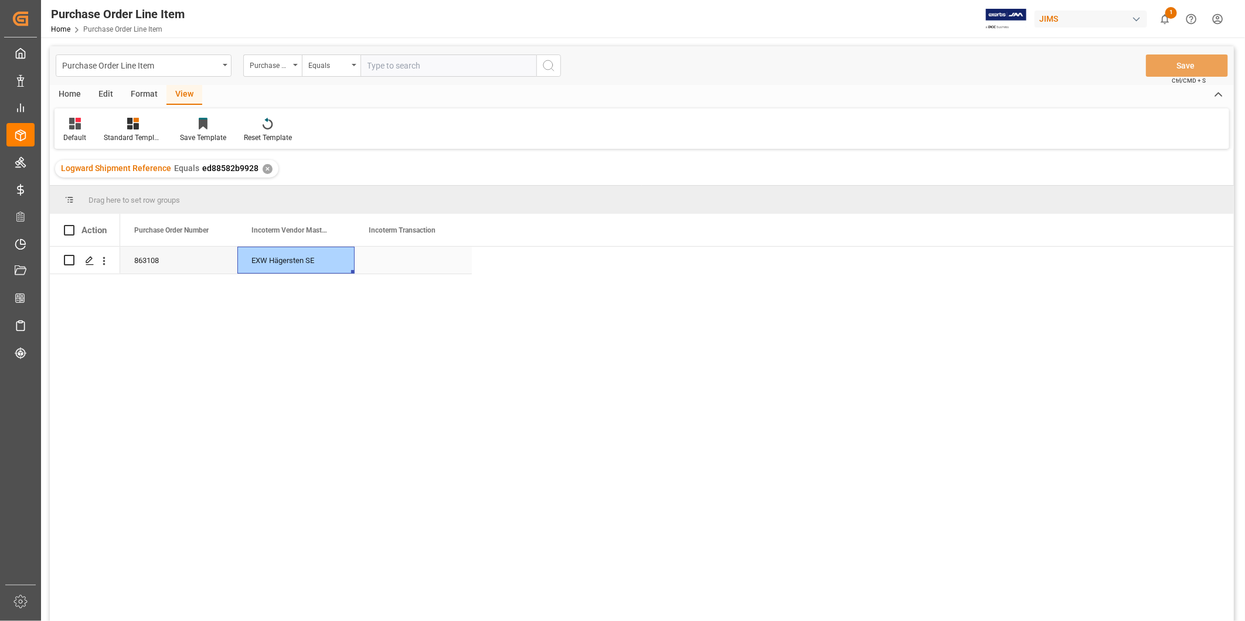
click at [373, 262] on div "Press SPACE to select this row." at bounding box center [413, 260] width 117 height 27
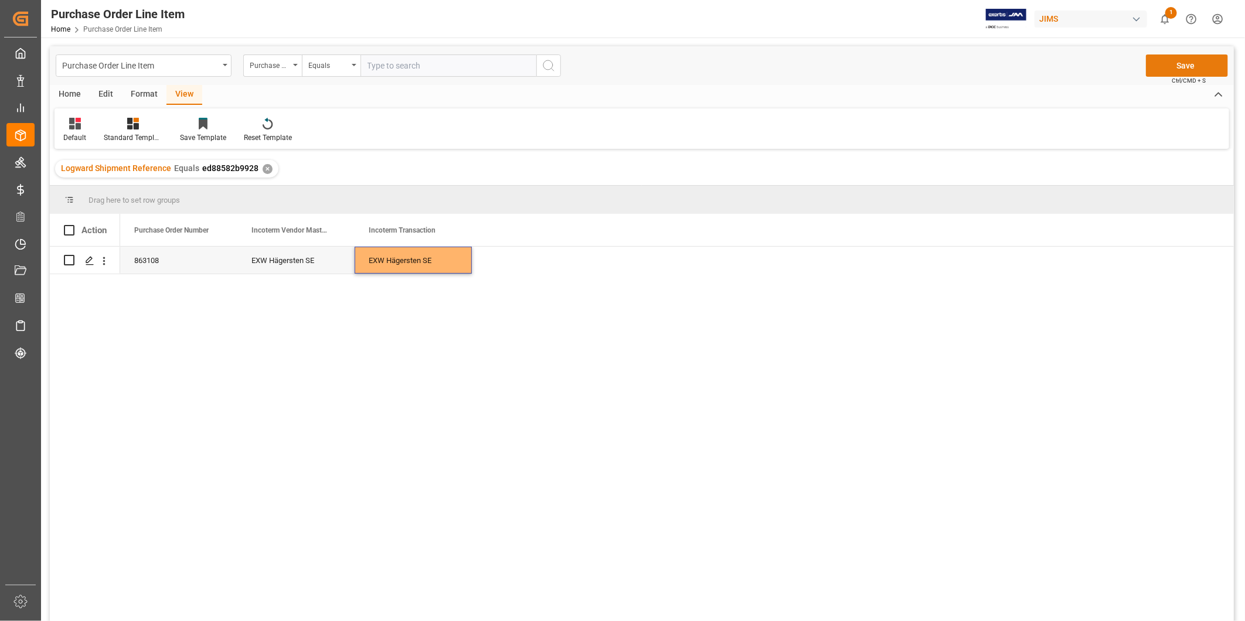
click at [1173, 66] on button "Save" at bounding box center [1187, 65] width 82 height 22
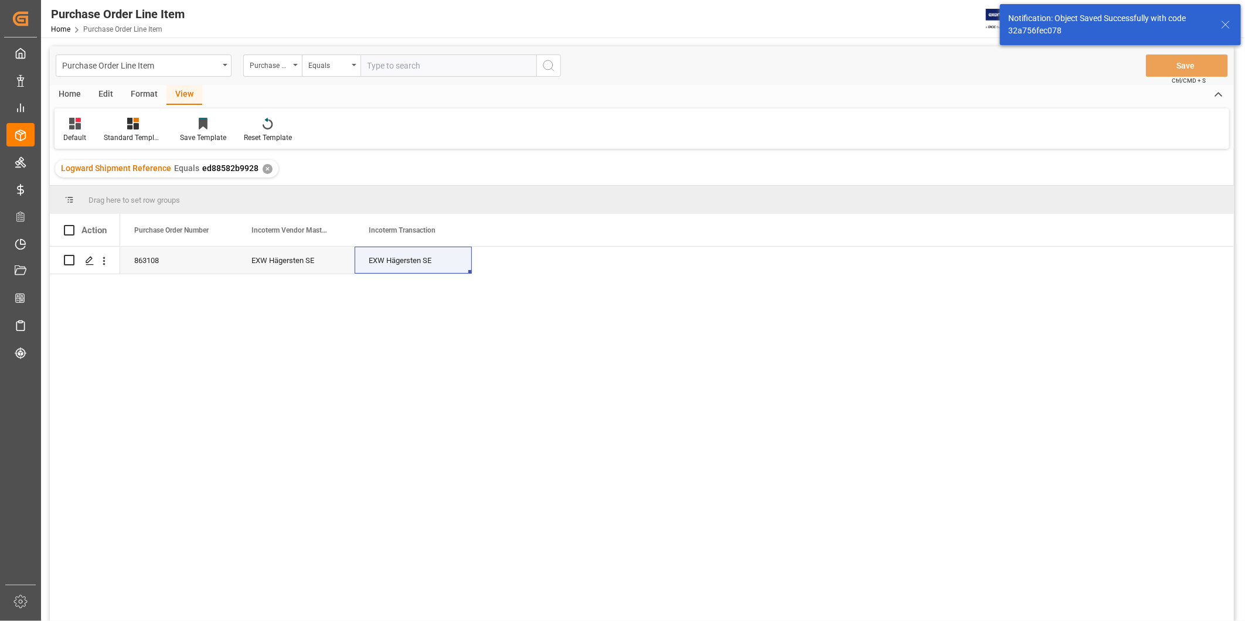
click at [1221, 24] on icon at bounding box center [1225, 25] width 14 height 14
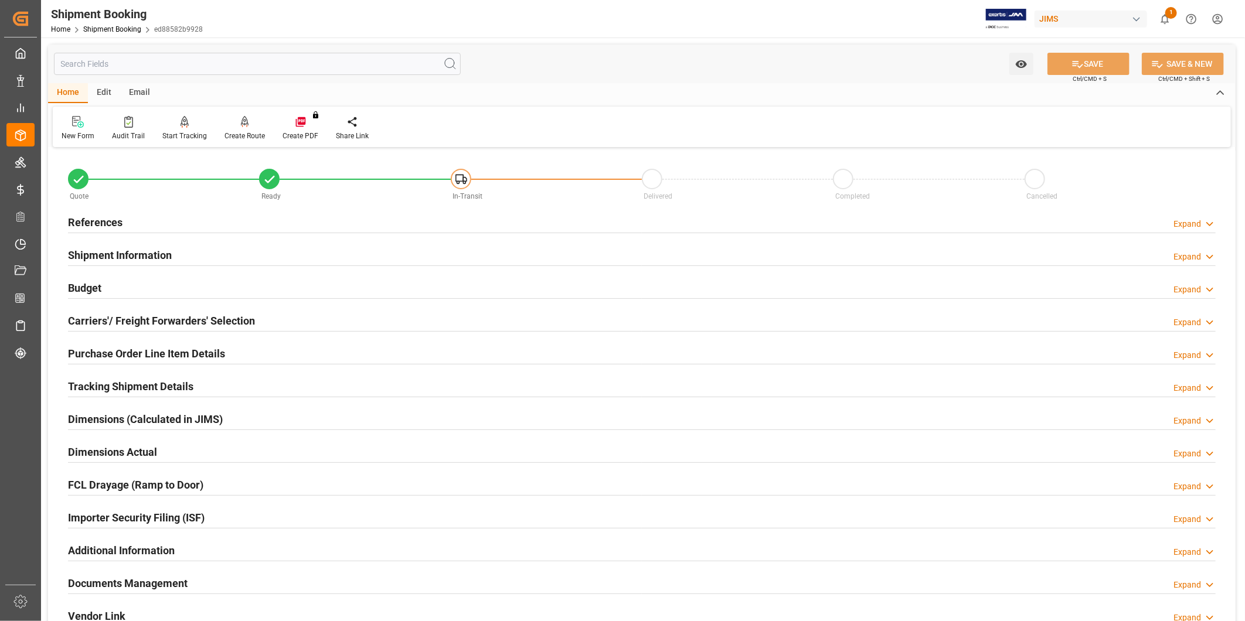
click at [153, 381] on h2 "Tracking Shipment Details" at bounding box center [130, 387] width 125 height 16
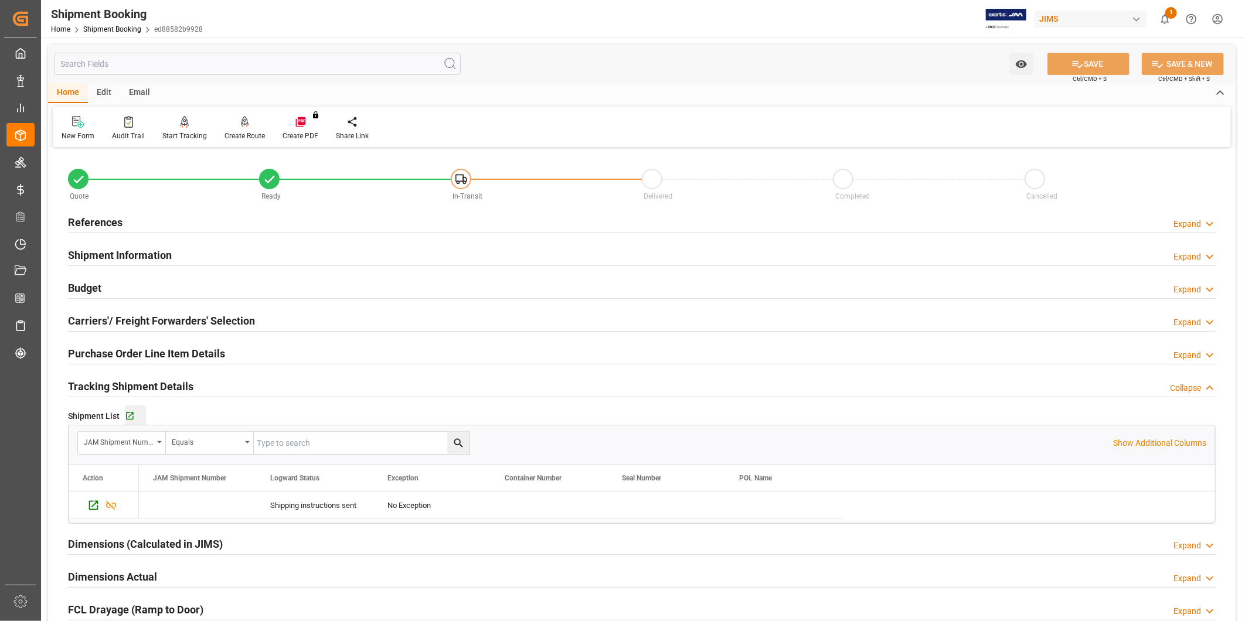
click at [137, 417] on div "Go to Shipment Tracking Grid" at bounding box center [135, 416] width 21 height 10
click at [641, 102] on div "Home Edit Email" at bounding box center [641, 93] width 1187 height 20
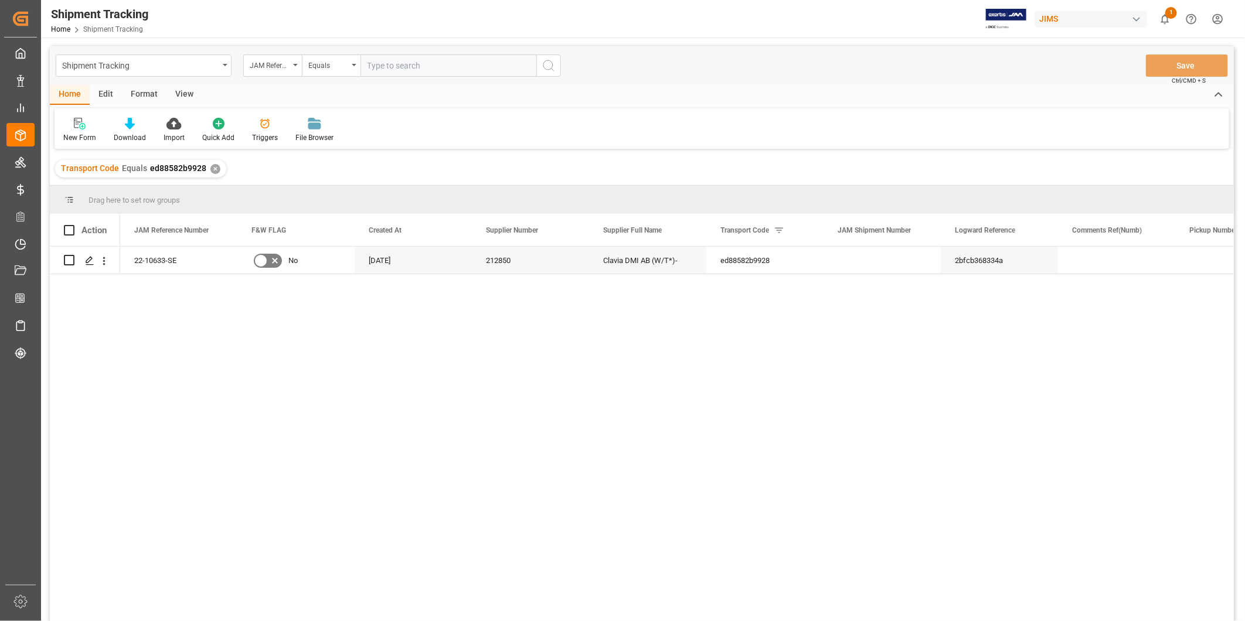
click at [173, 94] on div "View" at bounding box center [184, 95] width 36 height 20
click at [77, 128] on div "Default" at bounding box center [74, 130] width 40 height 26
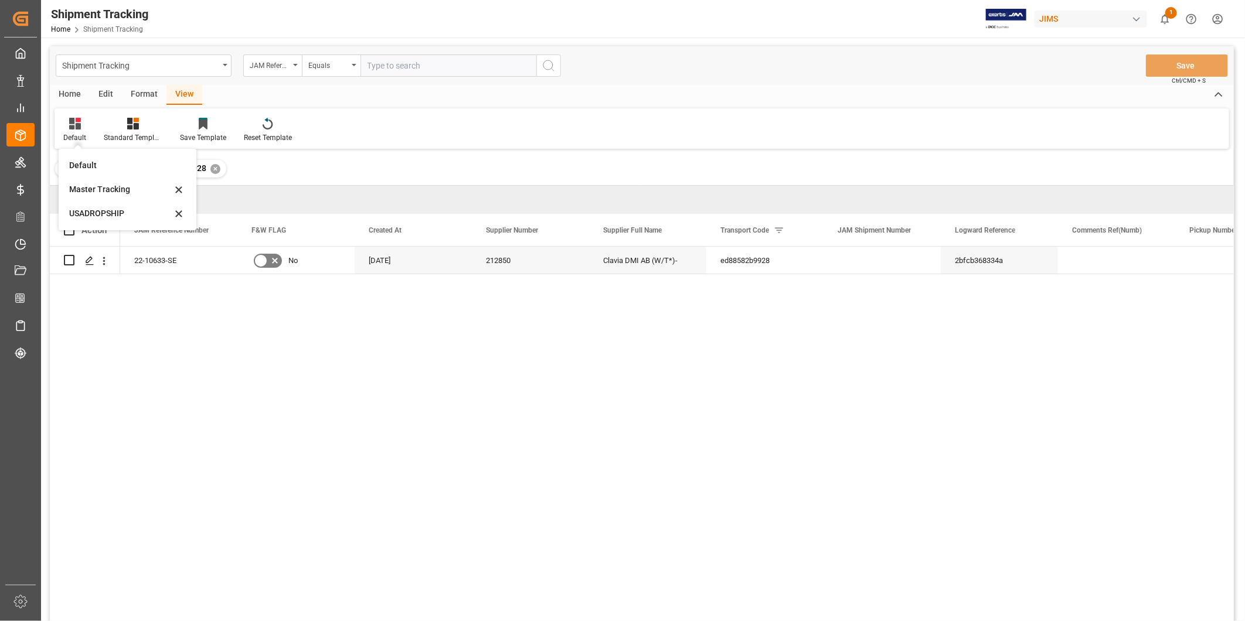
drag, startPoint x: 77, startPoint y: 128, endPoint x: 77, endPoint y: 213, distance: 85.0
click at [77, 213] on div "USADROPSHIP" at bounding box center [120, 213] width 103 height 12
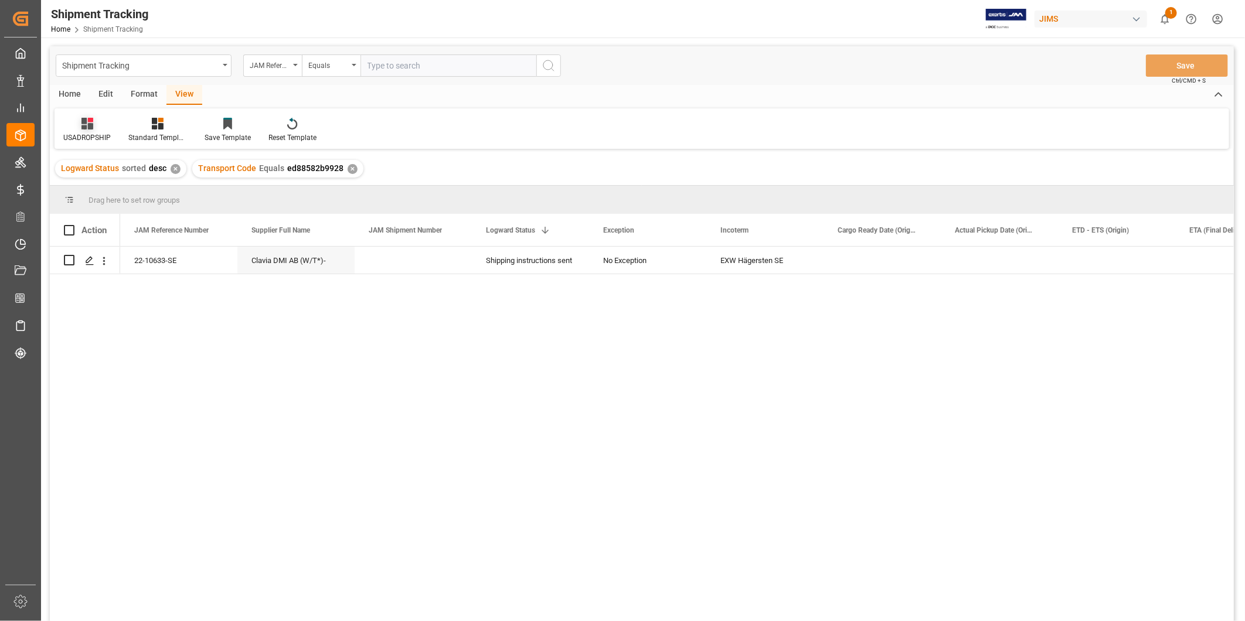
click at [85, 136] on div "USADROPSHIP" at bounding box center [86, 137] width 47 height 11
click at [86, 195] on div "Master Tracking" at bounding box center [122, 189] width 103 height 12
click at [394, 253] on div "Press SPACE to select this row." at bounding box center [413, 260] width 117 height 27
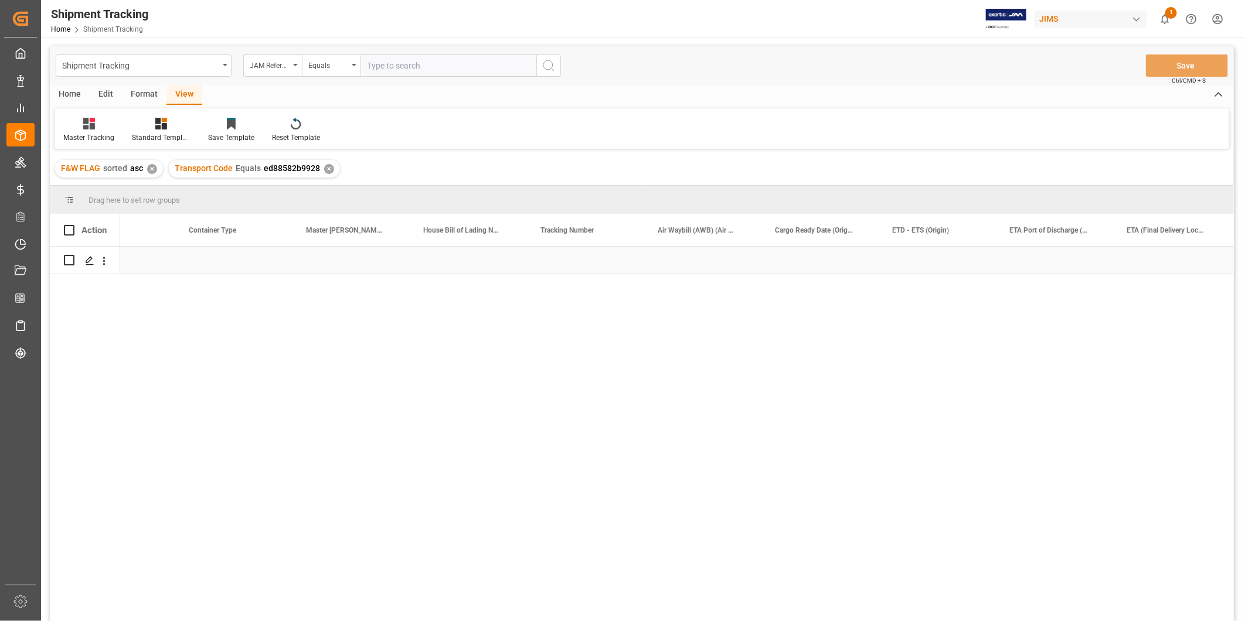
scroll to position [0, 1117]
click at [567, 267] on div "Press SPACE to select this row." at bounding box center [585, 260] width 117 height 27
click at [570, 266] on input "Press SPACE to select this row." at bounding box center [585, 267] width 98 height 22
paste input "883709590290"
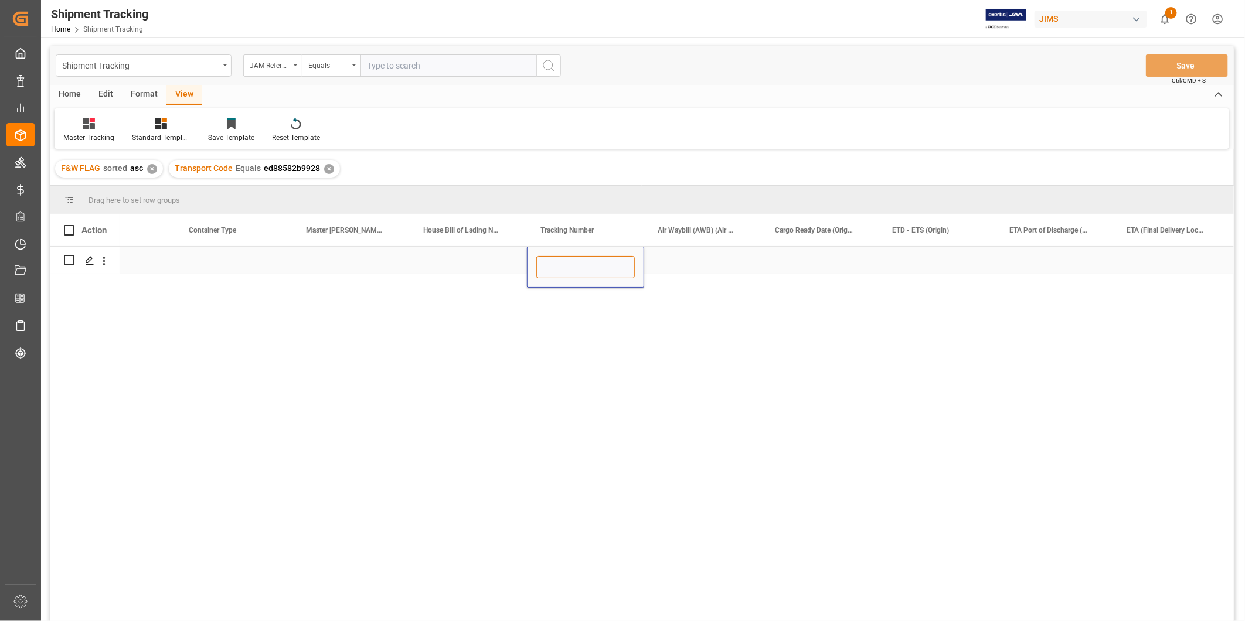
type input "883709590290"
click at [676, 265] on div "Press SPACE to select this row." at bounding box center [702, 260] width 117 height 27
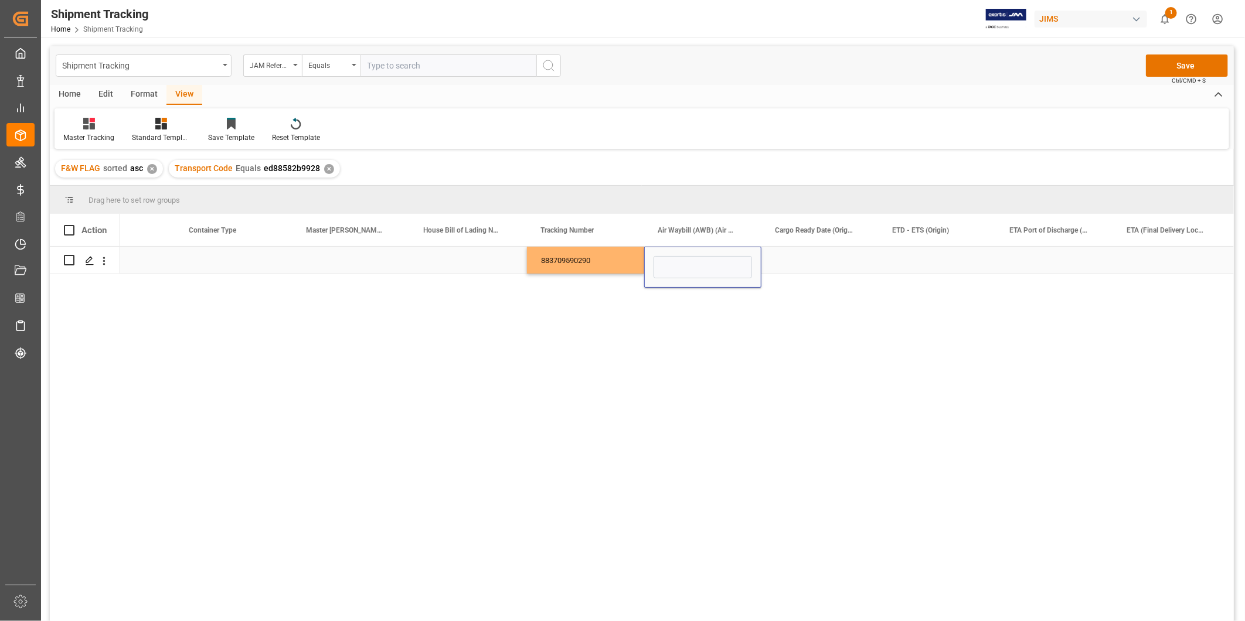
type input "883709590290"
click at [810, 263] on div "Press SPACE to select this row." at bounding box center [819, 260] width 117 height 27
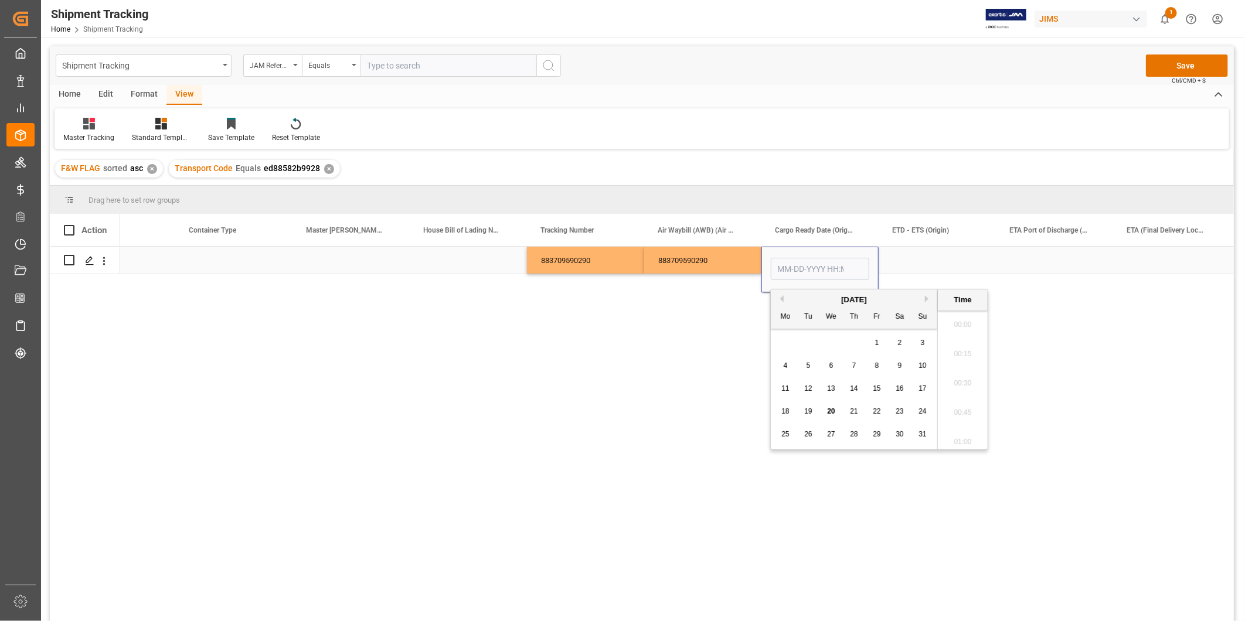
scroll to position [1088, 0]
click at [826, 411] on div "20" at bounding box center [831, 412] width 15 height 14
type input "08-20-2025 00:00"
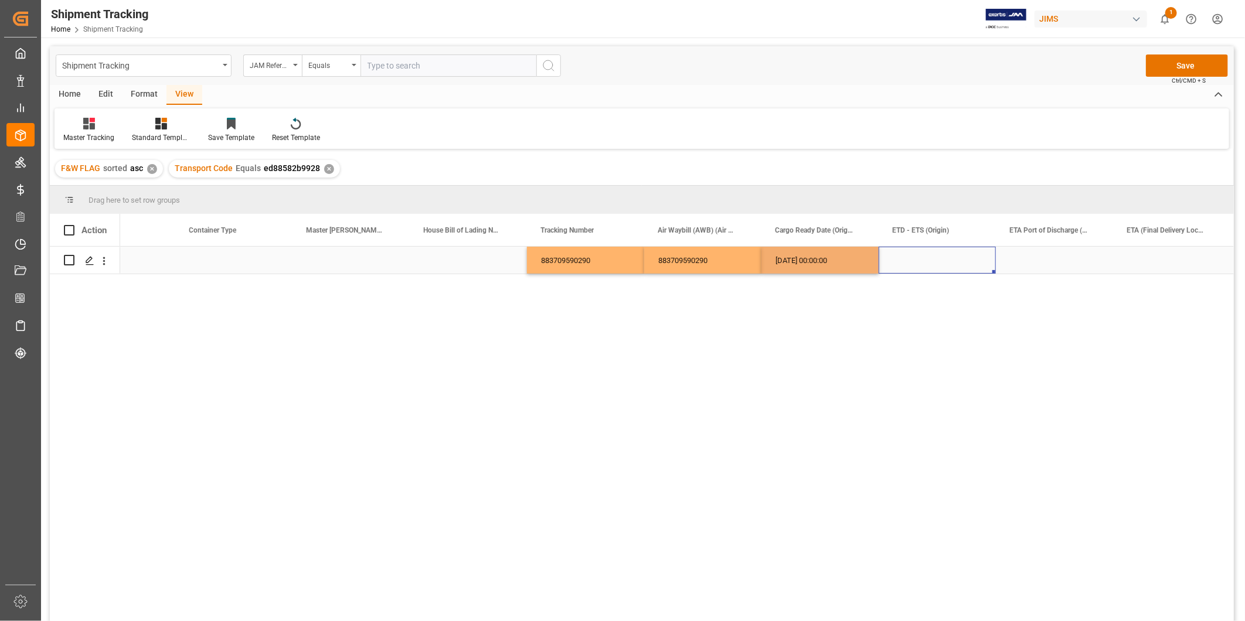
click at [909, 248] on div "Press SPACE to select this row." at bounding box center [936, 260] width 117 height 27
click at [835, 267] on div "08-20-2025 00:00:00" at bounding box center [819, 260] width 117 height 27
click at [921, 260] on div "Press SPACE to select this row." at bounding box center [936, 260] width 117 height 27
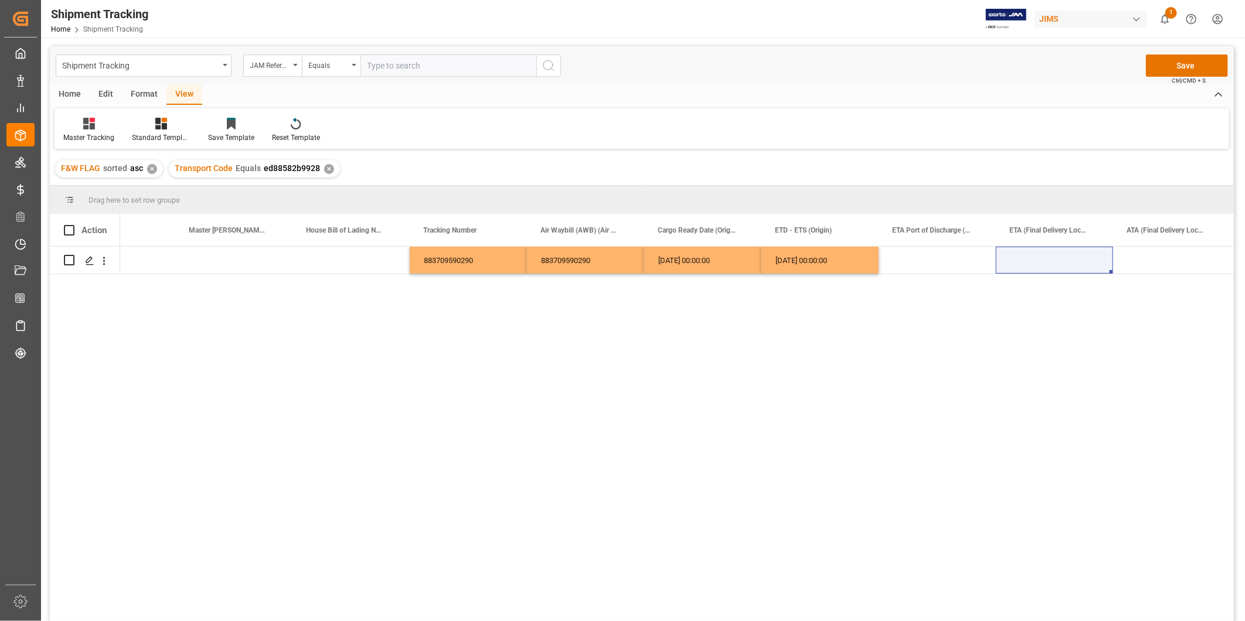
click at [783, 367] on div "883709590290 883709590290 08-20-2025 00:00:00 08-20-2025 00:00:00" at bounding box center [676, 438] width 1113 height 382
click at [1038, 257] on div "Press SPACE to select this row." at bounding box center [1054, 260] width 117 height 27
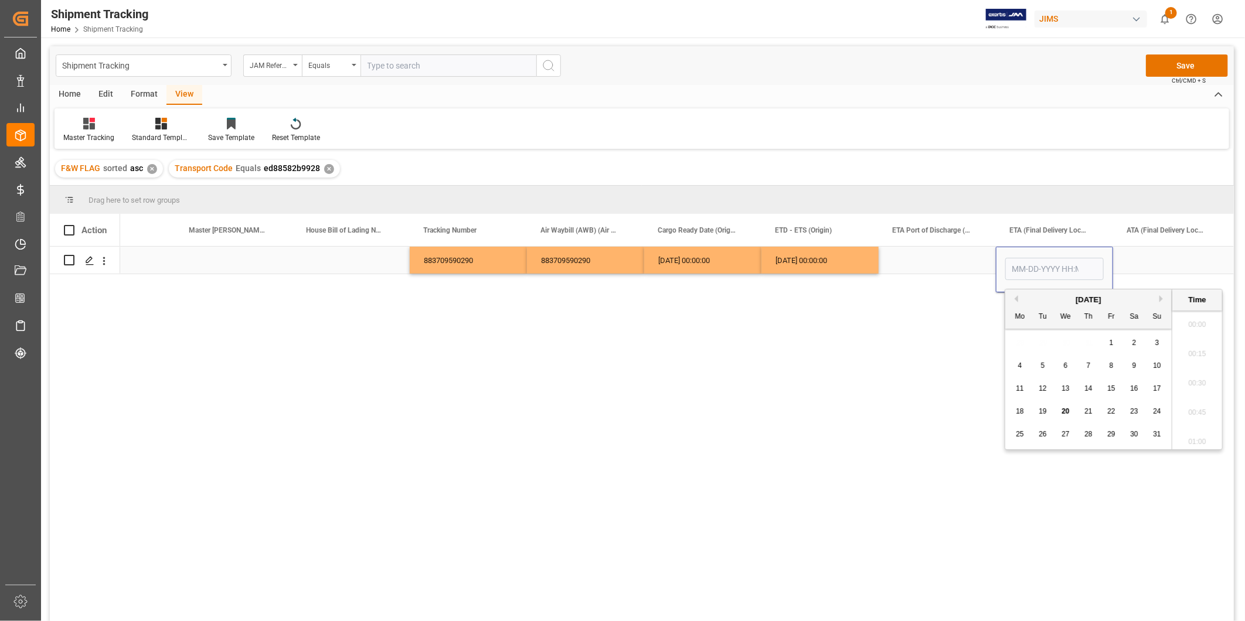
scroll to position [1088, 0]
click at [1115, 414] on span "22" at bounding box center [1111, 411] width 8 height 8
type input "08-22-2025 00:00"
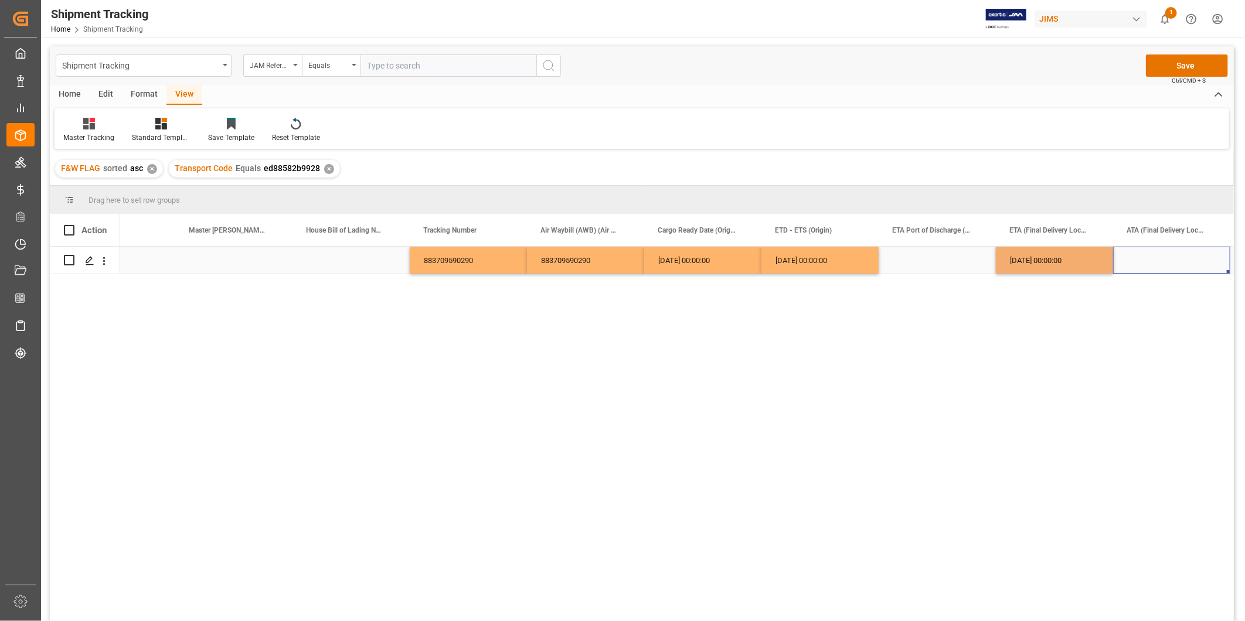
click at [1163, 260] on div "Press SPACE to select this row." at bounding box center [1171, 260] width 117 height 27
click at [1186, 66] on button "Save" at bounding box center [1187, 65] width 82 height 22
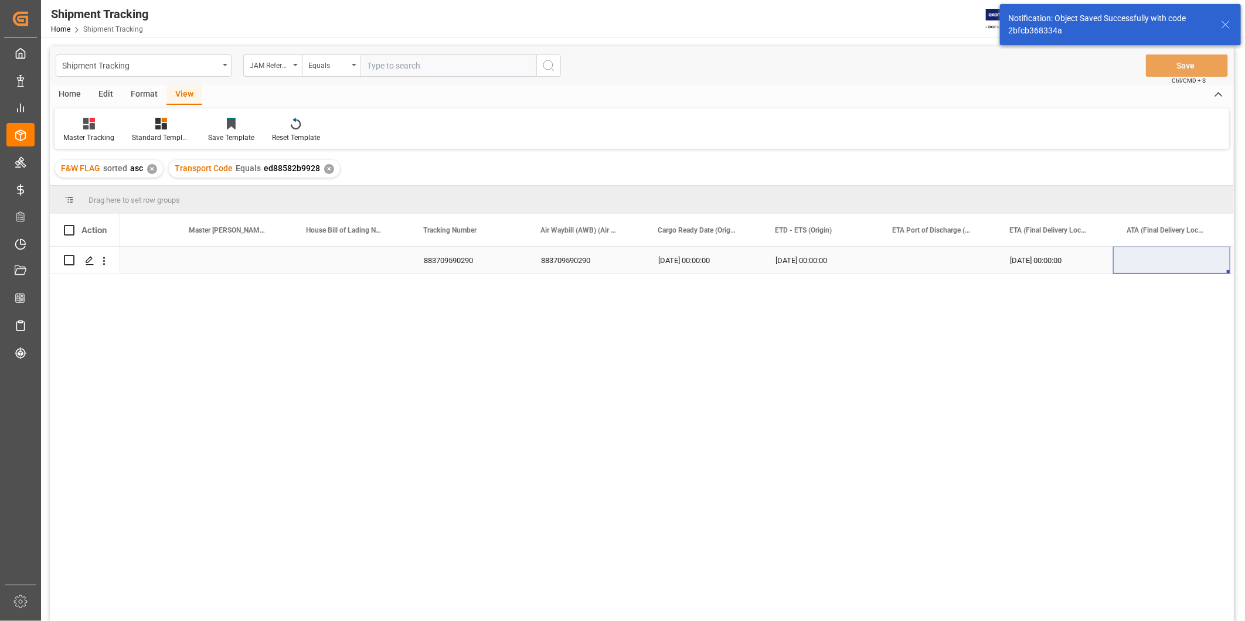
click at [1045, 260] on div "08-22-2025 00:00:00" at bounding box center [1054, 260] width 117 height 27
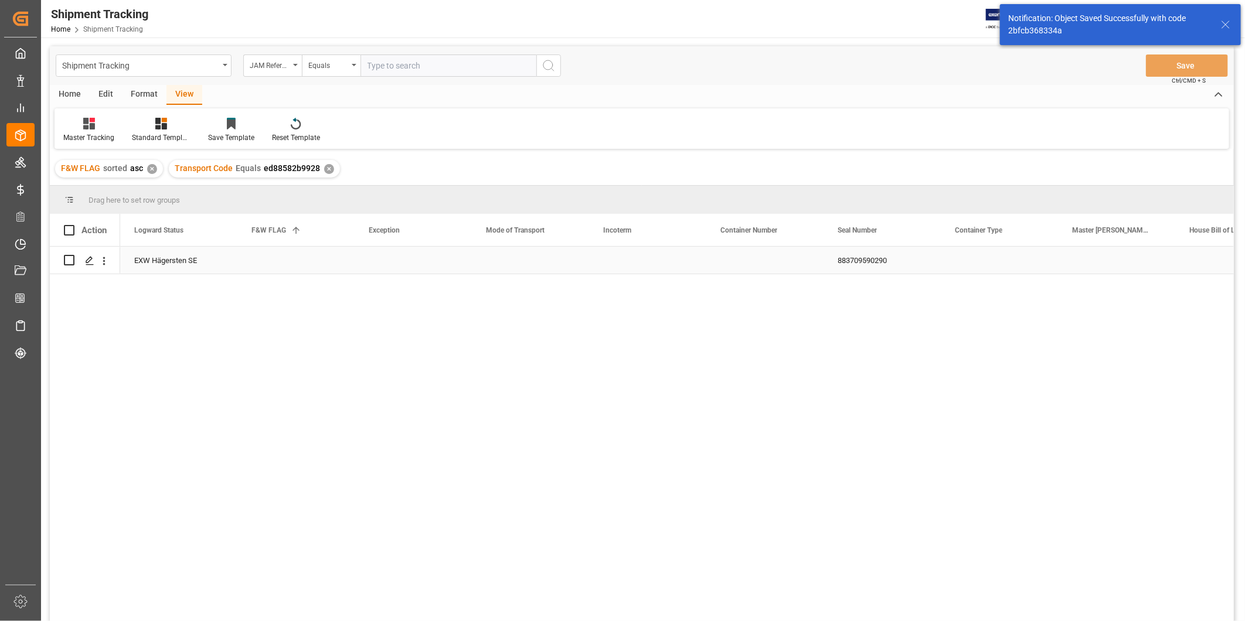
scroll to position [0, 0]
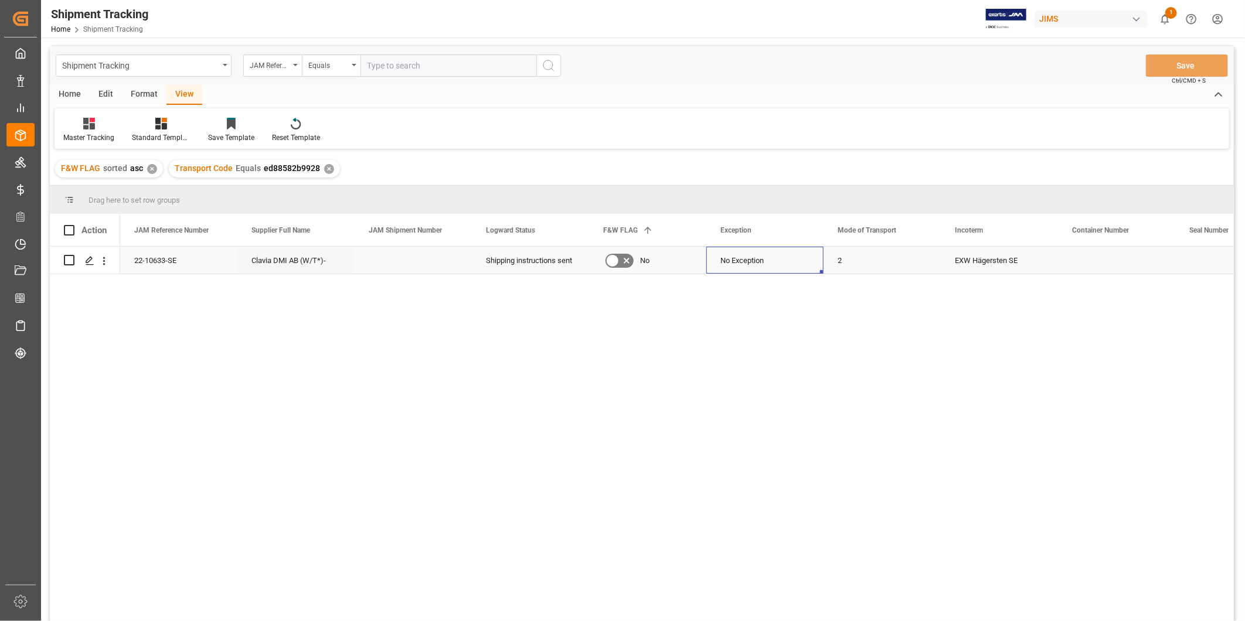
click at [746, 266] on div "No Exception" at bounding box center [764, 260] width 89 height 27
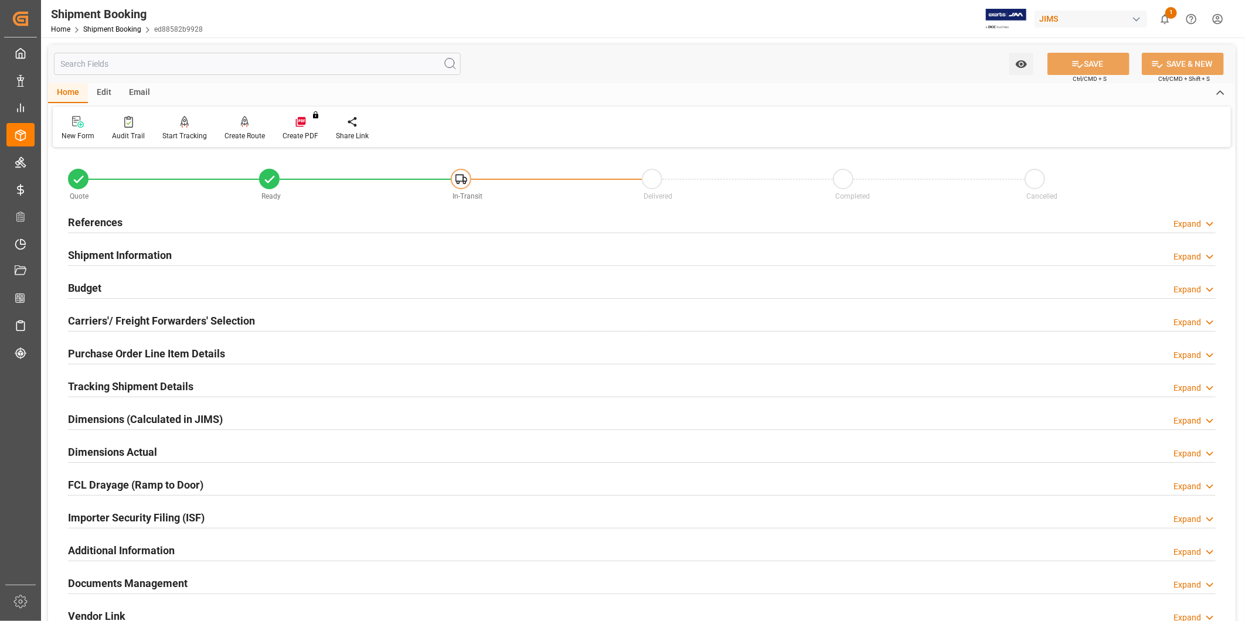
click at [186, 390] on h2 "Tracking Shipment Details" at bounding box center [130, 387] width 125 height 16
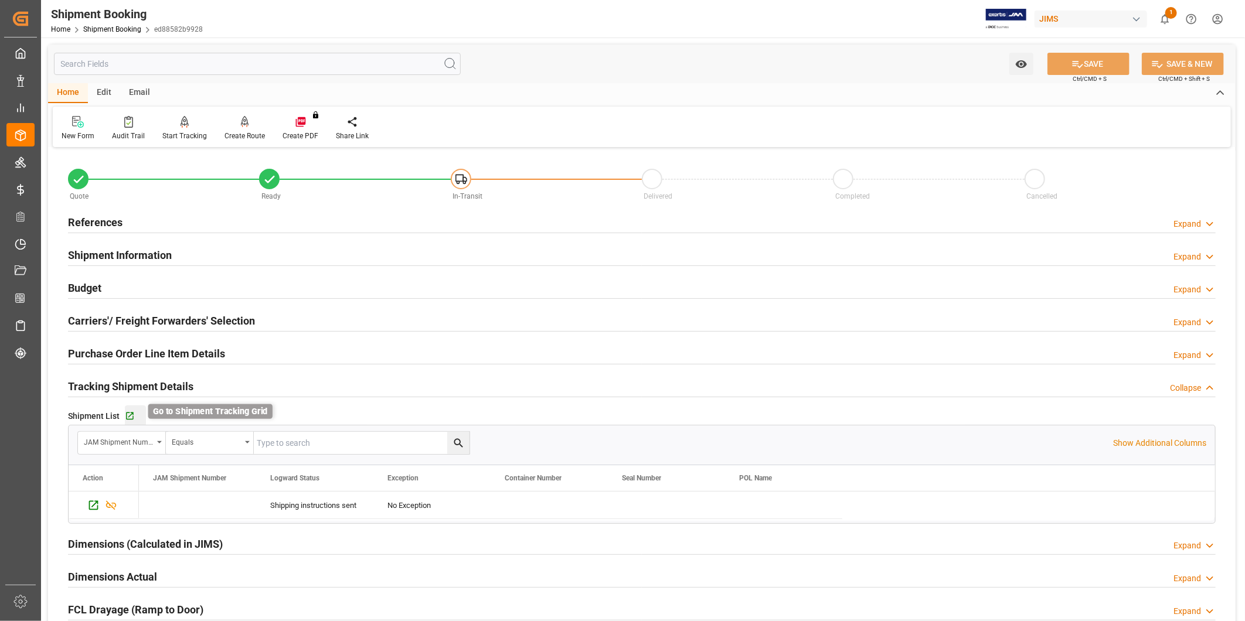
click at [132, 419] on icon "button" at bounding box center [130, 416] width 10 height 10
click at [657, 114] on div "New Form Audit Trail Start Tracking Create Empty Shipment Tracking Create Route…" at bounding box center [642, 127] width 1178 height 40
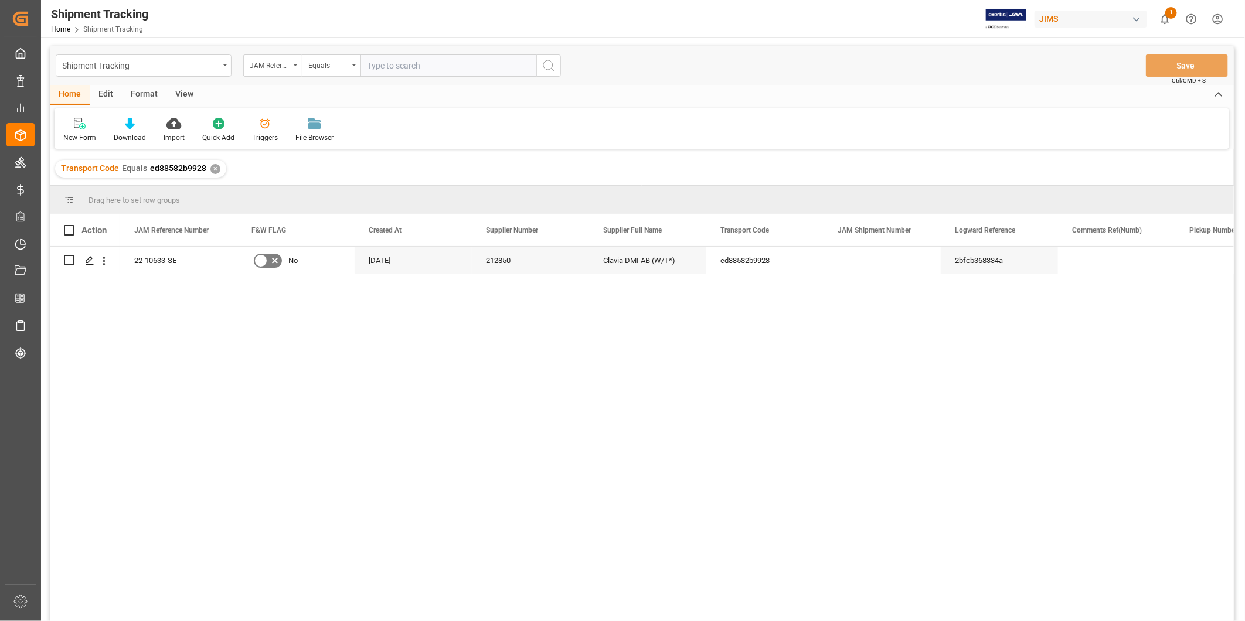
click at [190, 96] on div "View" at bounding box center [184, 95] width 36 height 20
click at [69, 133] on div "Default" at bounding box center [74, 137] width 23 height 11
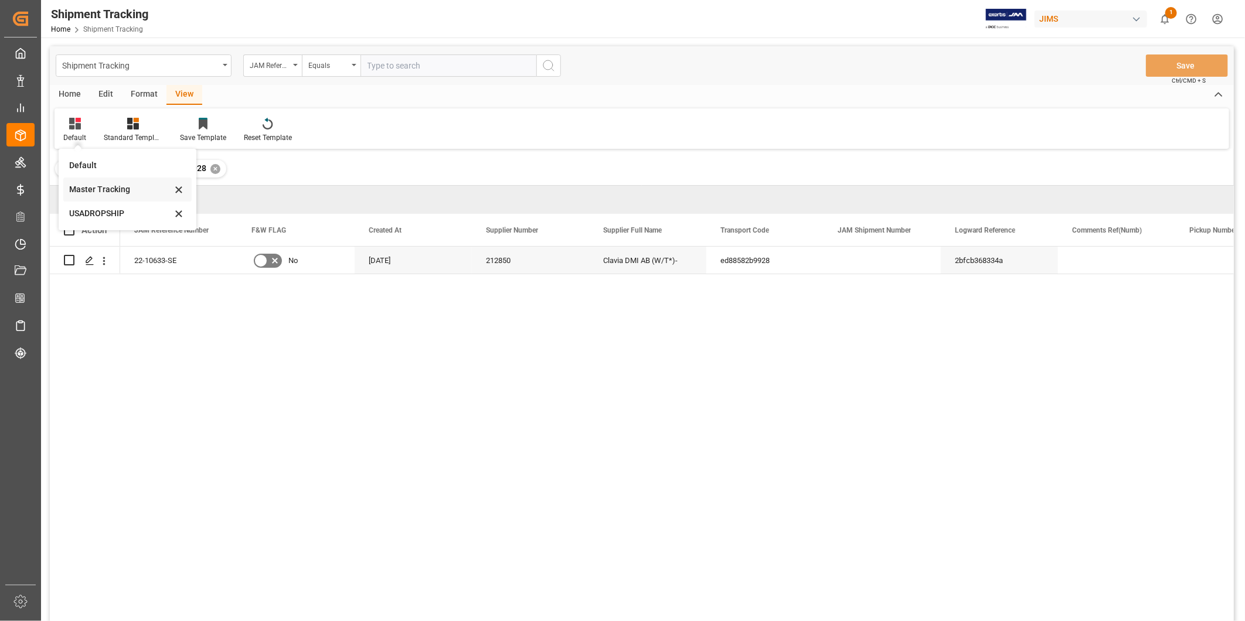
click at [103, 193] on div "Master Tracking" at bounding box center [120, 189] width 103 height 12
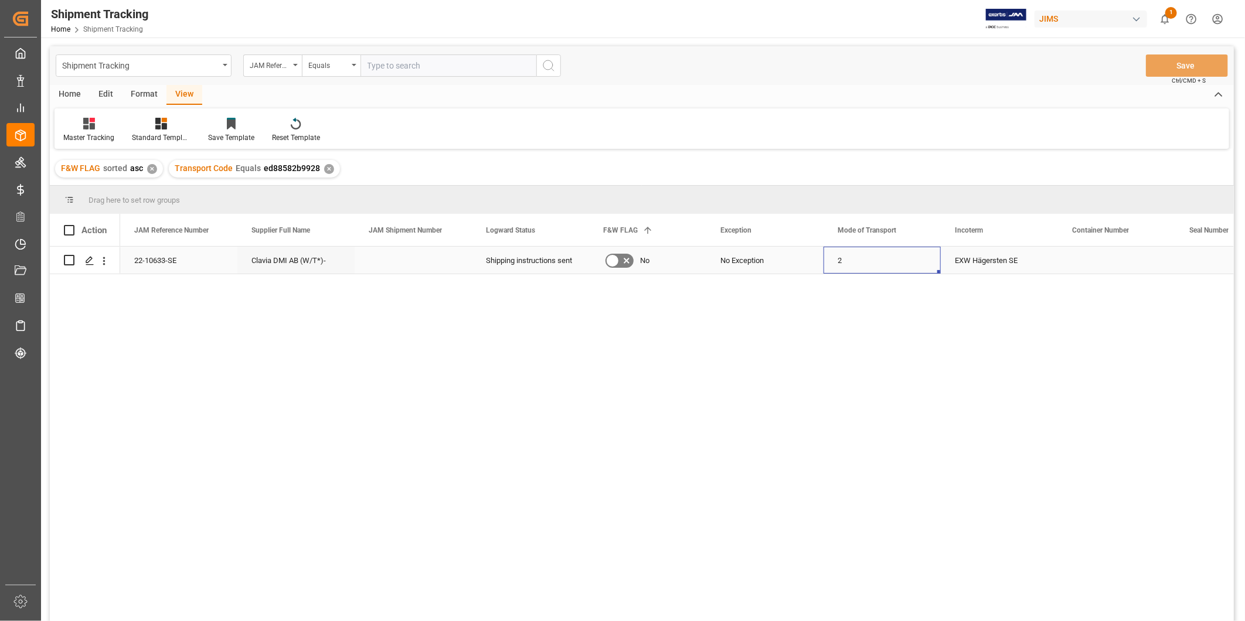
click at [839, 261] on div "2" at bounding box center [881, 260] width 117 height 27
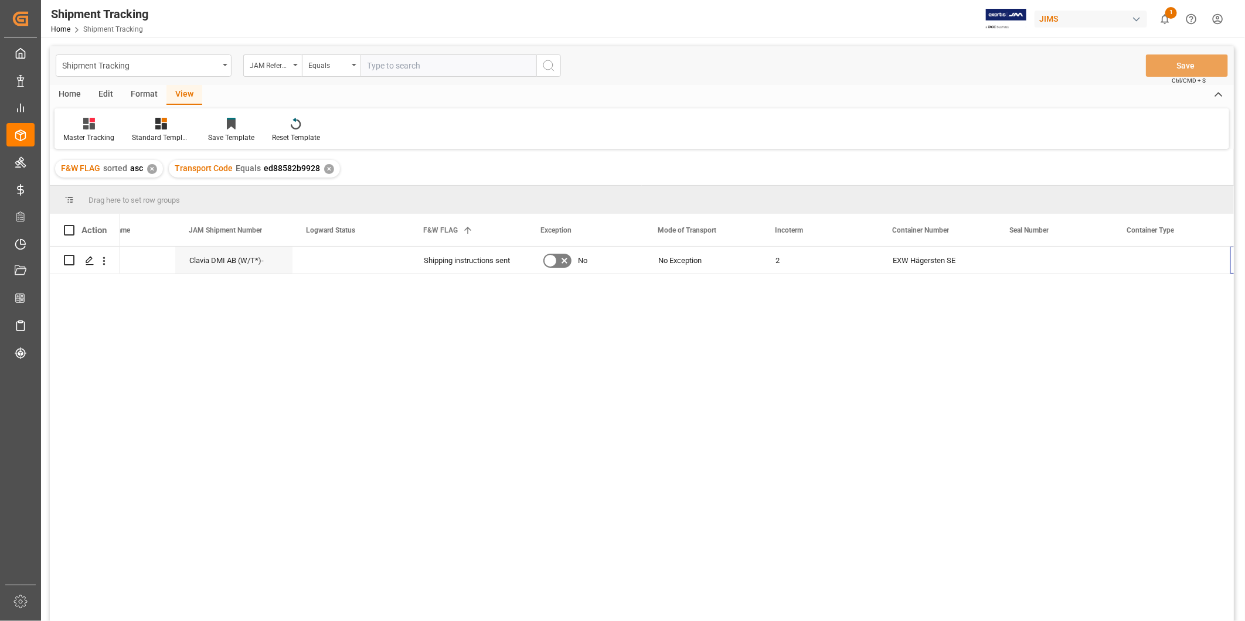
scroll to position [0, 179]
click at [89, 125] on icon at bounding box center [89, 124] width 12 height 12
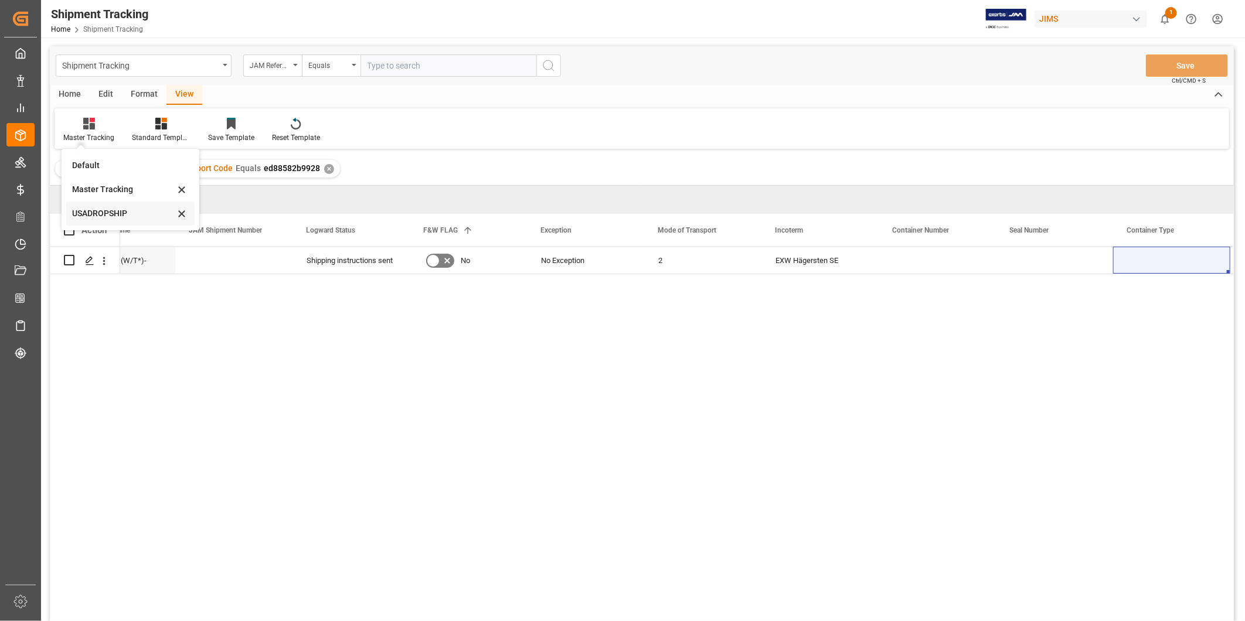
click at [126, 213] on div "USADROPSHIP" at bounding box center [123, 213] width 103 height 12
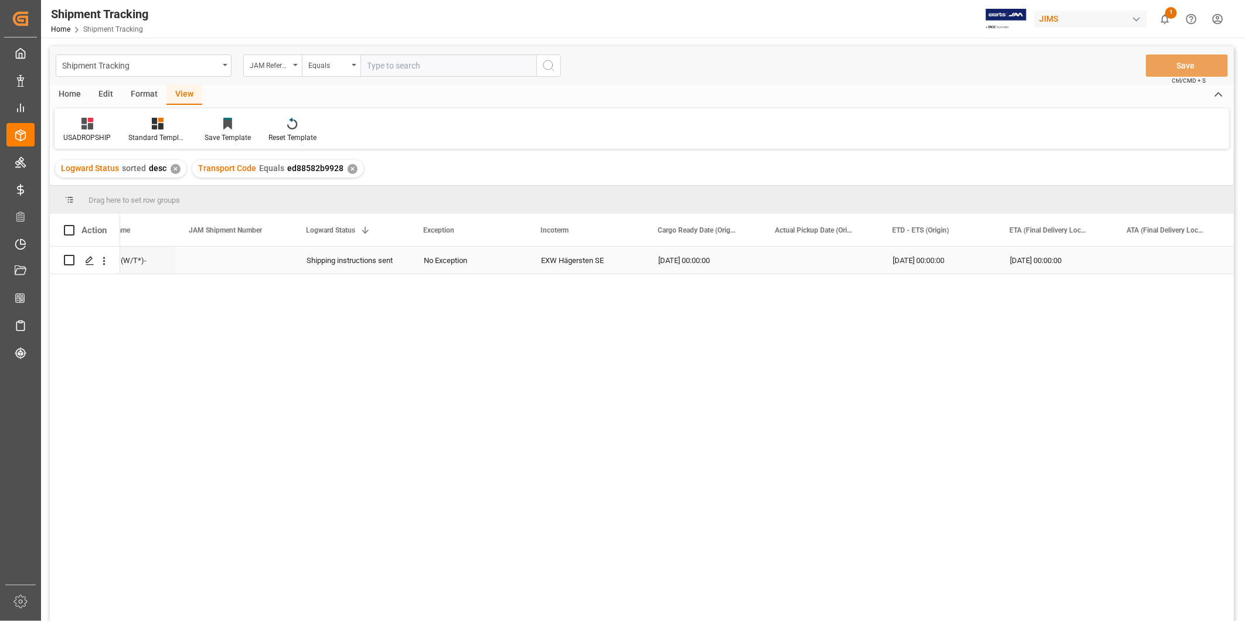
click at [895, 261] on div "08-20-2025 00:00:00" at bounding box center [936, 260] width 117 height 27
click at [833, 260] on div "Press SPACE to select this row." at bounding box center [819, 260] width 117 height 27
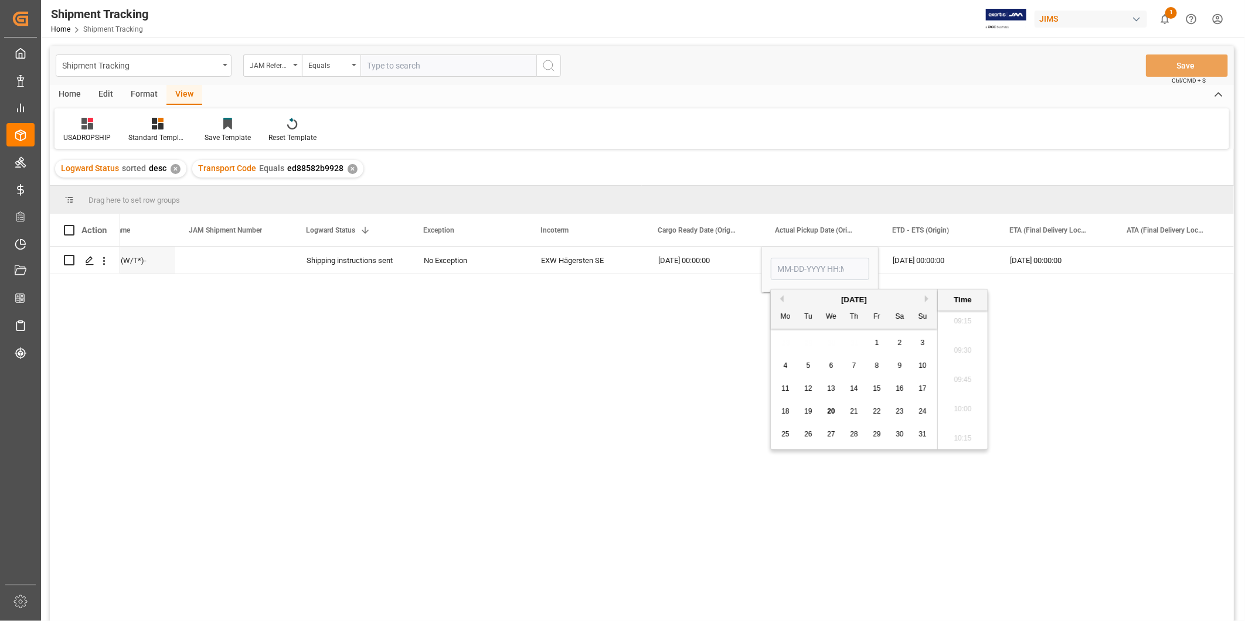
click at [810, 410] on span "19" at bounding box center [808, 411] width 8 height 8
type input "08-19-2025 00:00"
click at [905, 265] on div "08-20-2025 00:00:00" at bounding box center [936, 260] width 117 height 27
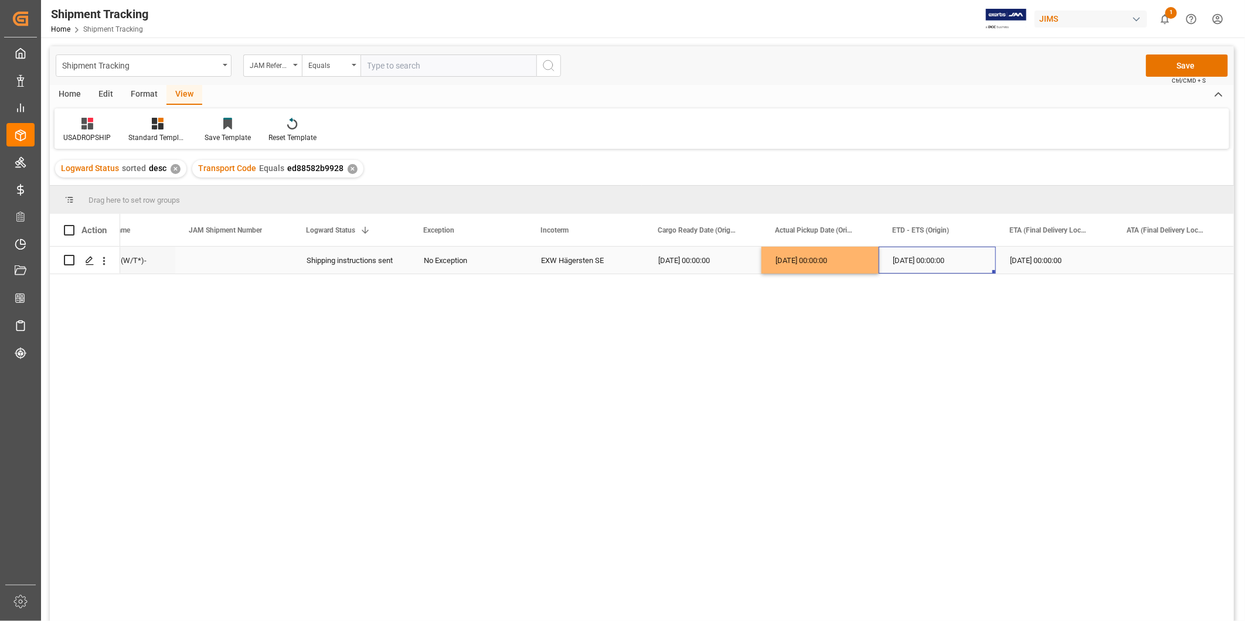
click at [976, 261] on div "08-20-2025 00:00:00" at bounding box center [936, 260] width 117 height 27
click at [1176, 64] on button "Save" at bounding box center [1187, 65] width 82 height 22
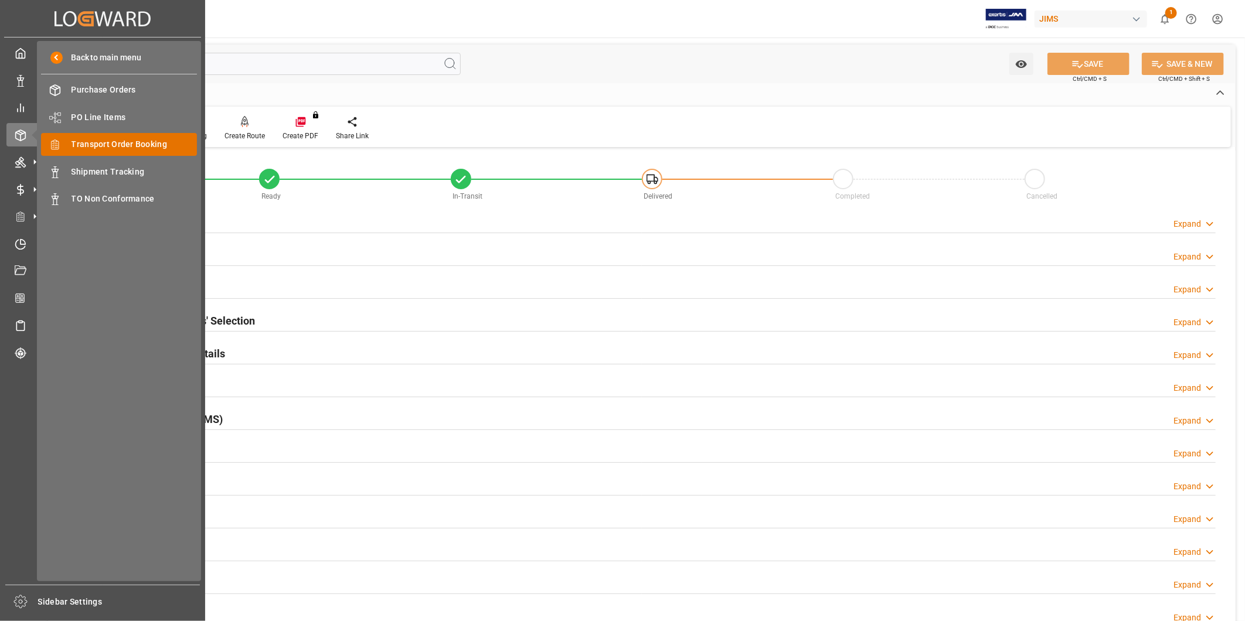
click at [114, 154] on div "Transport Order Booking Transport Order Booking" at bounding box center [119, 144] width 156 height 23
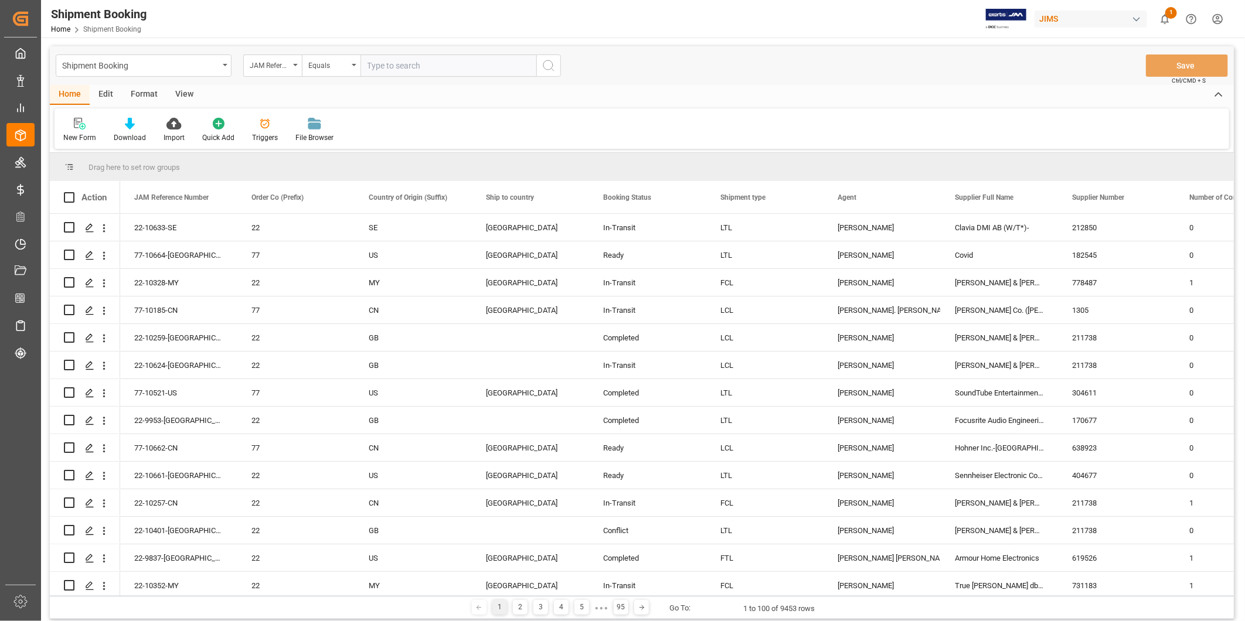
click at [471, 50] on div "Shipment Booking JAM Reference Number Equals Save Ctrl/CMD + S" at bounding box center [642, 65] width 1184 height 39
click at [450, 66] on input "text" at bounding box center [448, 65] width 176 height 22
paste input "22-10633-SE"
type input "22-10633-SE"
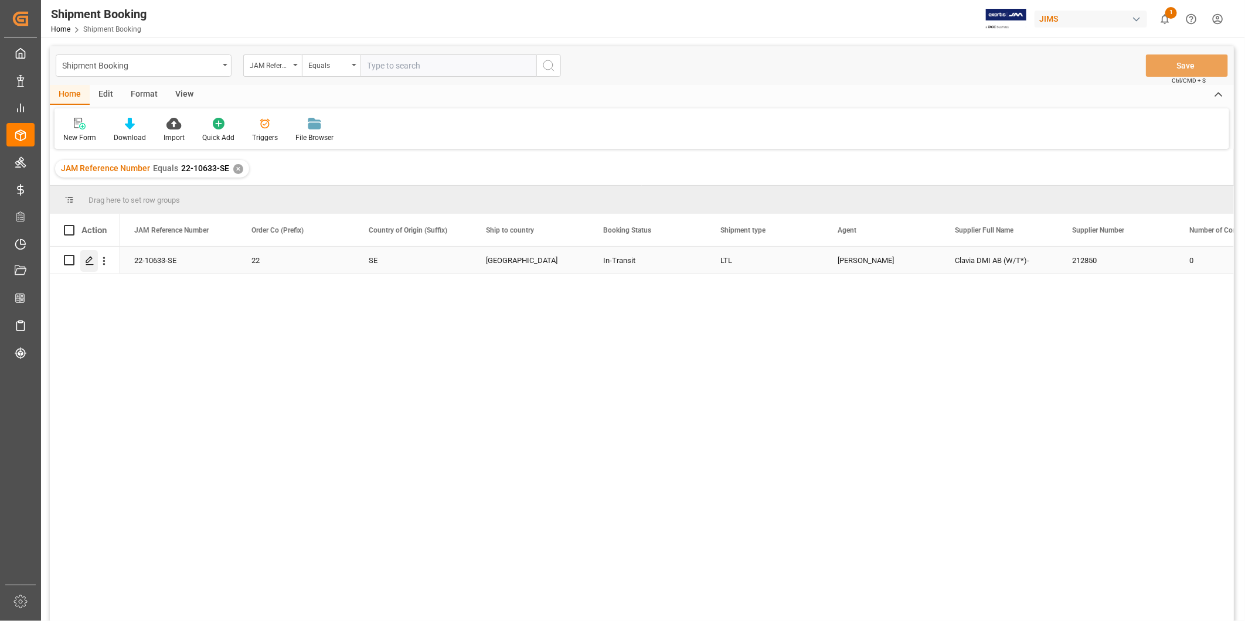
click at [92, 259] on icon "Press SPACE to select this row." at bounding box center [89, 260] width 9 height 9
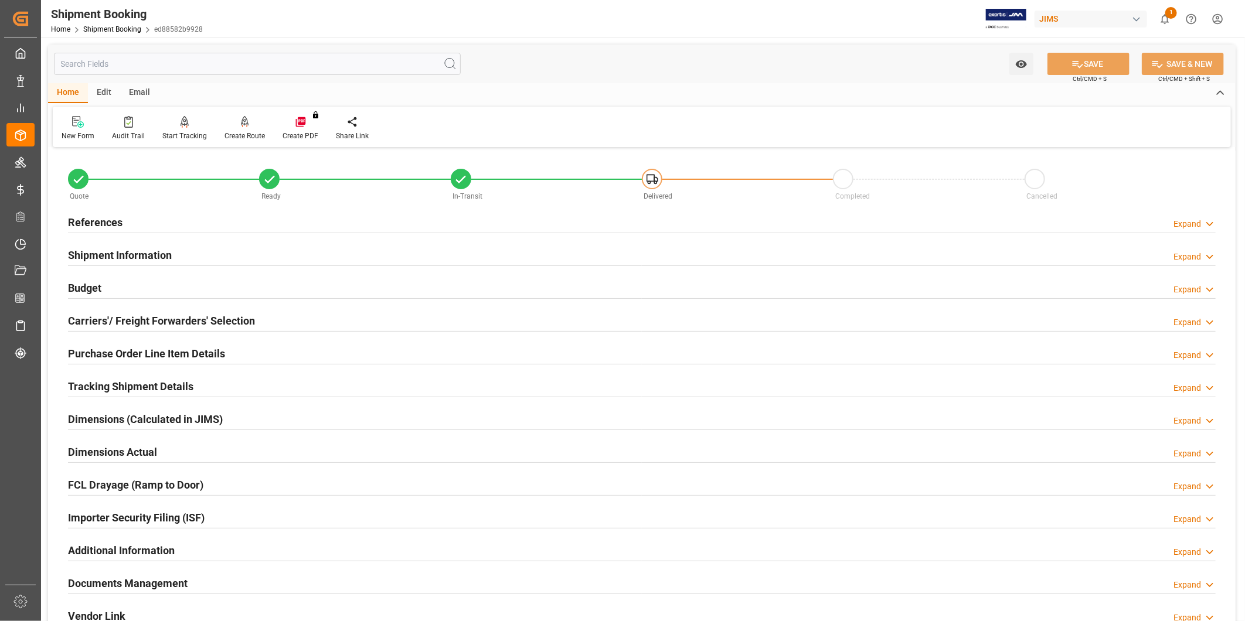
click at [130, 355] on h2 "Purchase Order Line Item Details" at bounding box center [146, 354] width 157 height 16
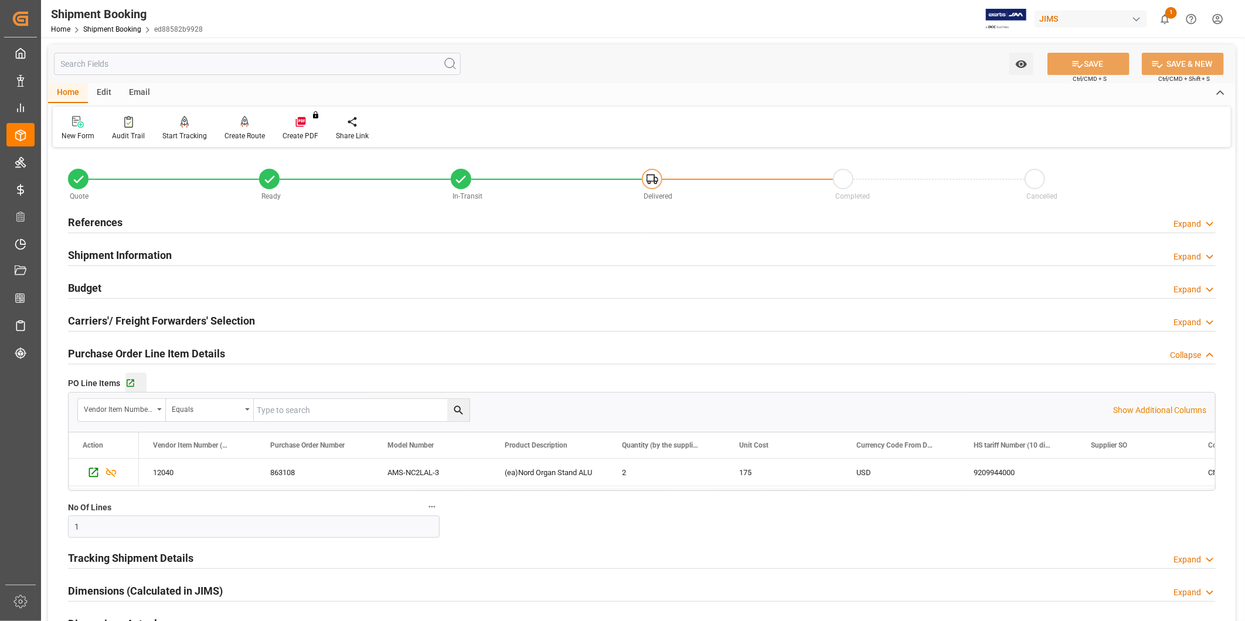
click at [130, 376] on button "Go to Purchase Order Line Item Grid" at bounding box center [135, 383] width 21 height 21
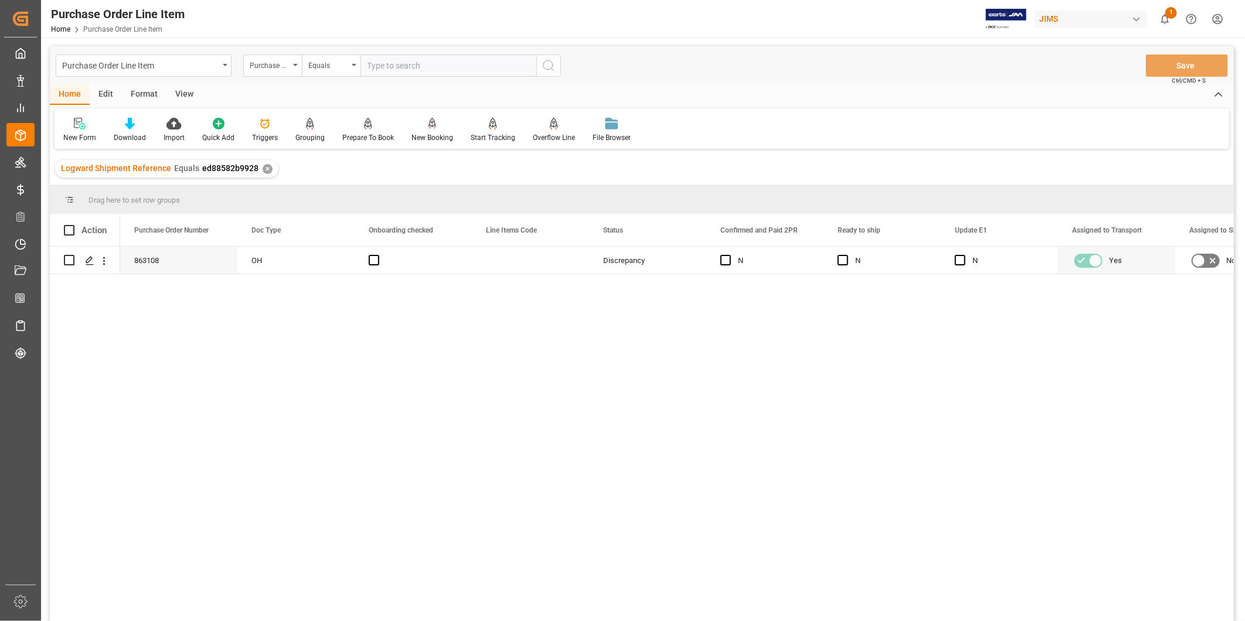
click at [176, 100] on div "View" at bounding box center [184, 95] width 36 height 20
click at [85, 136] on div "Default" at bounding box center [74, 137] width 23 height 11
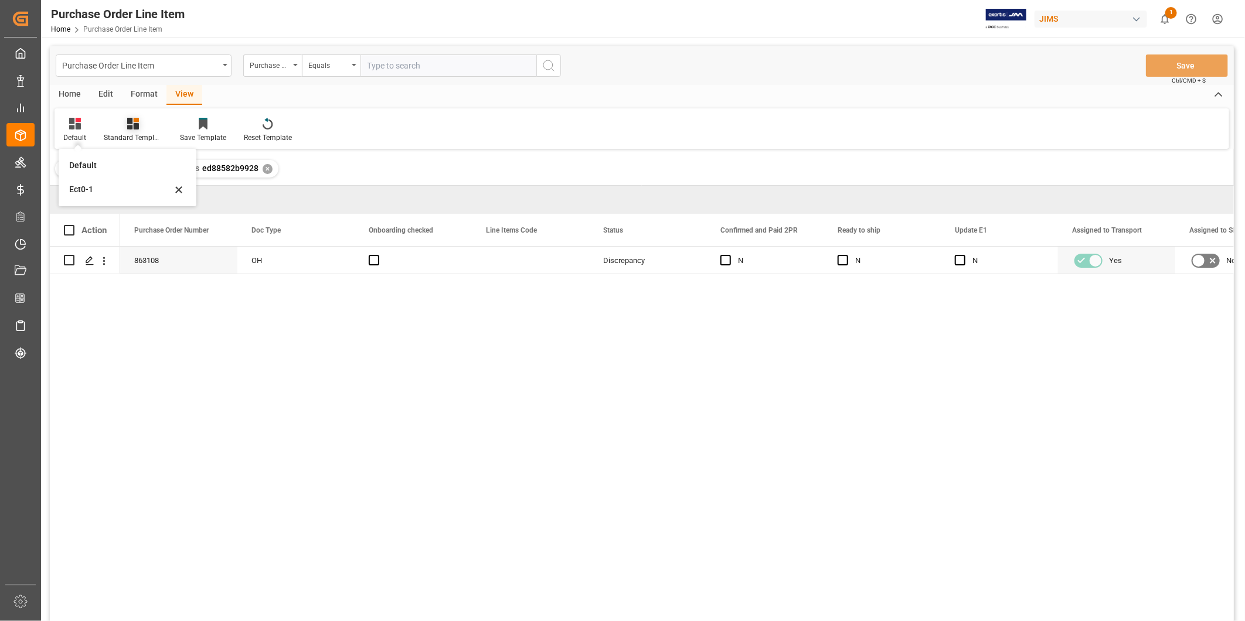
click at [132, 132] on div "Standard Templates" at bounding box center [133, 137] width 59 height 11
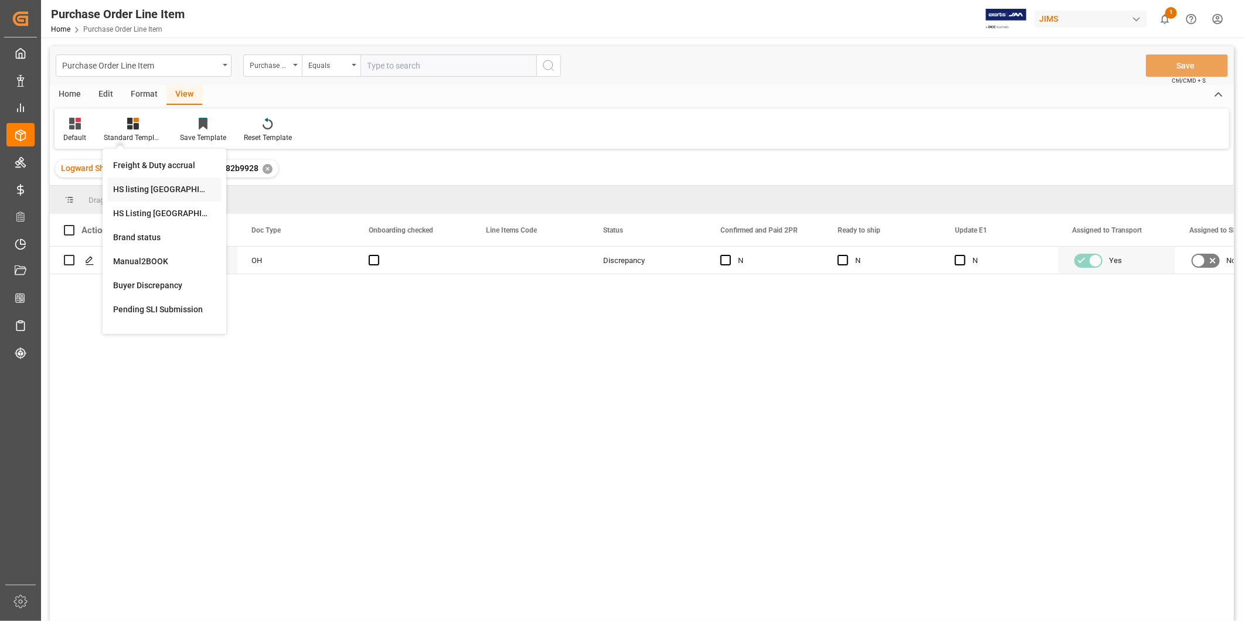
click at [156, 196] on div "HS listing [GEOGRAPHIC_DATA]" at bounding box center [164, 190] width 114 height 24
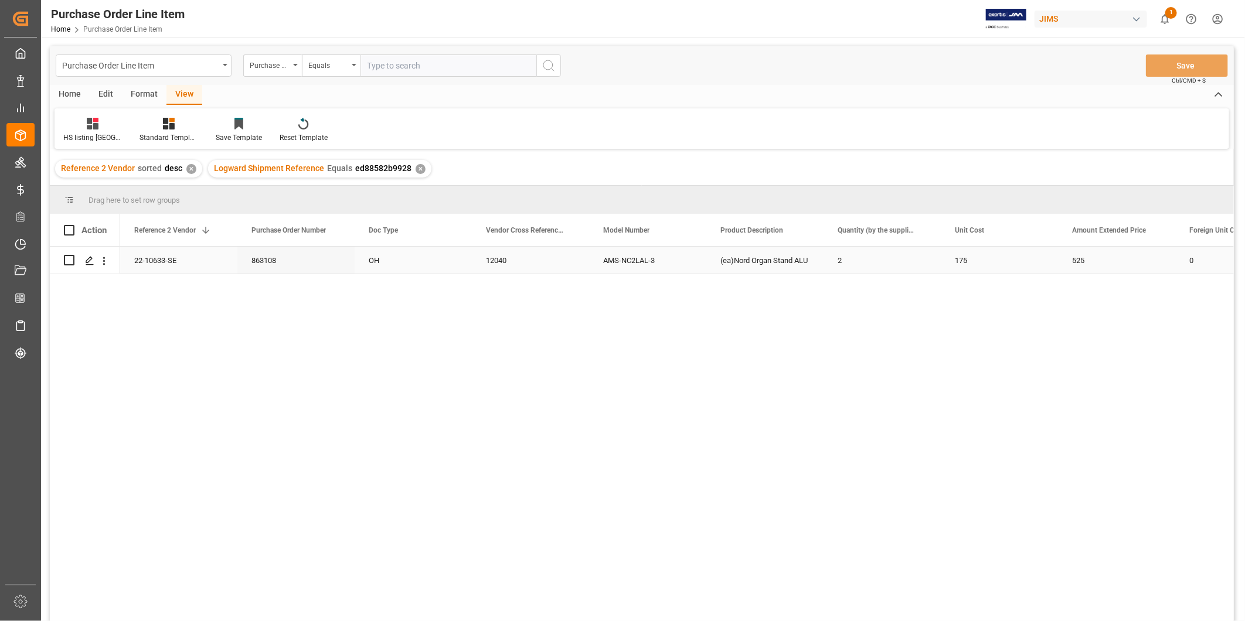
click at [862, 263] on div "2" at bounding box center [881, 260] width 117 height 27
click at [190, 262] on div "22-10633-SE" at bounding box center [178, 260] width 117 height 27
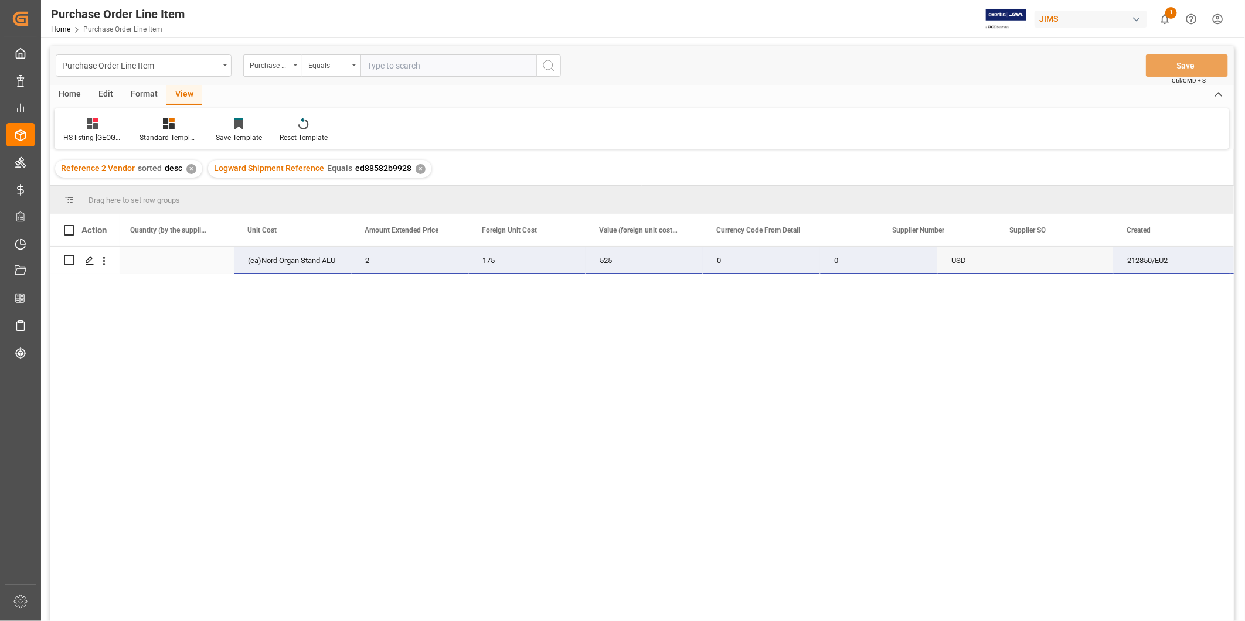
scroll to position [0, 703]
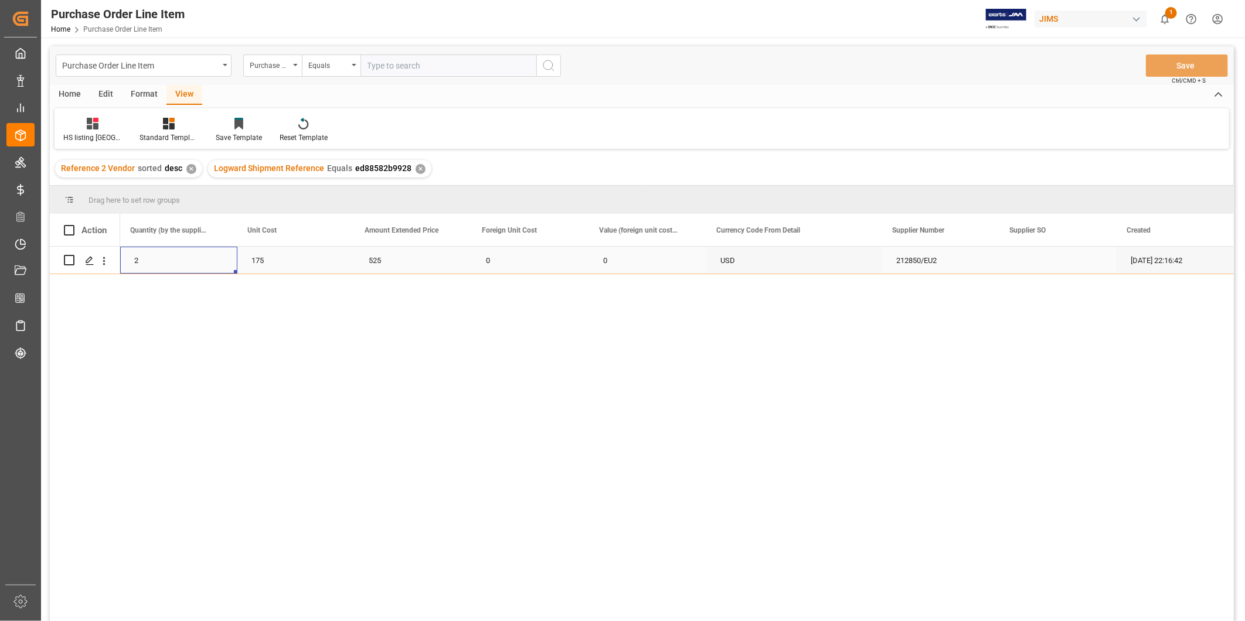
click at [188, 261] on div "2" at bounding box center [178, 260] width 117 height 27
click at [149, 252] on div "2" at bounding box center [178, 260] width 117 height 27
click at [749, 255] on div "USD" at bounding box center [794, 260] width 176 height 27
